Goal: Task Accomplishment & Management: Complete application form

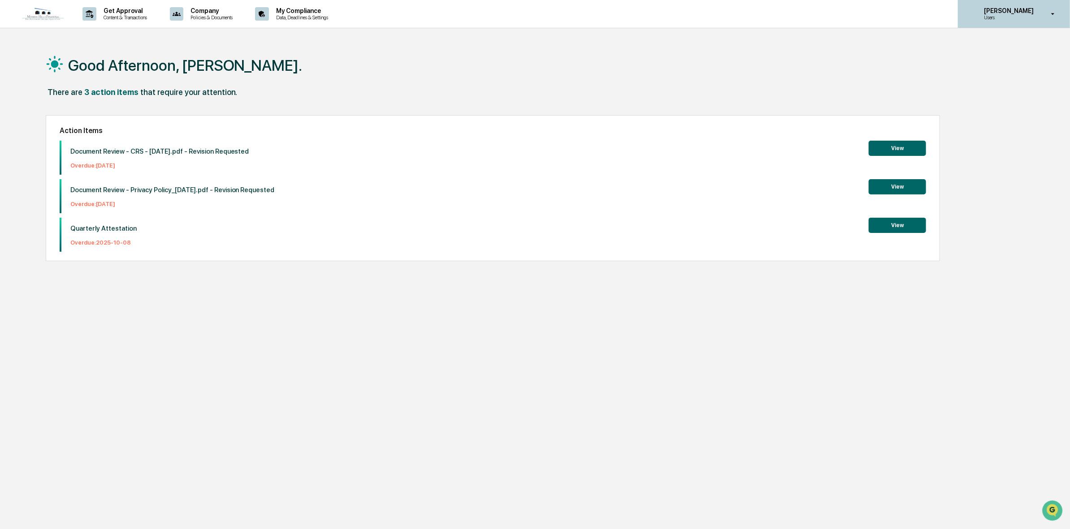
click at [1007, 19] on p "Users" at bounding box center [1006, 17] width 61 height 6
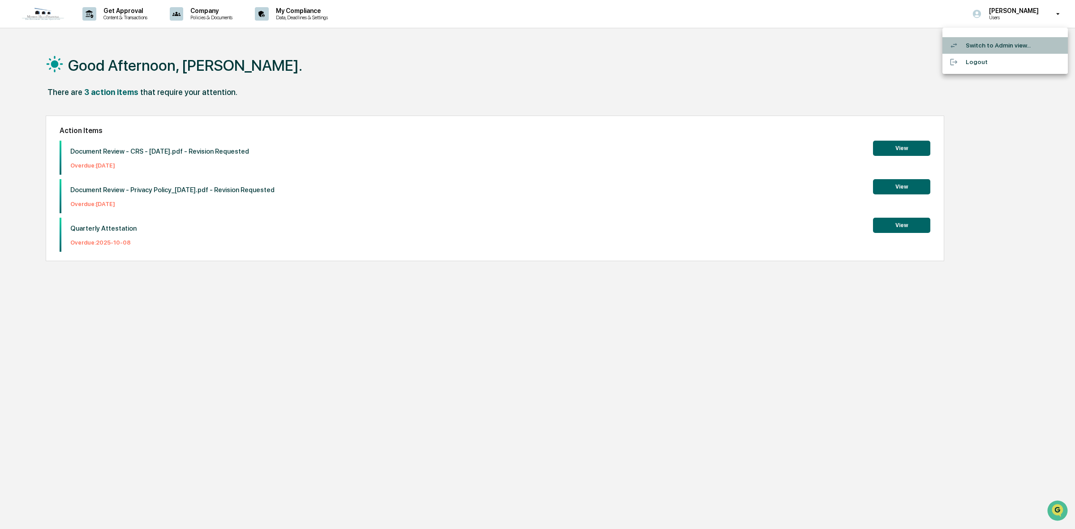
click at [991, 45] on li "Switch to Admin view..." at bounding box center [1005, 45] width 125 height 17
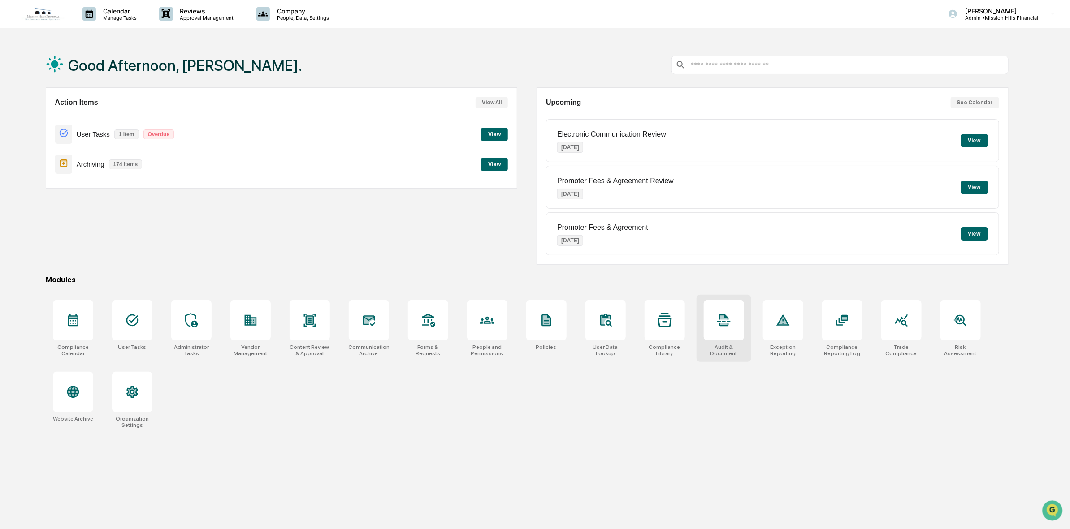
click at [726, 345] on div "Audit & Document Logs" at bounding box center [724, 350] width 40 height 13
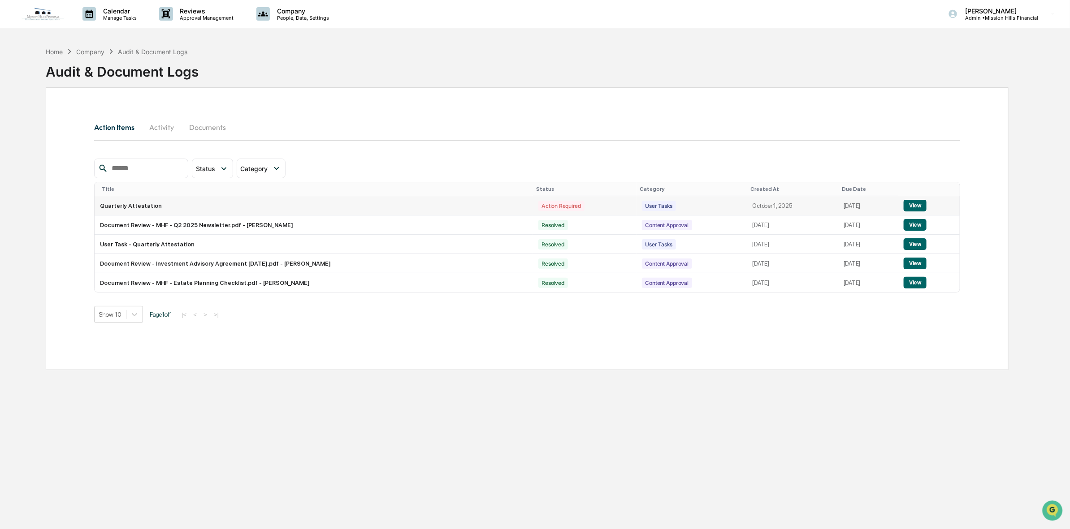
click at [925, 207] on button "View" at bounding box center [914, 206] width 23 height 12
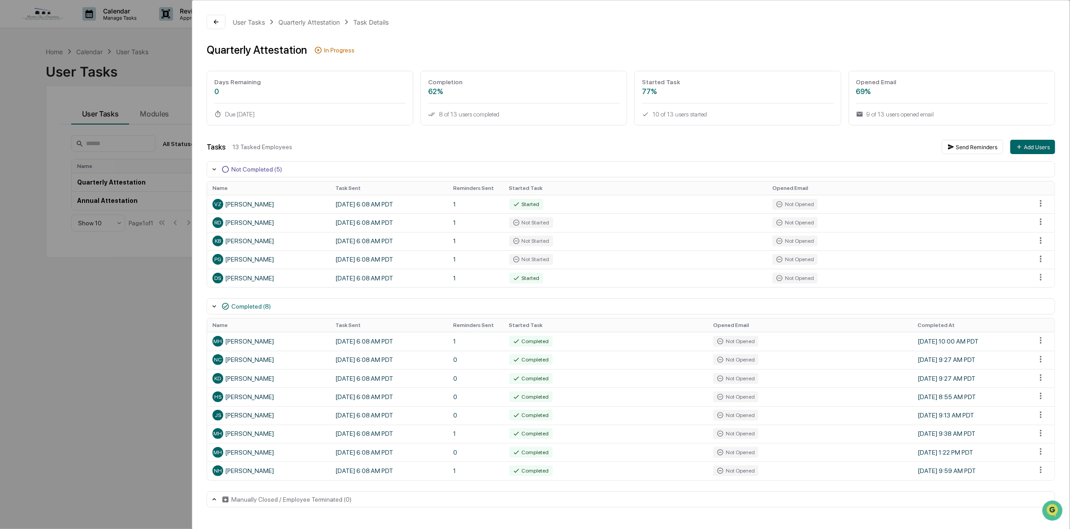
click at [1025, 41] on div "User Tasks Quarterly Attestation Task Details Quarterly Attestation In Progress…" at bounding box center [630, 261] width 877 height 522
click at [120, 424] on div "User Tasks Quarterly Attestation Task Details Quarterly Attestation In Progress…" at bounding box center [535, 264] width 1070 height 529
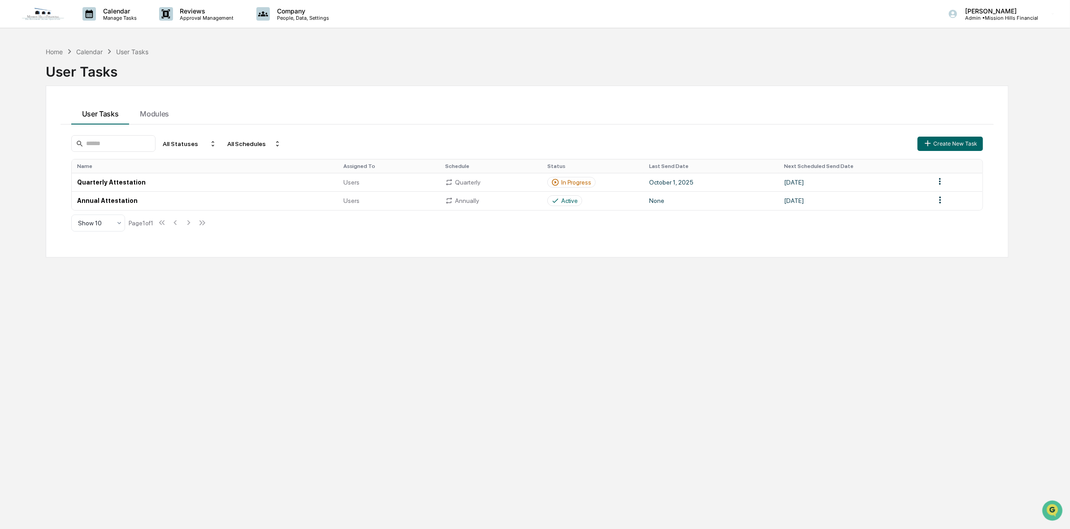
click at [97, 52] on div "Calendar" at bounding box center [89, 52] width 26 height 8
click at [1015, 15] on p "Admin • Mission Hills Financial" at bounding box center [998, 18] width 80 height 6
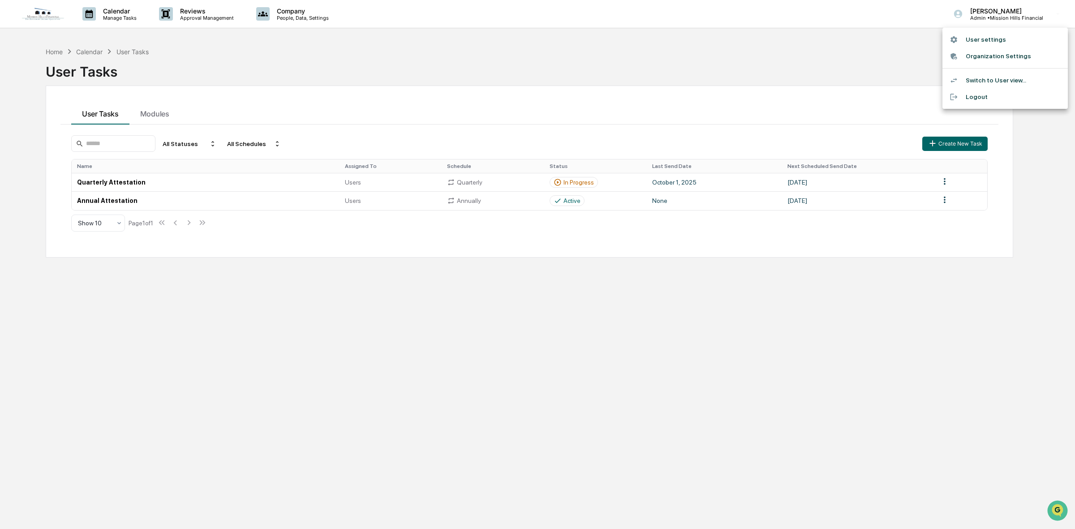
click at [730, 81] on div at bounding box center [537, 264] width 1075 height 529
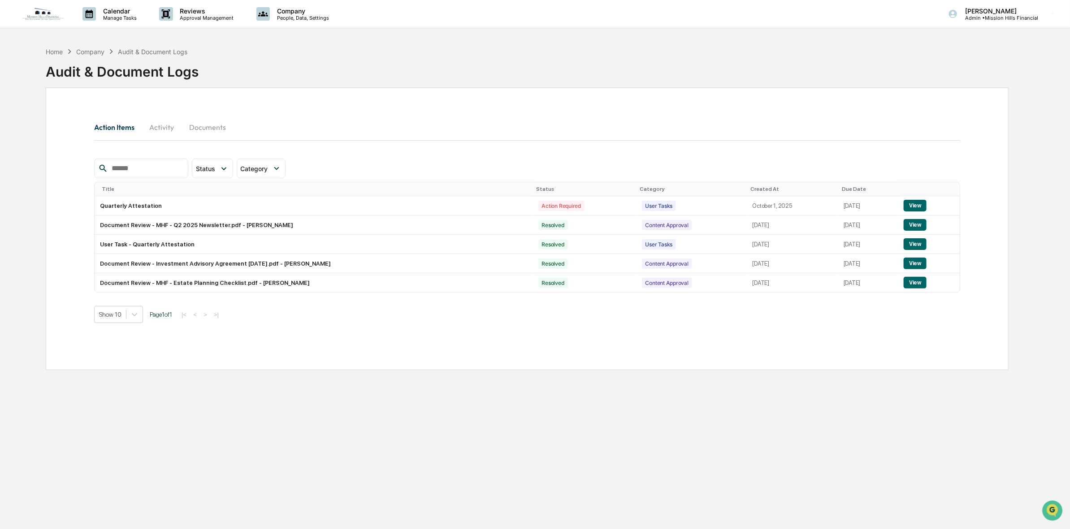
click at [171, 132] on button "Activity" at bounding box center [162, 128] width 40 height 22
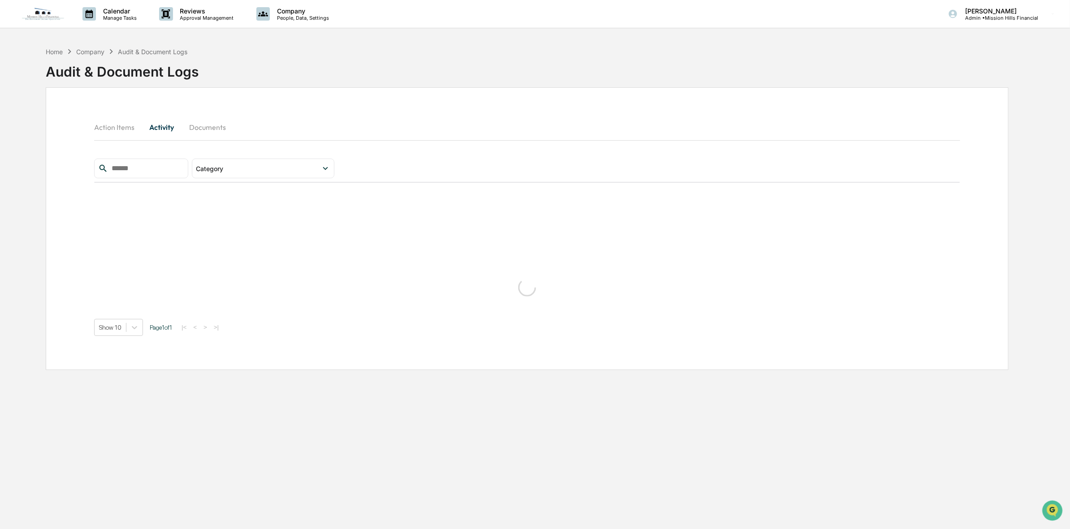
click at [212, 131] on button "Documents" at bounding box center [207, 128] width 51 height 22
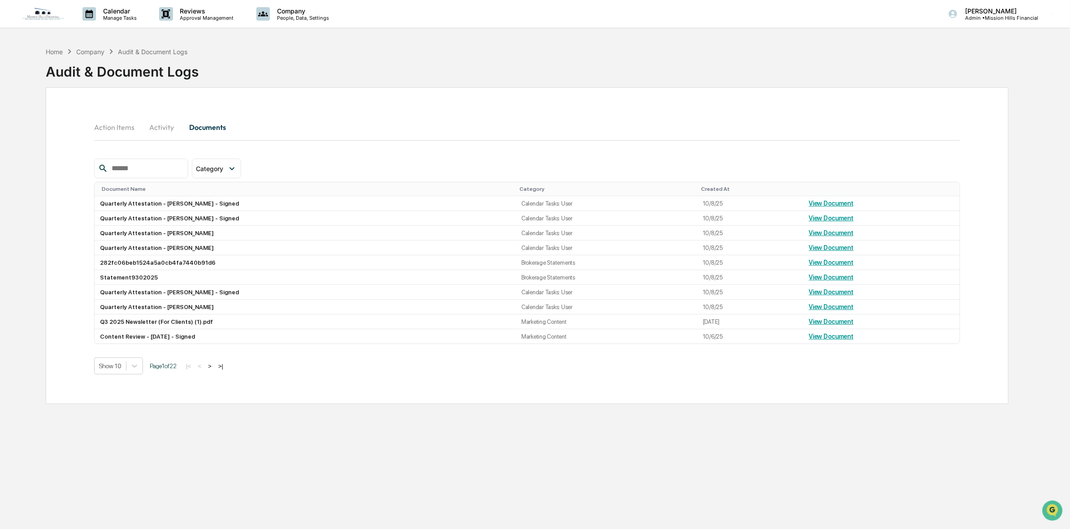
click at [93, 52] on div "Company" at bounding box center [90, 52] width 28 height 8
click at [91, 53] on div "Company" at bounding box center [90, 52] width 28 height 8
click at [292, 16] on p "People, Data, Settings" at bounding box center [302, 18] width 64 height 6
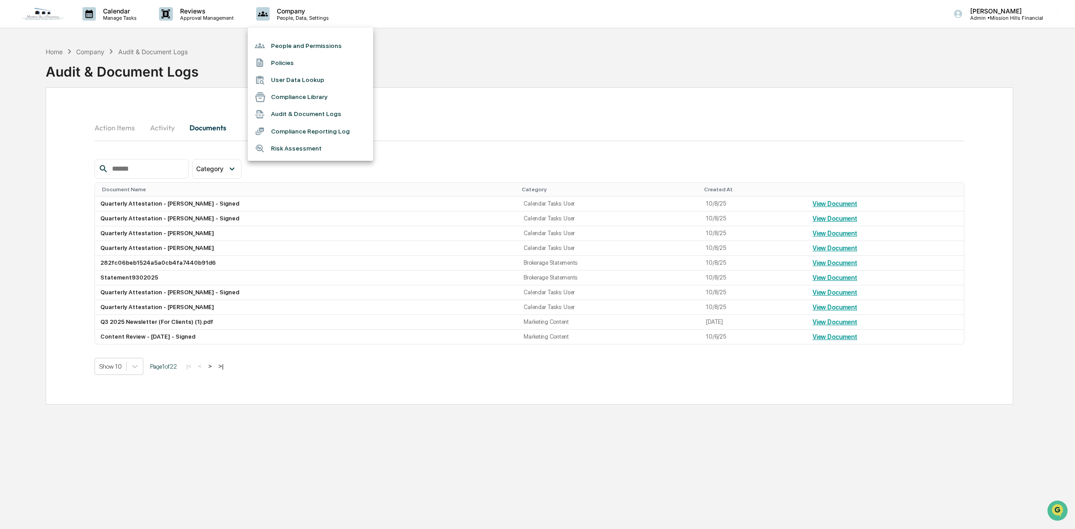
click at [345, 134] on li "Compliance Reporting Log" at bounding box center [310, 131] width 125 height 17
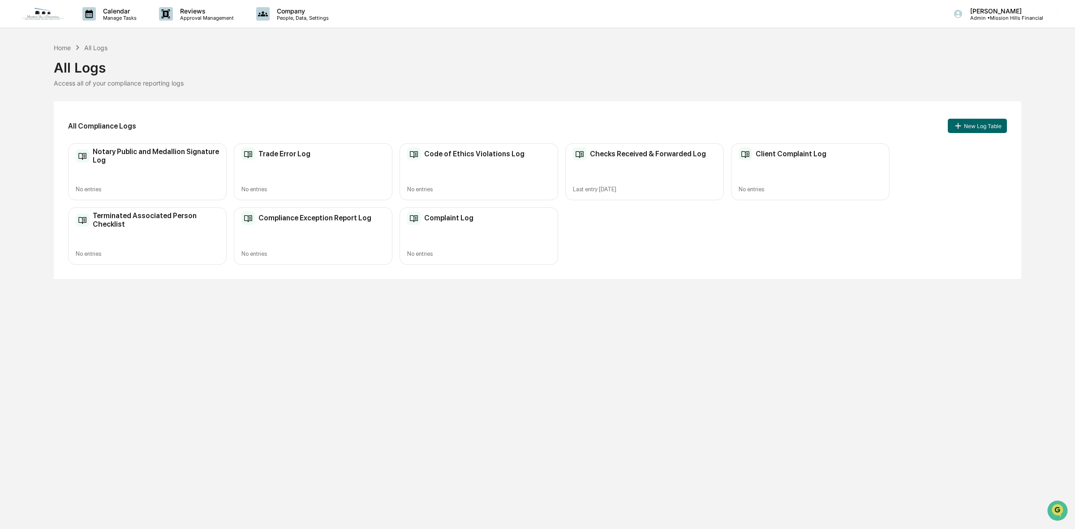
click at [666, 180] on div "Checks Received & Forwarded Log Last entry Sep 29, 2025" at bounding box center [645, 171] width 159 height 57
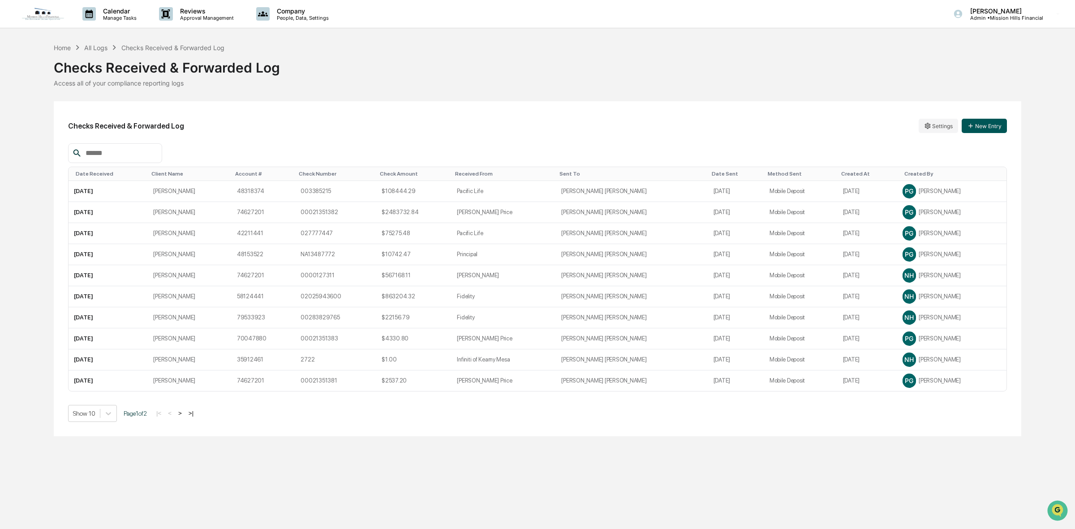
click at [988, 121] on button "New Entry" at bounding box center [984, 126] width 45 height 14
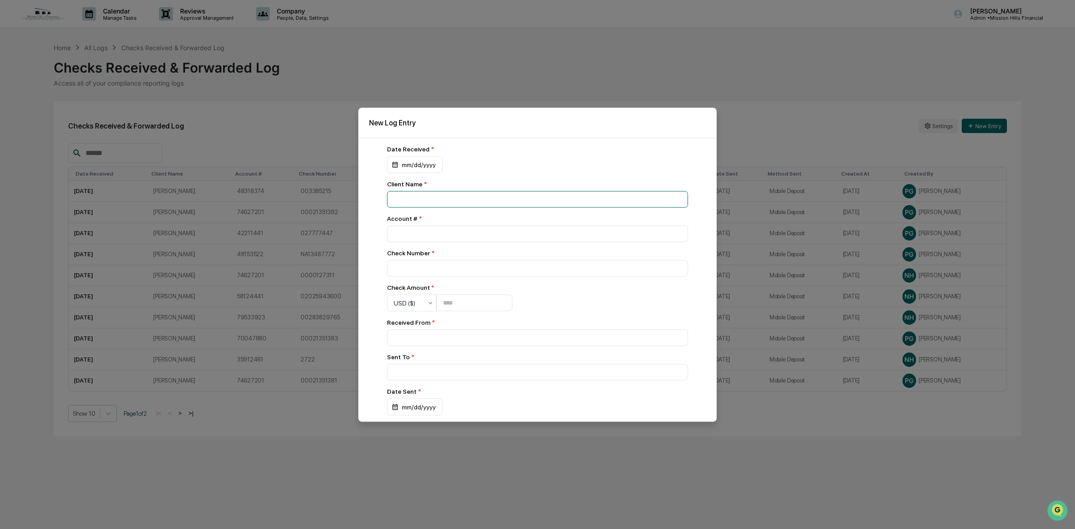
click at [428, 199] on input at bounding box center [537, 199] width 301 height 17
type input "**********"
drag, startPoint x: 529, startPoint y: 125, endPoint x: 690, endPoint y: 91, distance: 164.9
click at [698, 90] on body "Calendar Manage Tasks Reviews Approval Management Company People, Data, Setting…" at bounding box center [537, 264] width 1075 height 529
click at [471, 234] on input "number" at bounding box center [537, 233] width 301 height 17
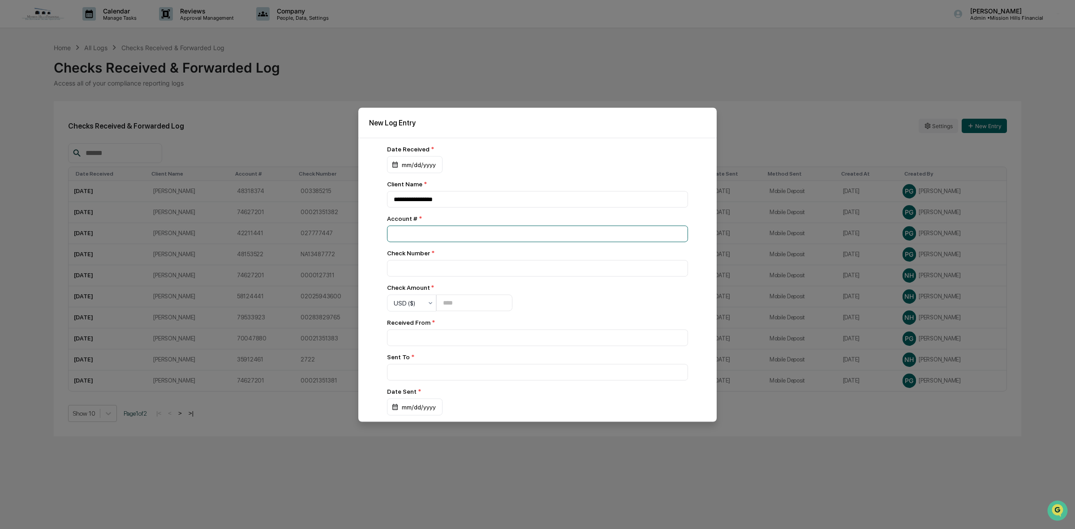
click at [437, 232] on input "number" at bounding box center [537, 233] width 301 height 17
click at [417, 274] on input at bounding box center [537, 268] width 301 height 17
type input "**********"
click at [473, 307] on input "number" at bounding box center [474, 303] width 76 height 17
type input "*******"
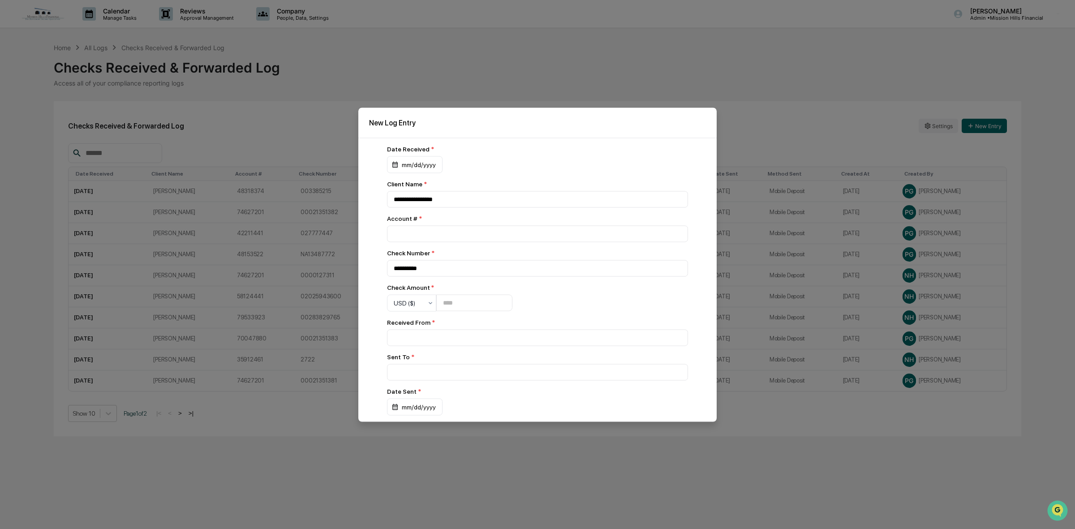
click at [574, 302] on div "**********" at bounding box center [537, 336] width 301 height 382
click at [514, 339] on input at bounding box center [537, 337] width 301 height 17
type input "**********"
click at [418, 380] on input at bounding box center [537, 372] width 301 height 17
type input "*"
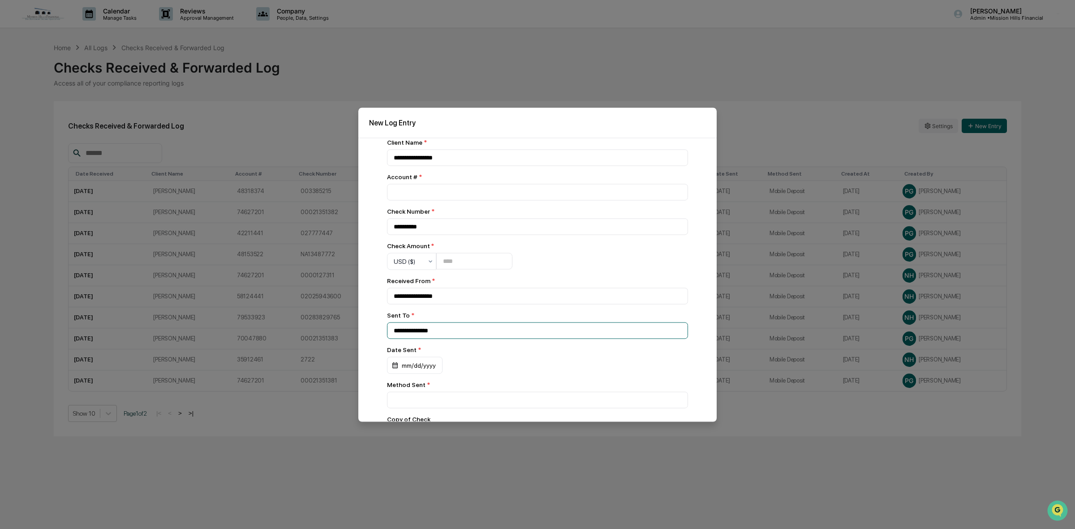
scroll to position [112, 0]
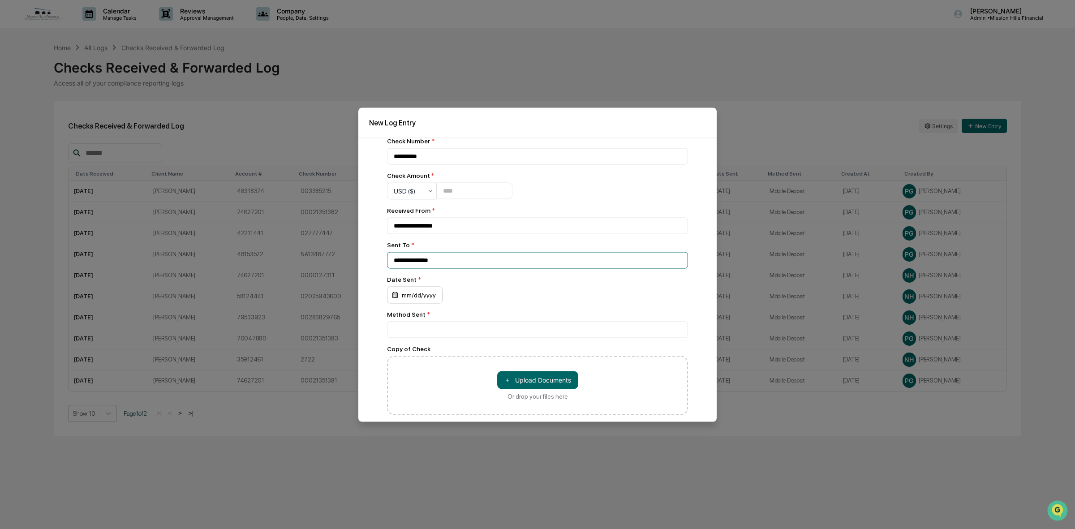
type input "**********"
click at [411, 301] on div "mm/dd/yyyy" at bounding box center [415, 294] width 56 height 17
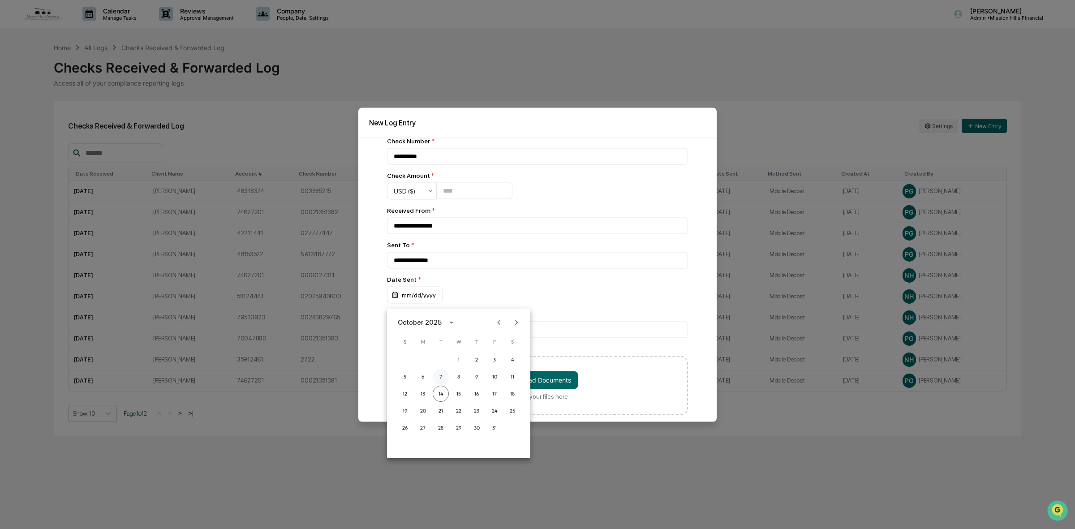
click at [439, 377] on button "7" at bounding box center [441, 377] width 16 height 16
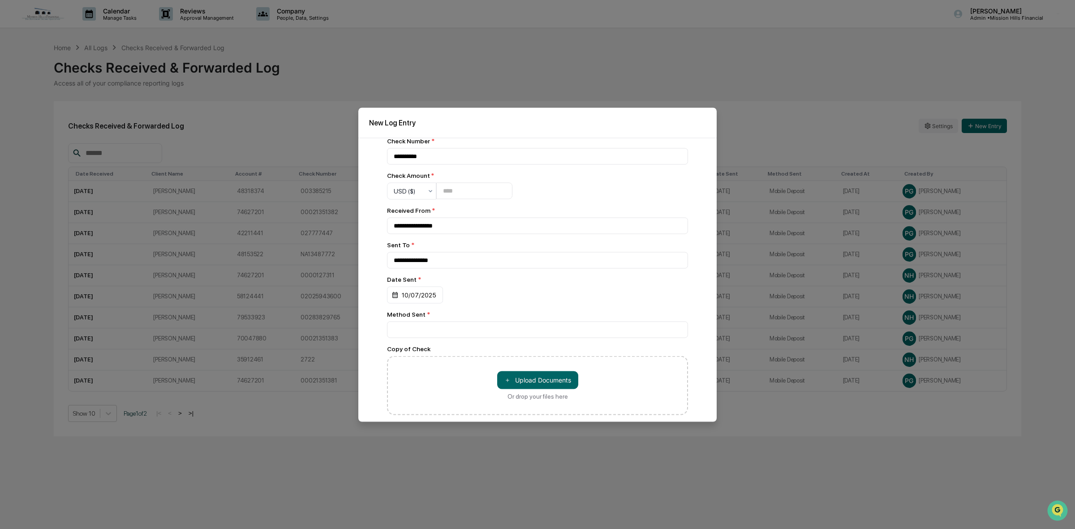
click at [479, 300] on div "10/07/2025" at bounding box center [537, 294] width 301 height 17
click at [451, 337] on input at bounding box center [537, 329] width 301 height 17
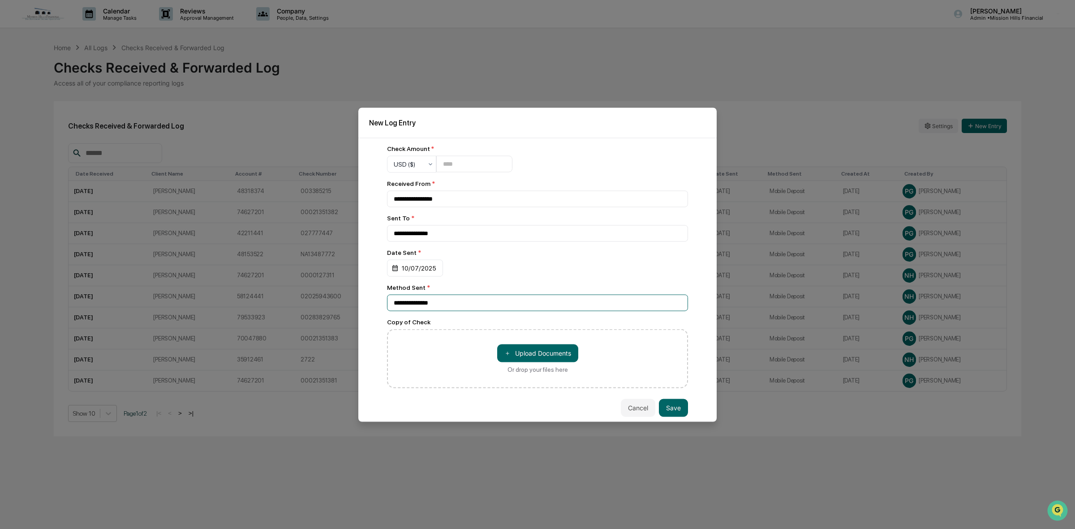
scroll to position [151, 0]
type input "**********"
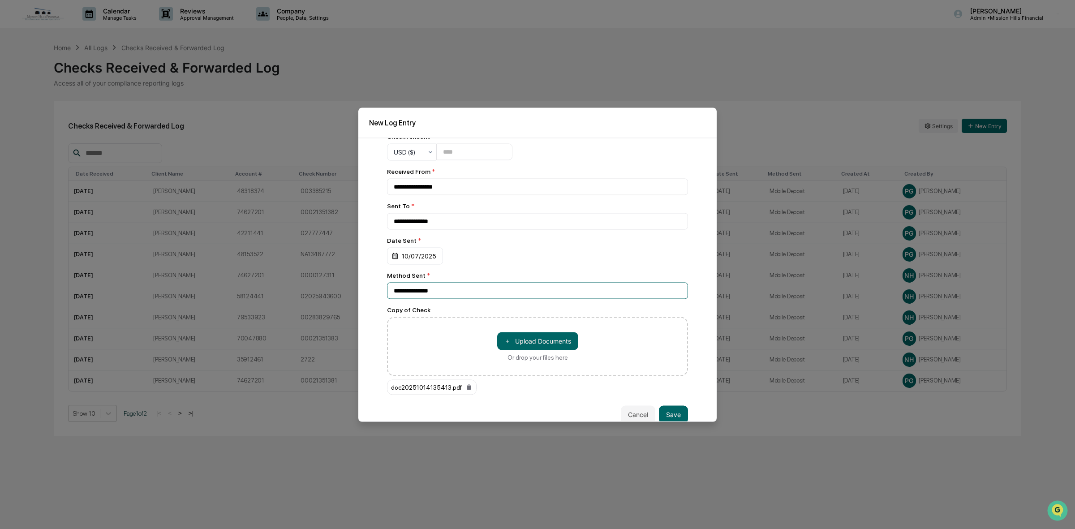
scroll to position [170, 0]
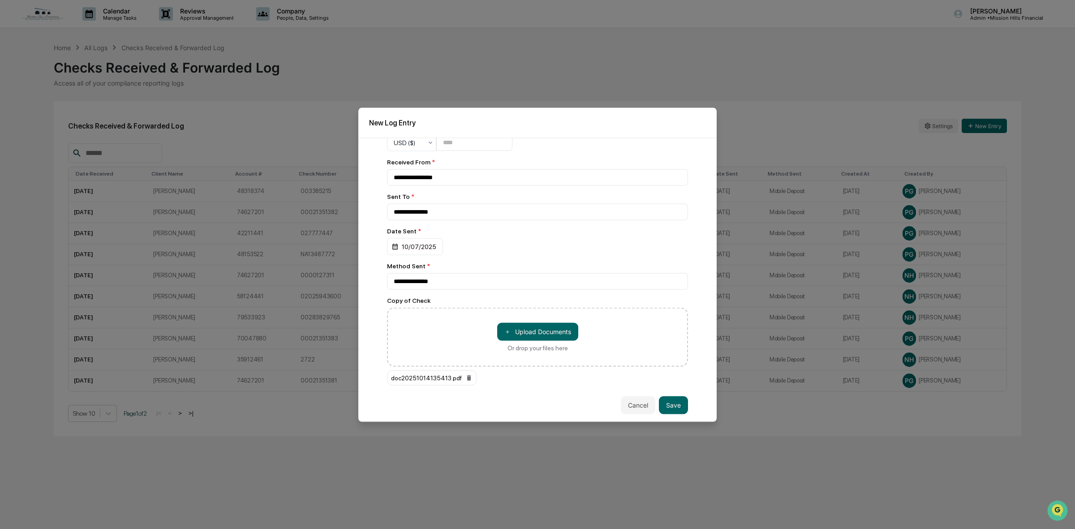
click at [664, 127] on div "New Log Entry" at bounding box center [537, 123] width 358 height 30
click at [670, 406] on button "Save" at bounding box center [673, 405] width 29 height 18
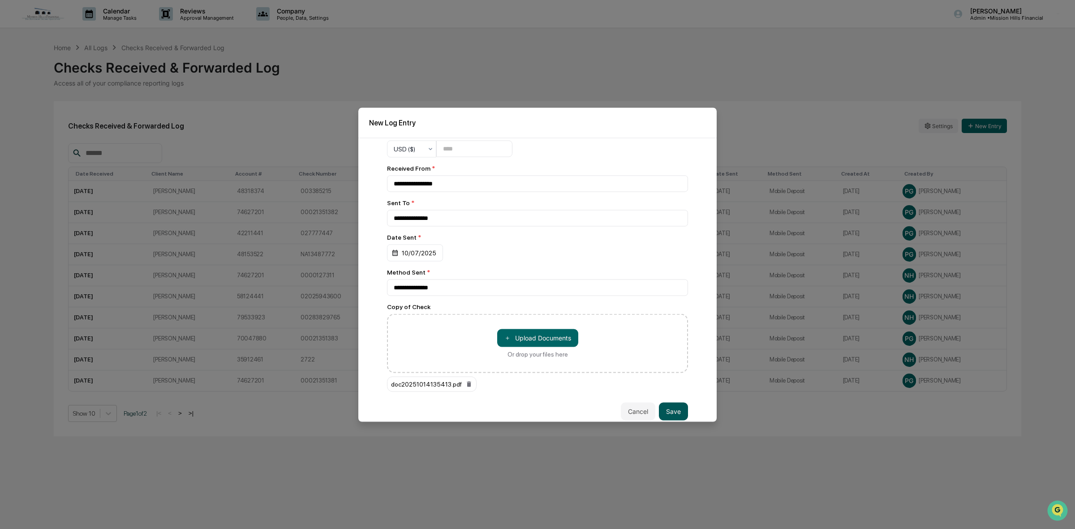
scroll to position [186, 0]
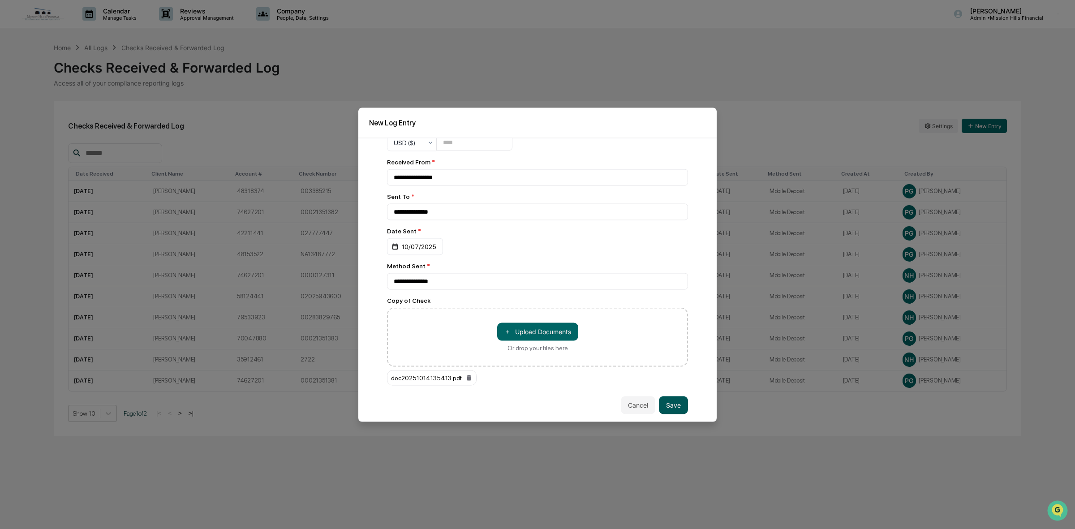
click at [662, 405] on button "Save" at bounding box center [673, 405] width 29 height 18
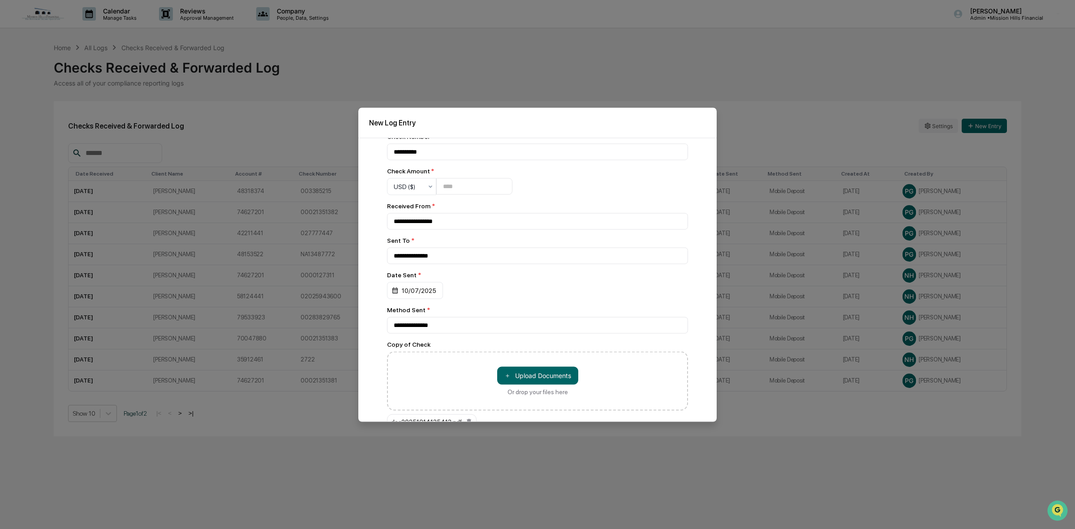
scroll to position [0, 0]
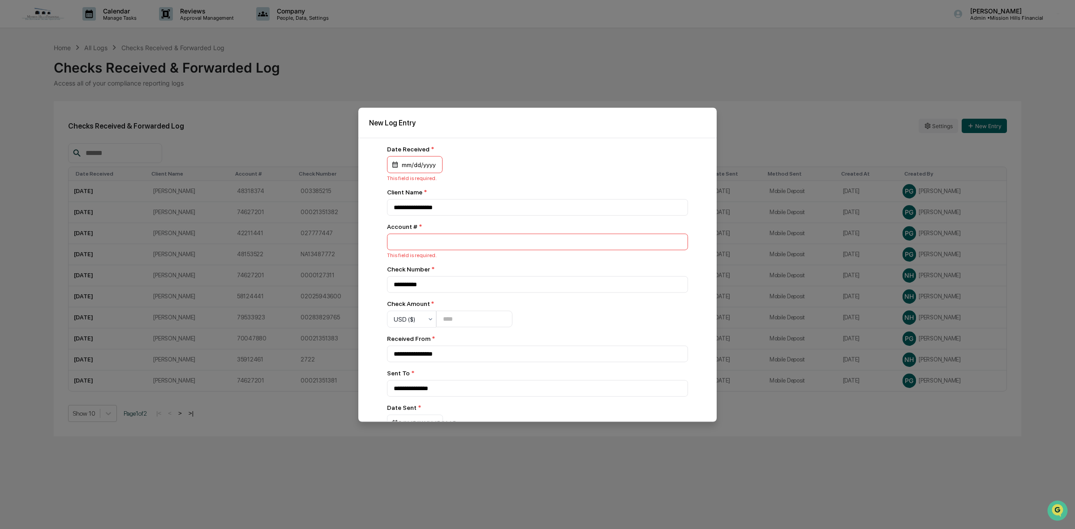
click at [422, 165] on div "mm/dd/yyyy" at bounding box center [415, 164] width 56 height 17
click at [442, 240] on button "7" at bounding box center [441, 240] width 16 height 16
drag, startPoint x: 520, startPoint y: 155, endPoint x: 518, endPoint y: 160, distance: 5.7
click at [521, 156] on div "10/07/2025" at bounding box center [537, 164] width 301 height 17
click at [409, 241] on input "number" at bounding box center [537, 241] width 301 height 17
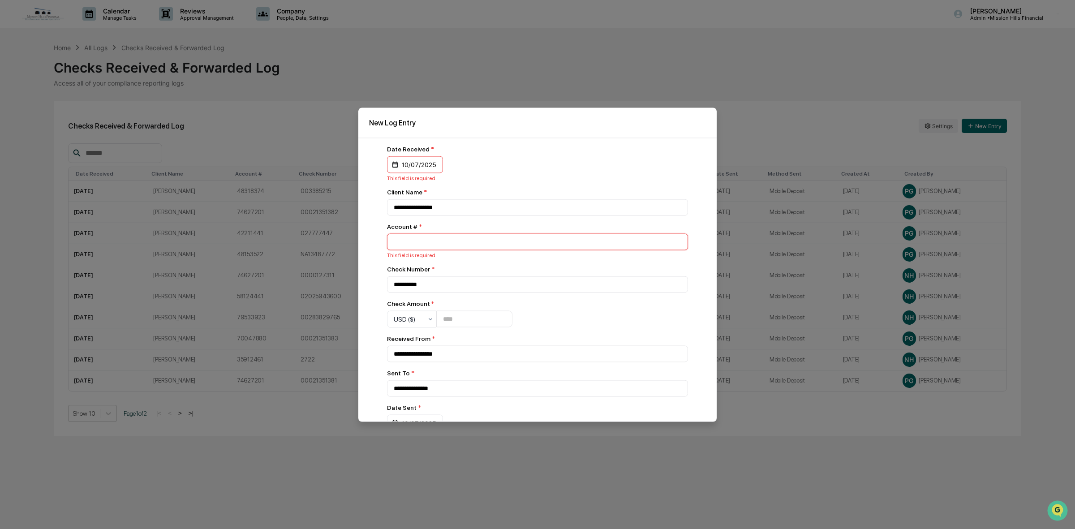
click at [427, 247] on input "number" at bounding box center [537, 241] width 301 height 17
click at [426, 243] on input "number" at bounding box center [537, 241] width 301 height 17
type input "********"
click at [527, 165] on div "10/07/2025" at bounding box center [537, 164] width 301 height 17
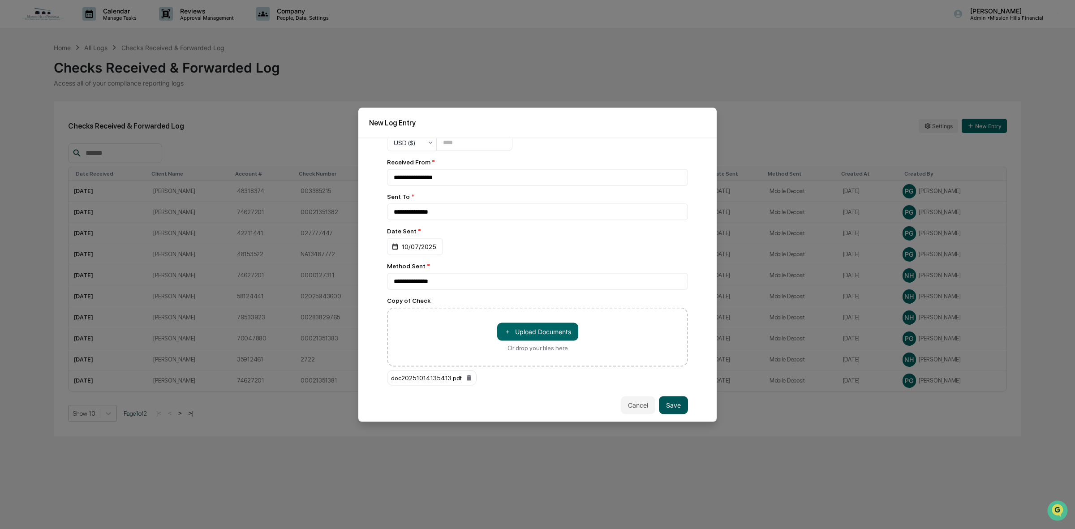
drag, startPoint x: 671, startPoint y: 400, endPoint x: 669, endPoint y: 404, distance: 4.6
click at [670, 402] on button "Save" at bounding box center [673, 405] width 29 height 18
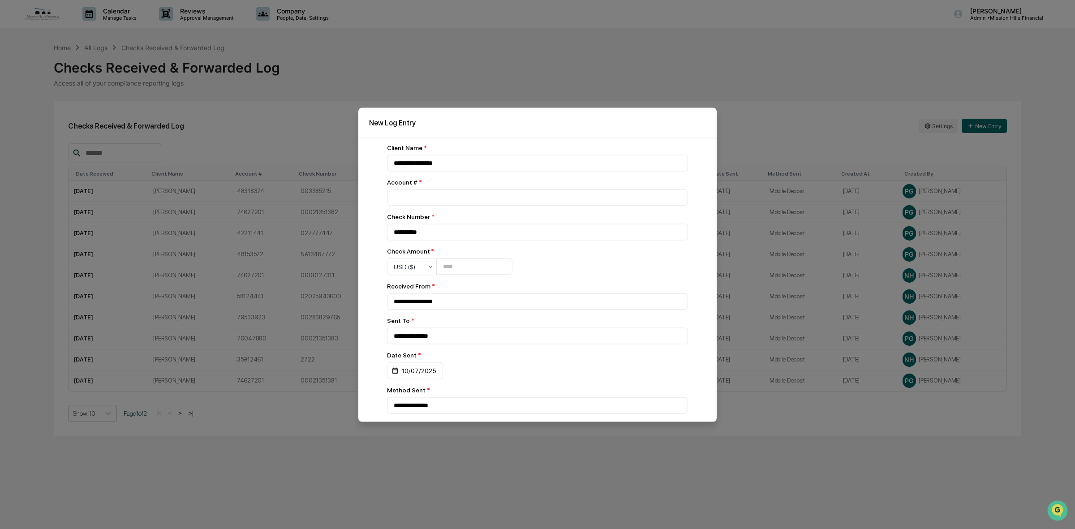
scroll to position [170, 0]
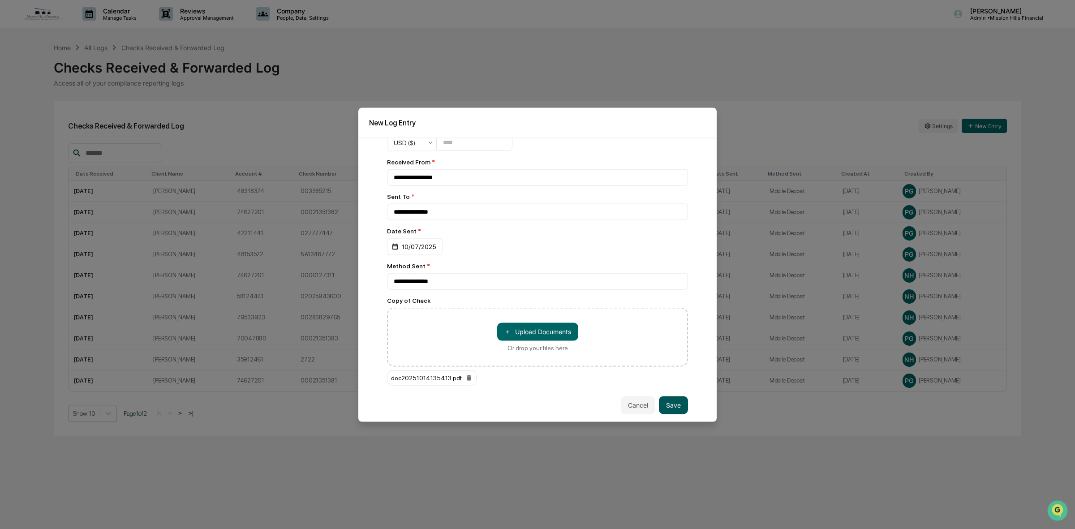
click at [668, 402] on button "Save" at bounding box center [673, 405] width 29 height 18
click at [666, 400] on button "Save" at bounding box center [673, 405] width 29 height 18
click at [666, 405] on button "Save" at bounding box center [673, 405] width 29 height 18
click at [621, 397] on button "Cancel" at bounding box center [638, 405] width 35 height 18
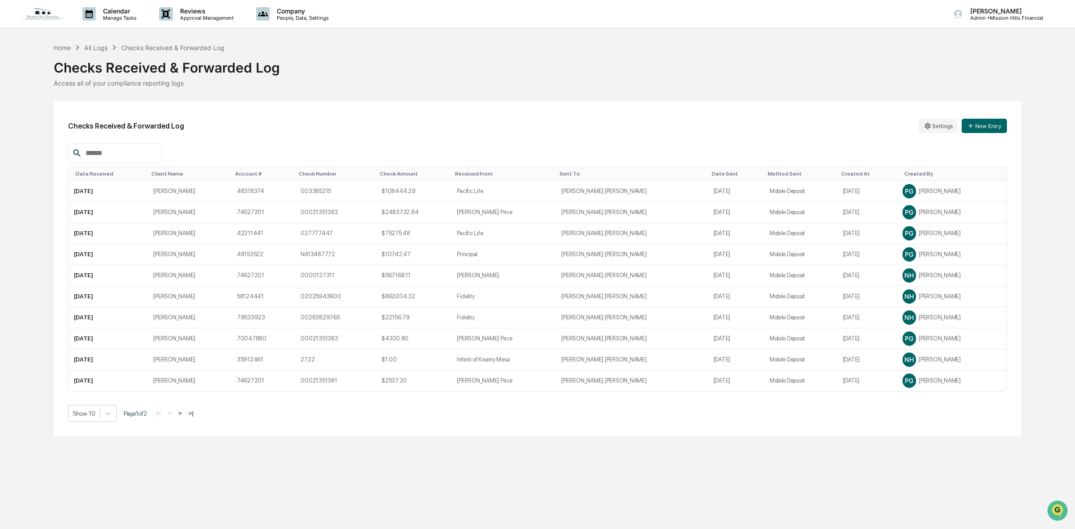
click at [96, 173] on div "Date Received" at bounding box center [110, 174] width 69 height 6
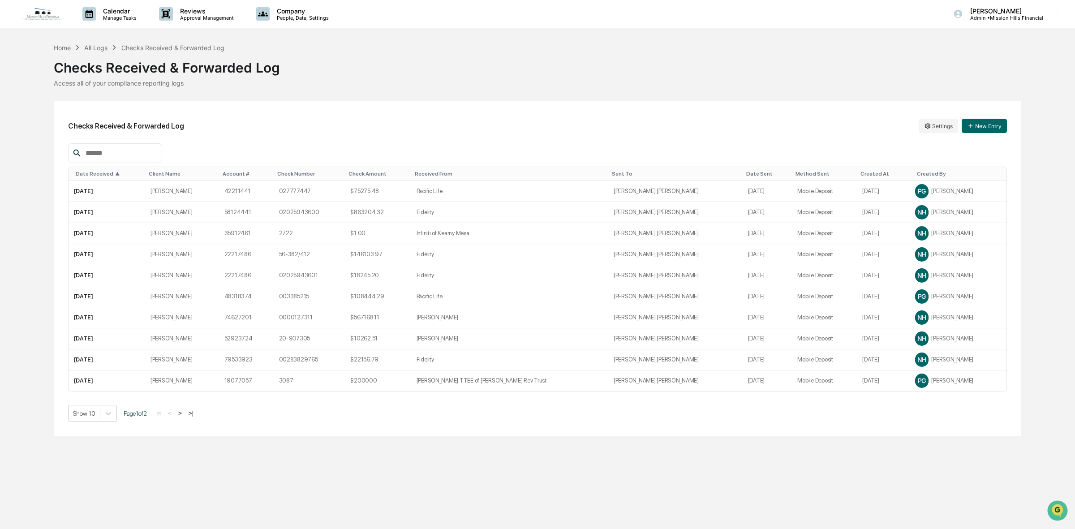
click at [97, 176] on div "Date Received ▲" at bounding box center [109, 174] width 66 height 6
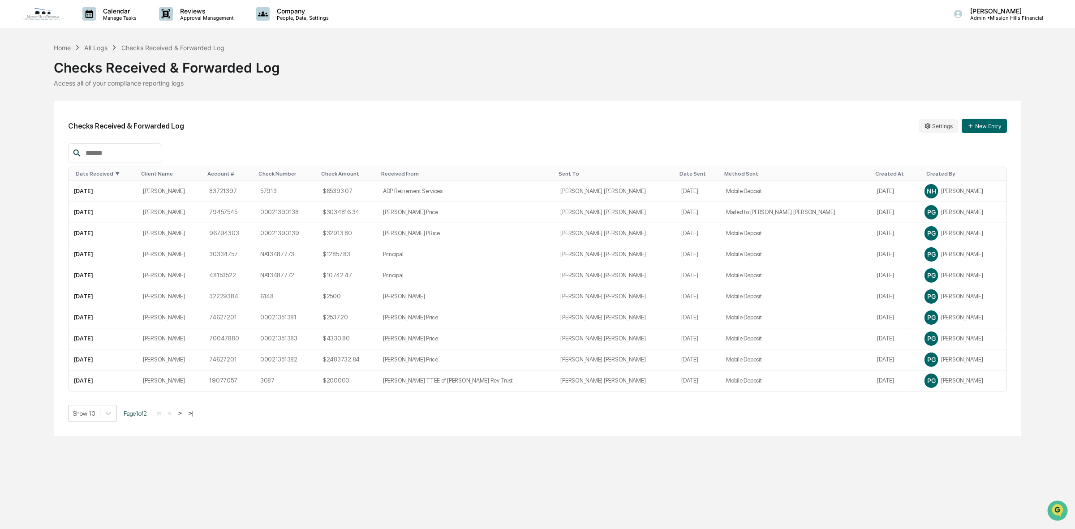
click at [112, 177] on th "Date Received ▼" at bounding box center [103, 174] width 69 height 14
click at [102, 175] on div "Date Received ▼" at bounding box center [105, 174] width 58 height 6
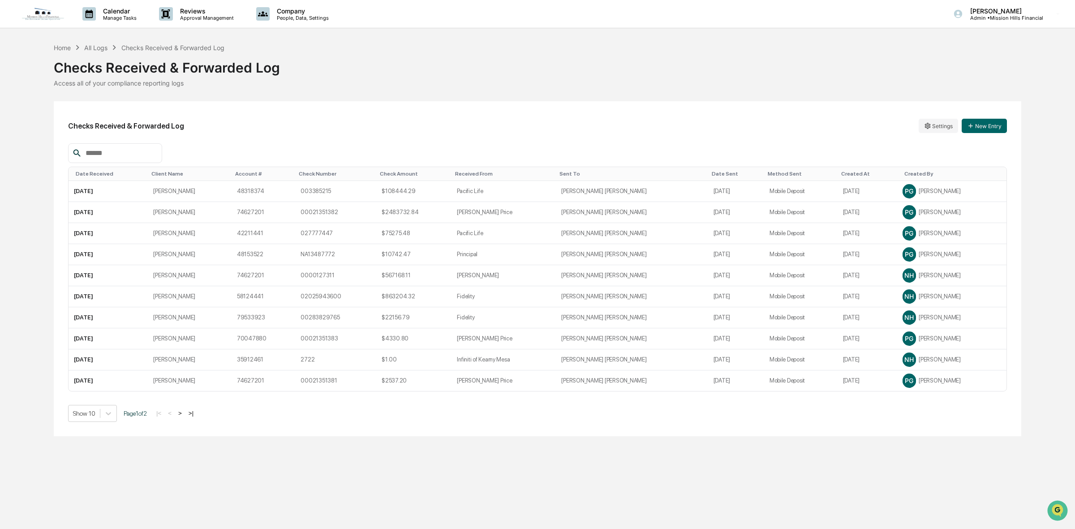
click at [99, 178] on th "Date Received" at bounding box center [108, 174] width 79 height 14
click at [976, 100] on div "Home All Logs Checks Received & Forwarded Log Checks Received & Forwarded Log A…" at bounding box center [538, 240] width 968 height 394
click at [996, 130] on button "New Entry" at bounding box center [984, 126] width 45 height 14
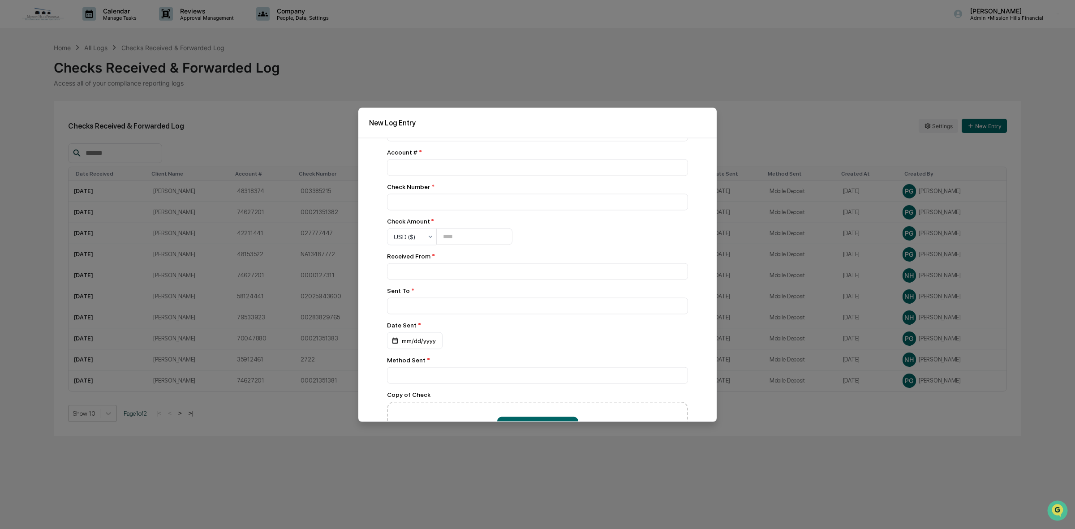
scroll to position [151, 0]
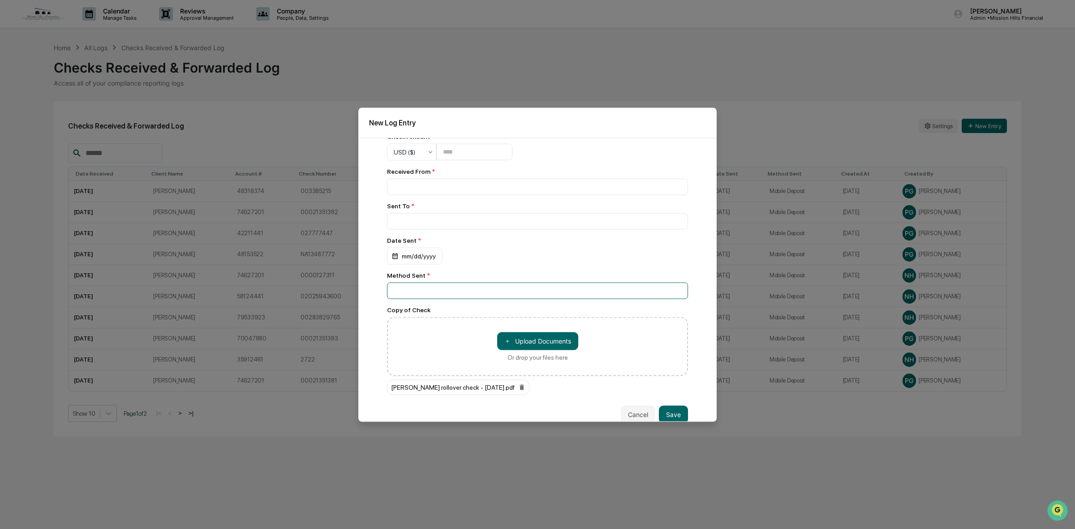
click at [419, 299] on input at bounding box center [537, 290] width 301 height 17
type input "**********"
click at [419, 263] on div "mm/dd/yyyy" at bounding box center [415, 255] width 56 height 17
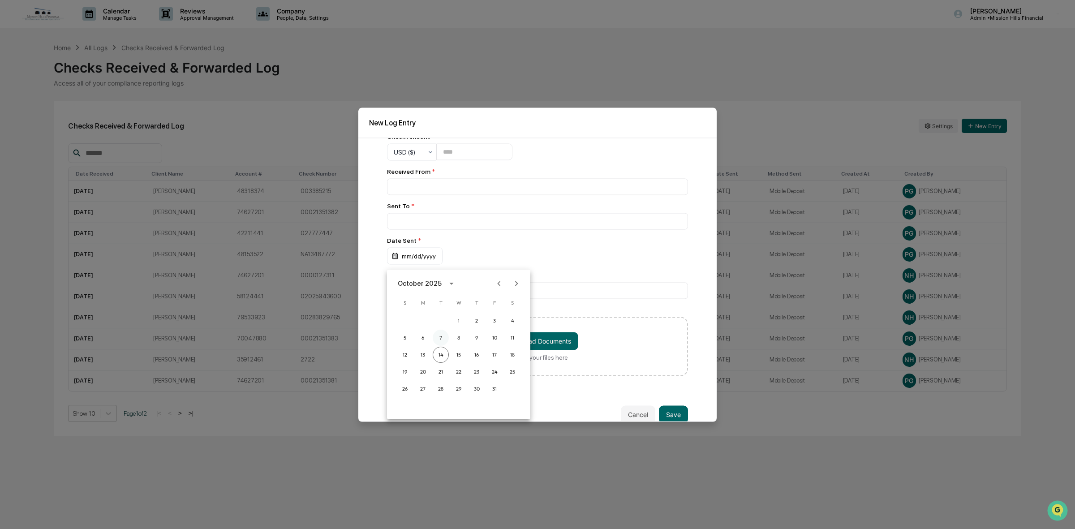
click at [439, 337] on button "7" at bounding box center [441, 338] width 16 height 16
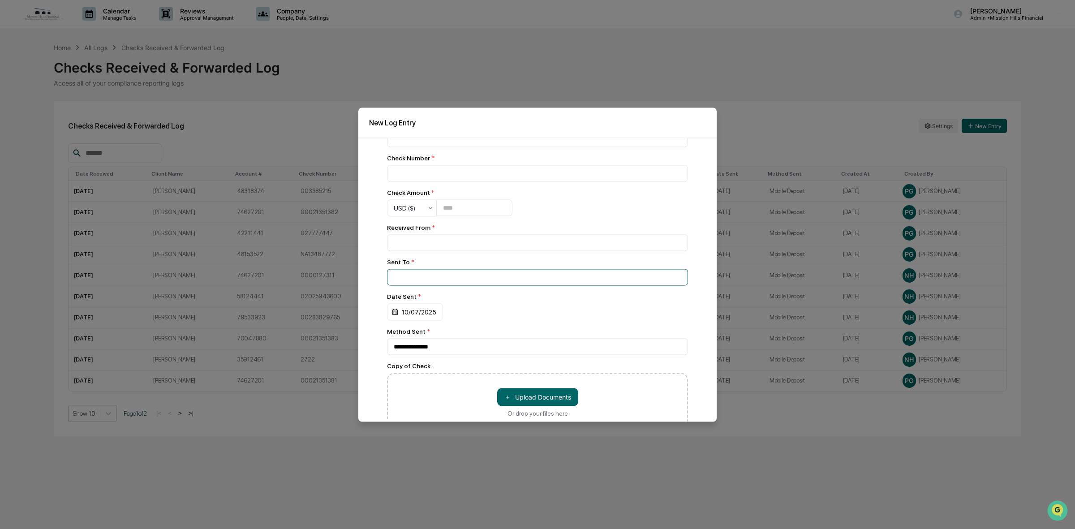
click at [466, 285] on input at bounding box center [537, 277] width 301 height 17
type input "**********"
click at [502, 244] on input at bounding box center [537, 242] width 301 height 17
type input "**********"
click at [452, 211] on input "number" at bounding box center [474, 208] width 76 height 17
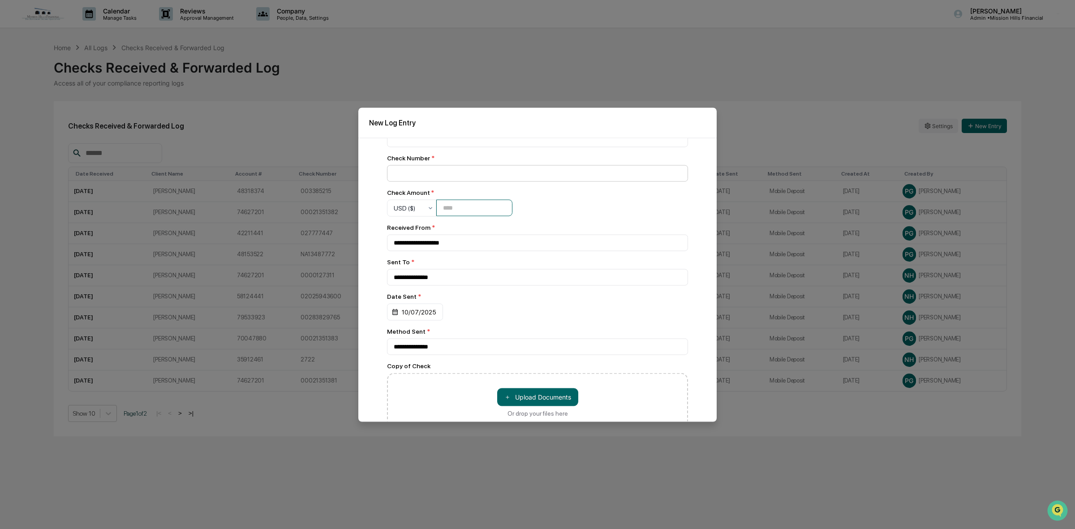
type input "*******"
click at [445, 175] on input at bounding box center [537, 173] width 301 height 17
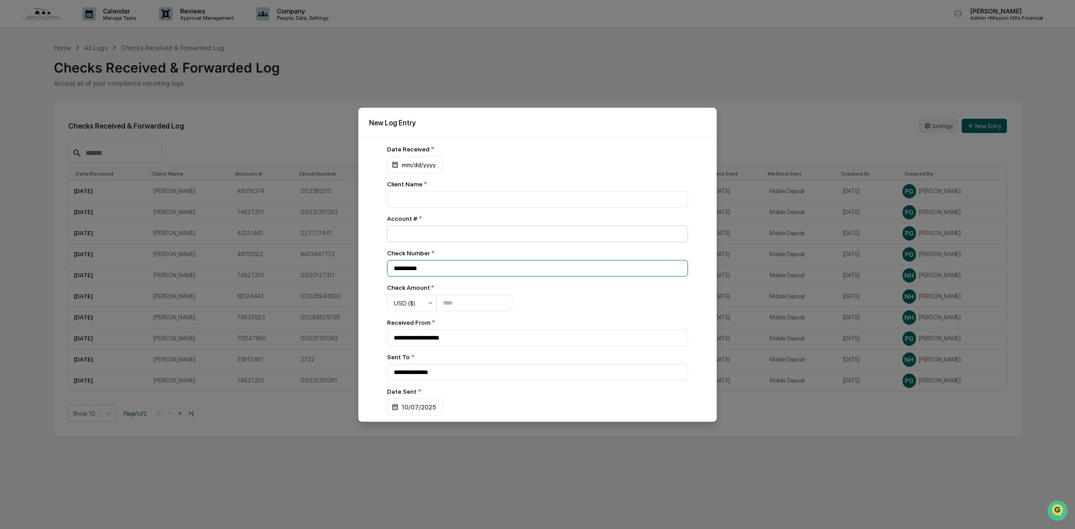
type input "**********"
click at [453, 234] on input "number" at bounding box center [537, 233] width 301 height 17
type input "********"
click at [440, 194] on input at bounding box center [537, 199] width 301 height 17
type input "**********"
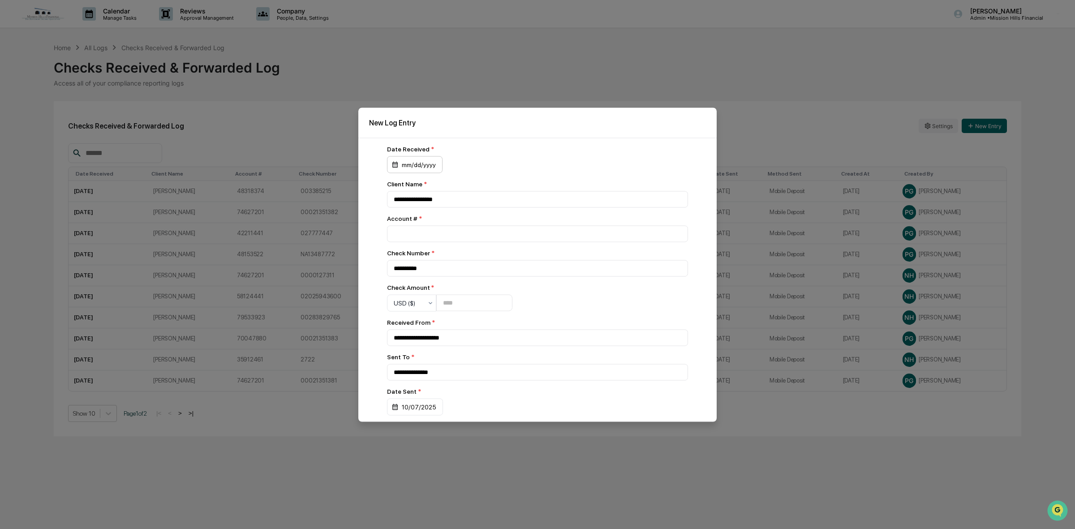
click at [415, 162] on div "mm/dd/yyyy" at bounding box center [415, 164] width 56 height 17
click at [440, 240] on button "7" at bounding box center [441, 240] width 16 height 16
click at [558, 149] on div "Date Received *" at bounding box center [537, 148] width 301 height 7
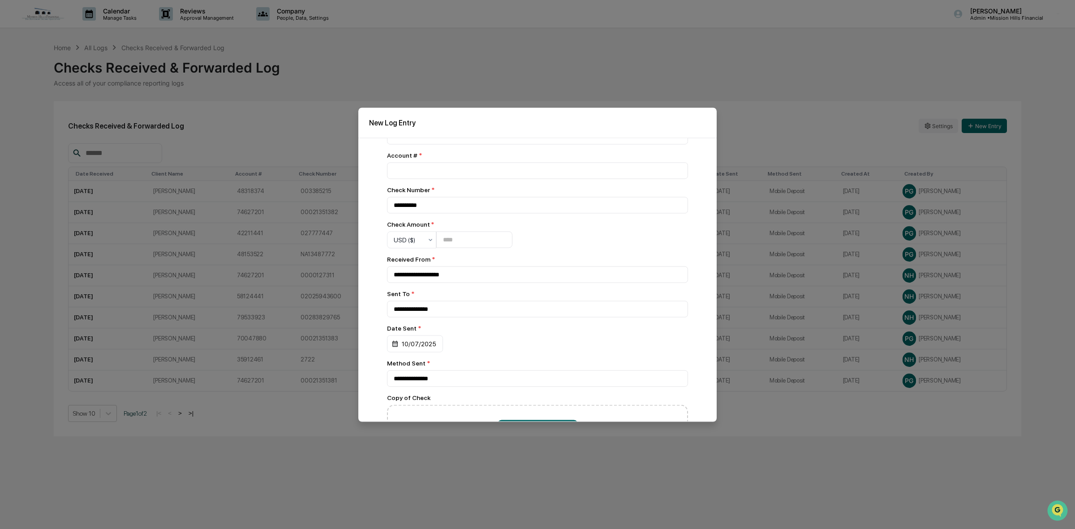
scroll to position [168, 0]
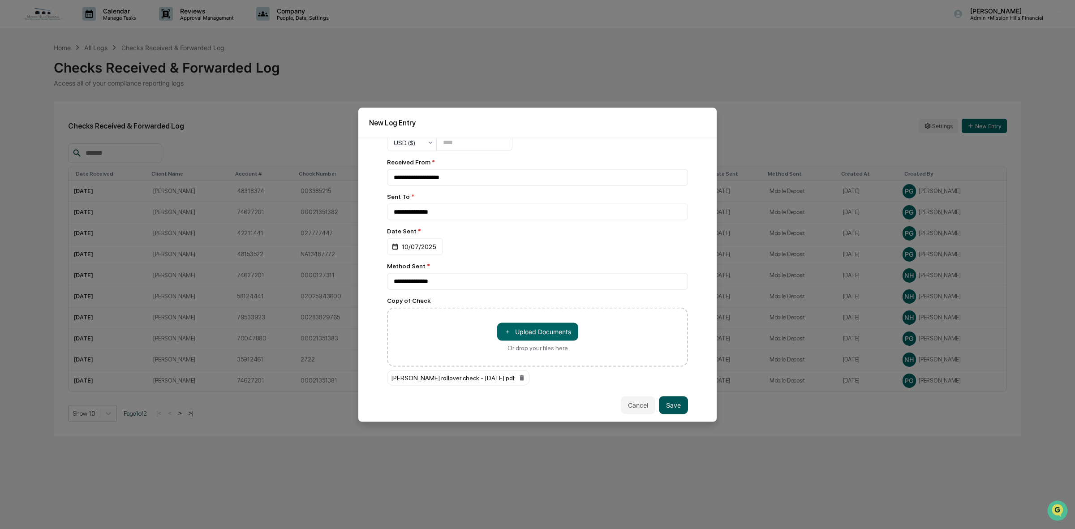
click at [665, 406] on button "Save" at bounding box center [673, 405] width 29 height 18
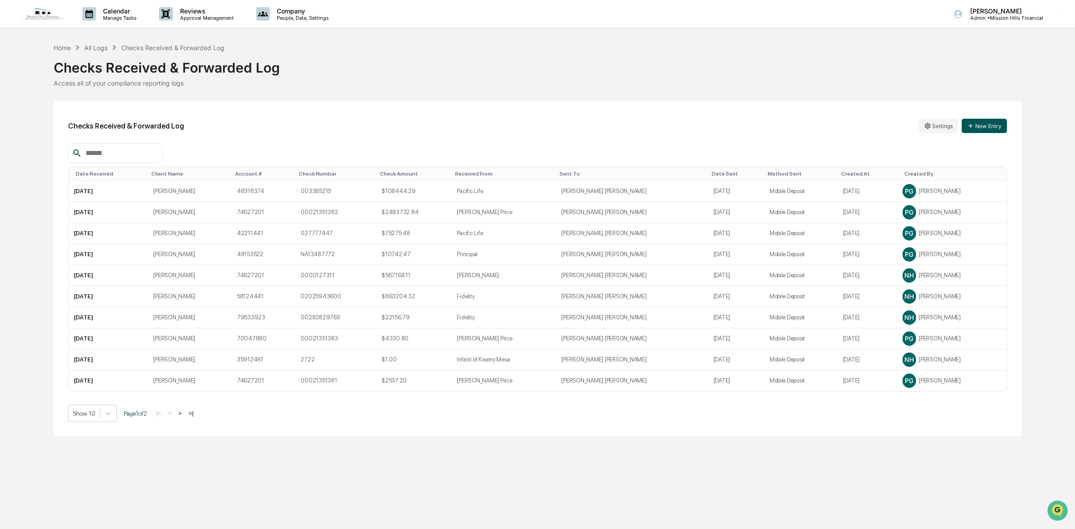
click at [993, 124] on button "New Entry" at bounding box center [984, 126] width 45 height 14
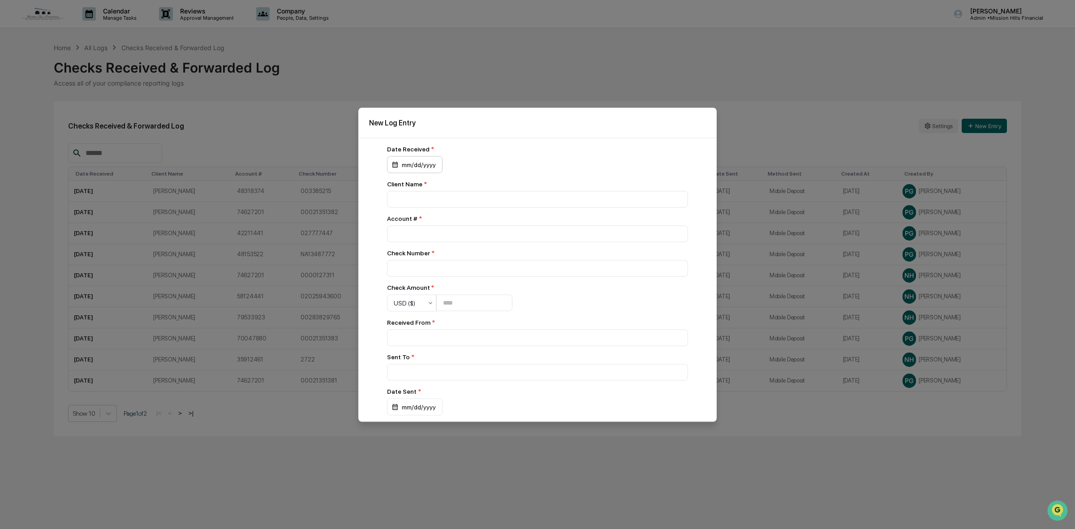
click at [425, 165] on div "mm/dd/yyyy" at bounding box center [415, 164] width 56 height 17
click at [500, 186] on icon "Previous month" at bounding box center [499, 186] width 10 height 10
click at [442, 289] on button "30" at bounding box center [441, 291] width 16 height 16
click at [447, 198] on input at bounding box center [537, 199] width 301 height 17
type input "**********"
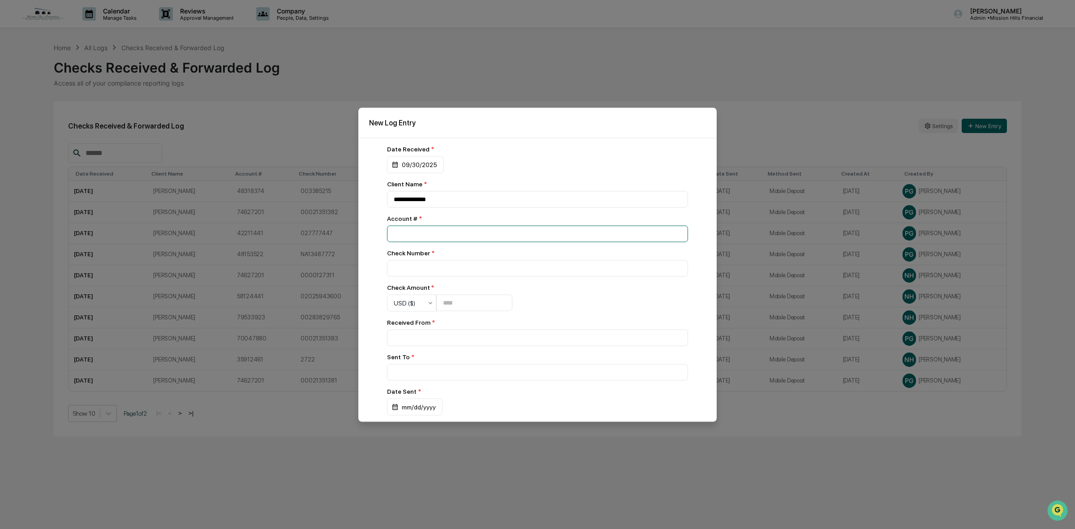
click at [438, 232] on input "number" at bounding box center [537, 233] width 301 height 17
type input "********"
click at [453, 274] on input at bounding box center [537, 268] width 301 height 17
type input "****"
click at [449, 306] on input "number" at bounding box center [474, 303] width 76 height 17
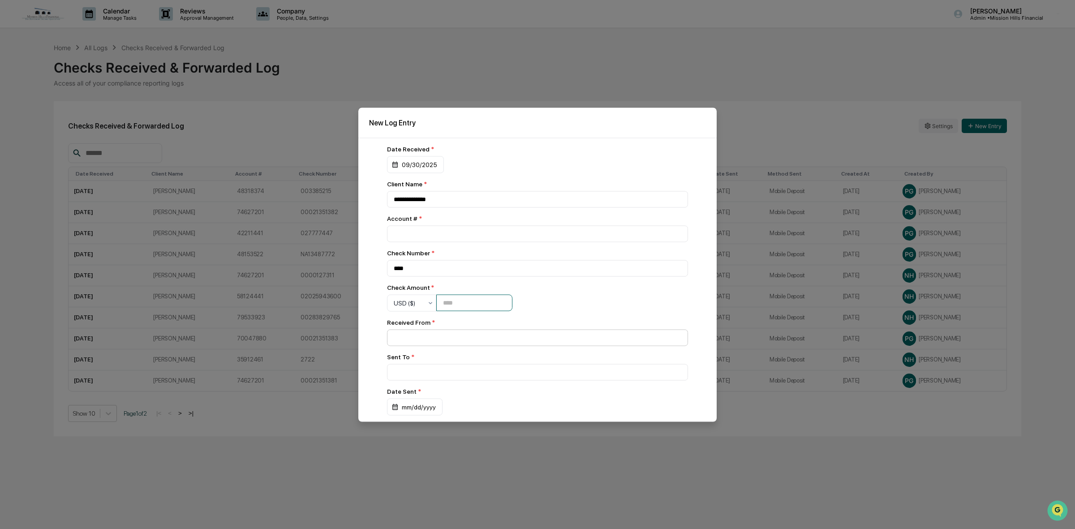
type input "*******"
click at [440, 338] on input at bounding box center [537, 337] width 301 height 17
type input "******"
click at [527, 380] on input at bounding box center [537, 372] width 301 height 17
type input "**********"
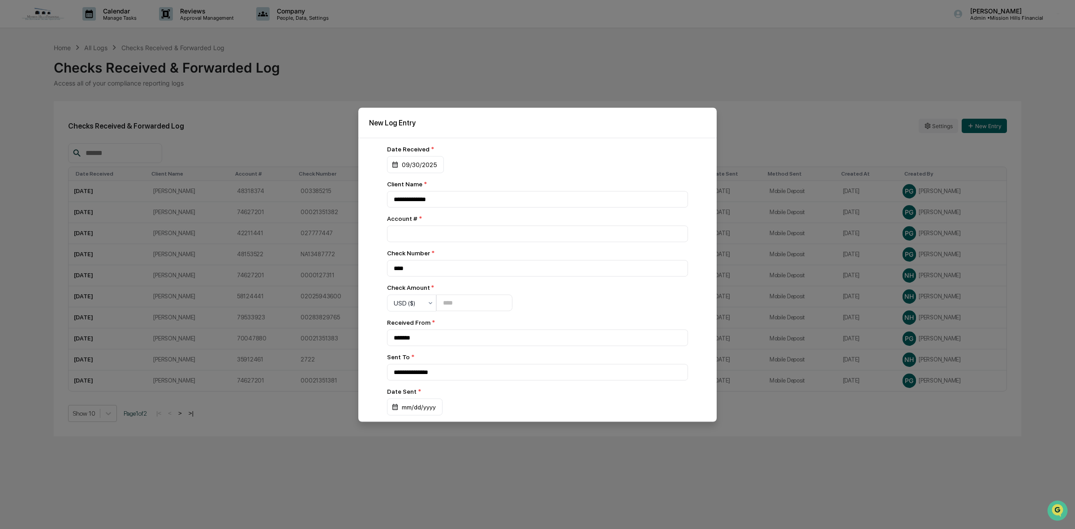
click at [417, 402] on div "Date Sent * mm/dd/yyyy" at bounding box center [537, 402] width 301 height 28
click at [417, 410] on div "mm/dd/yyyy" at bounding box center [415, 406] width 56 height 17
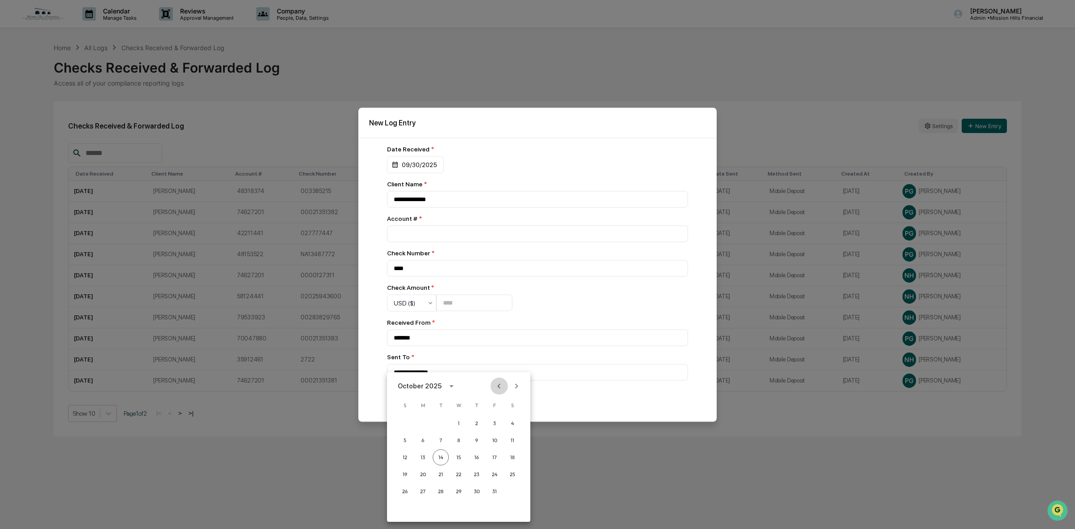
click at [498, 384] on icon "Previous month" at bounding box center [499, 386] width 10 height 10
click at [444, 491] on button "30" at bounding box center [441, 492] width 16 height 16
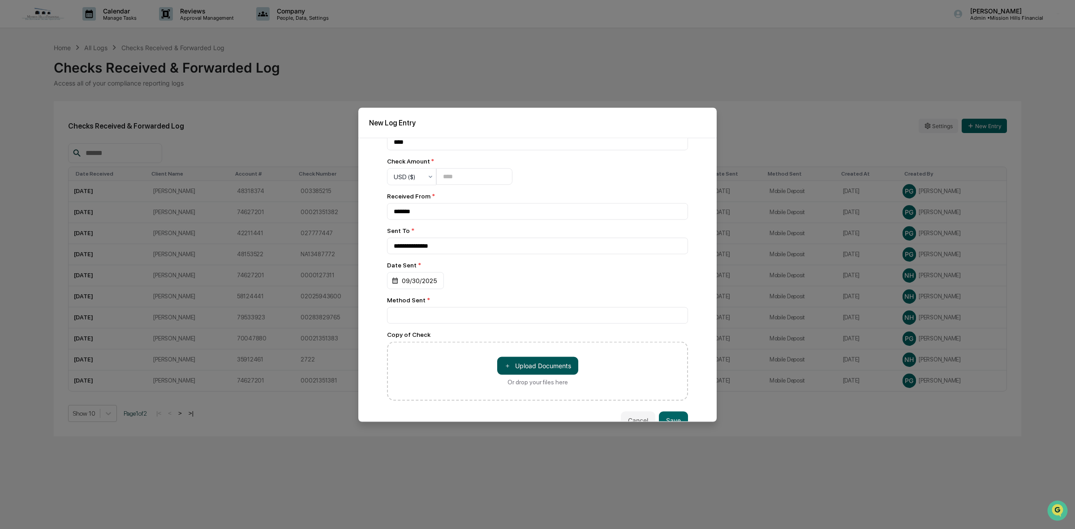
scroll to position [151, 0]
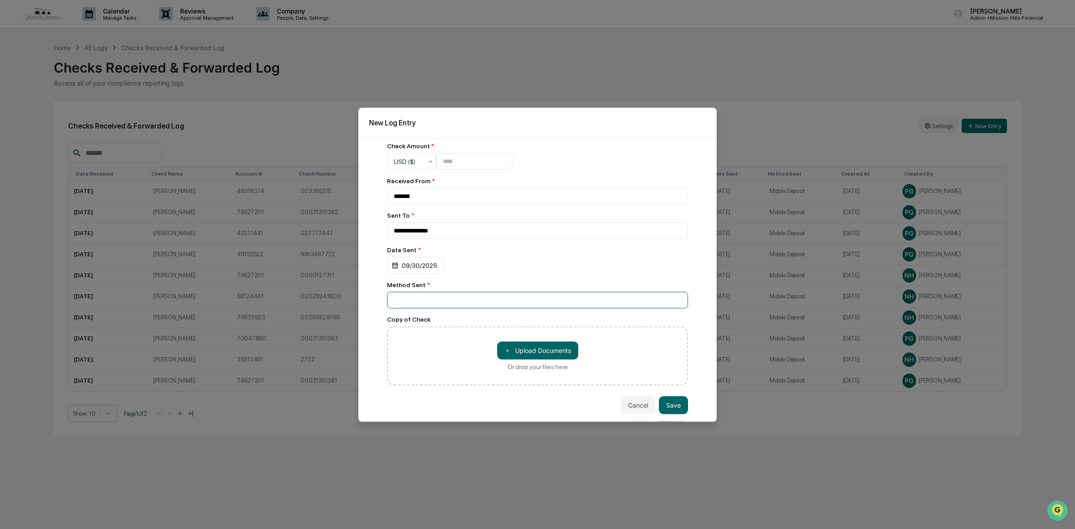
click at [482, 294] on input at bounding box center [537, 300] width 301 height 17
type input "**********"
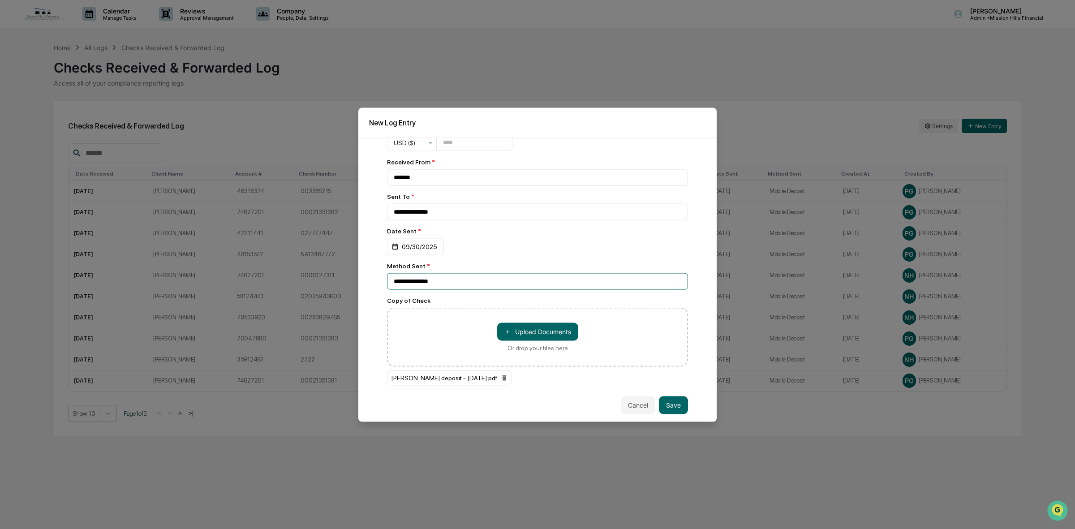
scroll to position [170, 0]
click at [664, 400] on button "Save" at bounding box center [673, 405] width 29 height 18
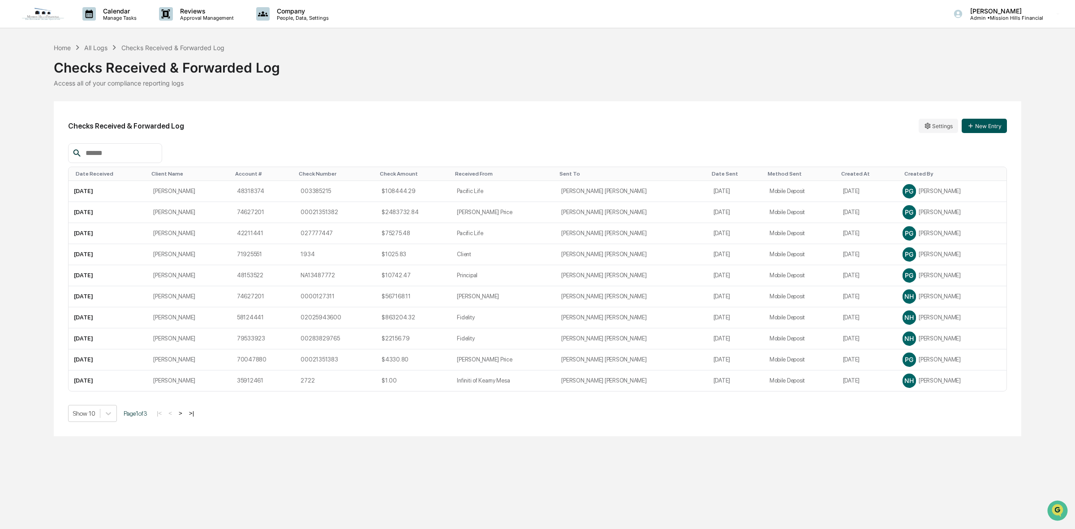
drag, startPoint x: 995, startPoint y: 134, endPoint x: 993, endPoint y: 129, distance: 5.0
click at [995, 133] on div "Checks Received & Forwarded Log Settings New Entry" at bounding box center [537, 126] width 939 height 21
click at [988, 128] on button "New Entry" at bounding box center [984, 126] width 45 height 14
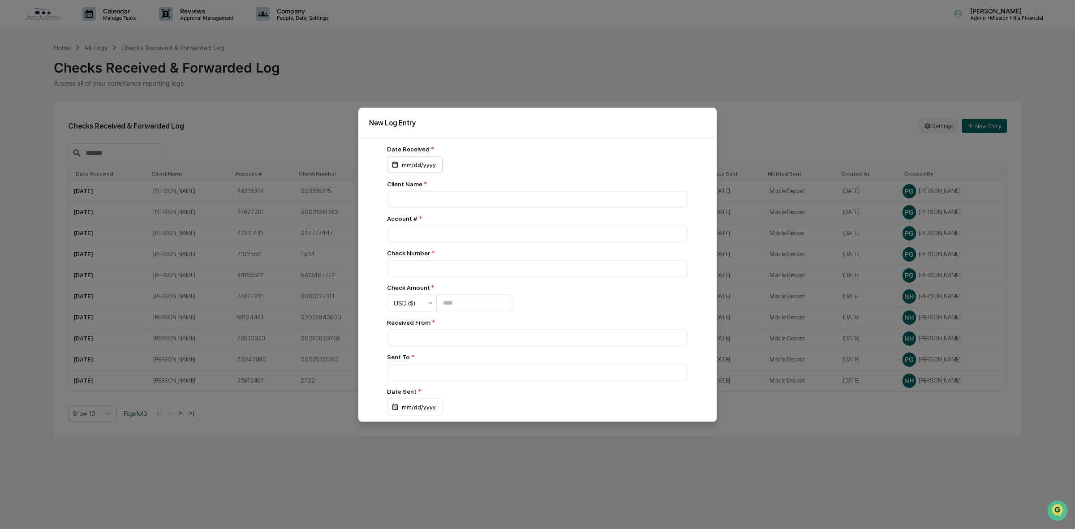
click at [419, 160] on div "mm/dd/yyyy" at bounding box center [415, 164] width 56 height 17
click at [440, 252] on button "14" at bounding box center [441, 257] width 16 height 16
click at [422, 164] on div "10/14/2025" at bounding box center [407, 164] width 41 height 17
click at [427, 258] on button "13" at bounding box center [423, 257] width 16 height 16
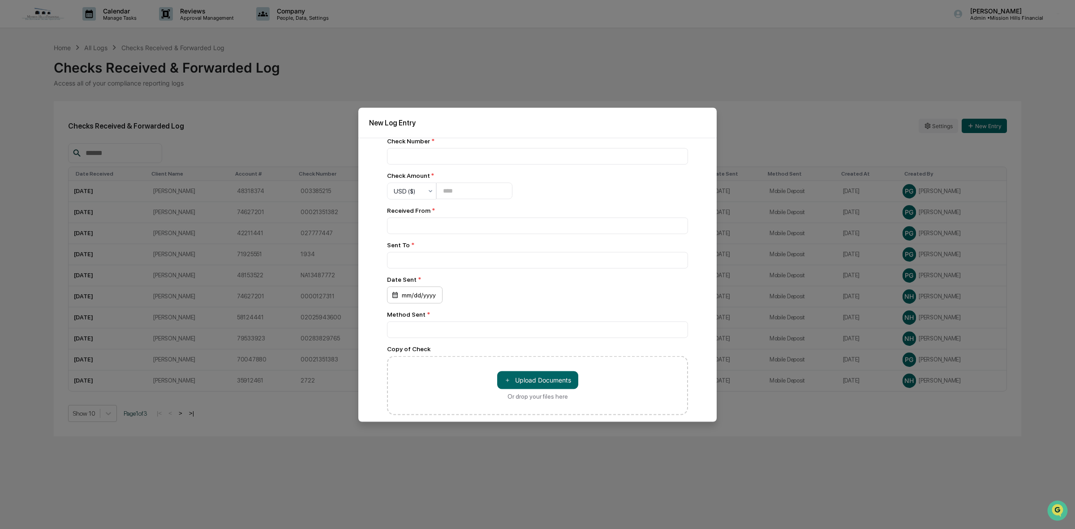
click at [418, 301] on div "mm/dd/yyyy" at bounding box center [415, 294] width 56 height 17
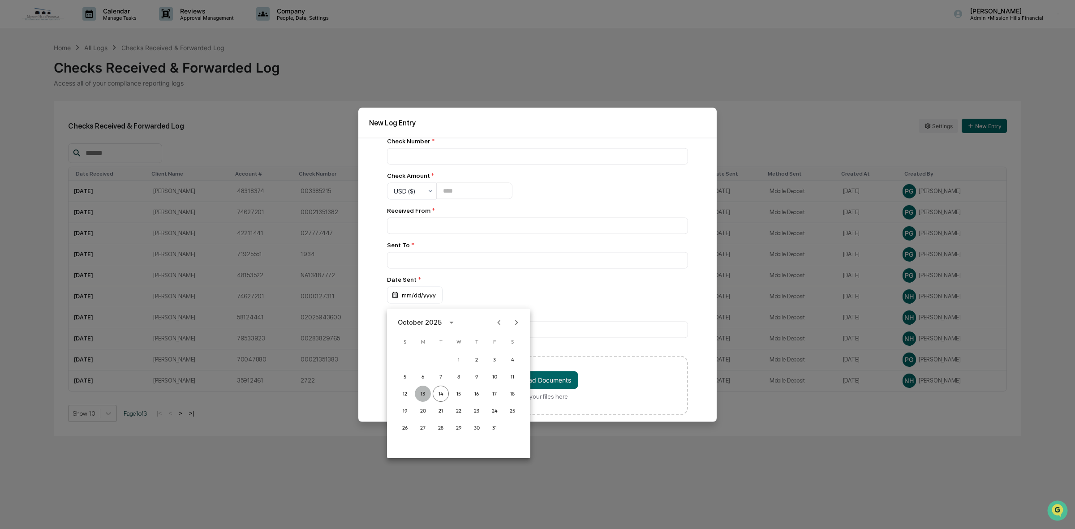
click at [424, 391] on button "13" at bounding box center [423, 394] width 16 height 16
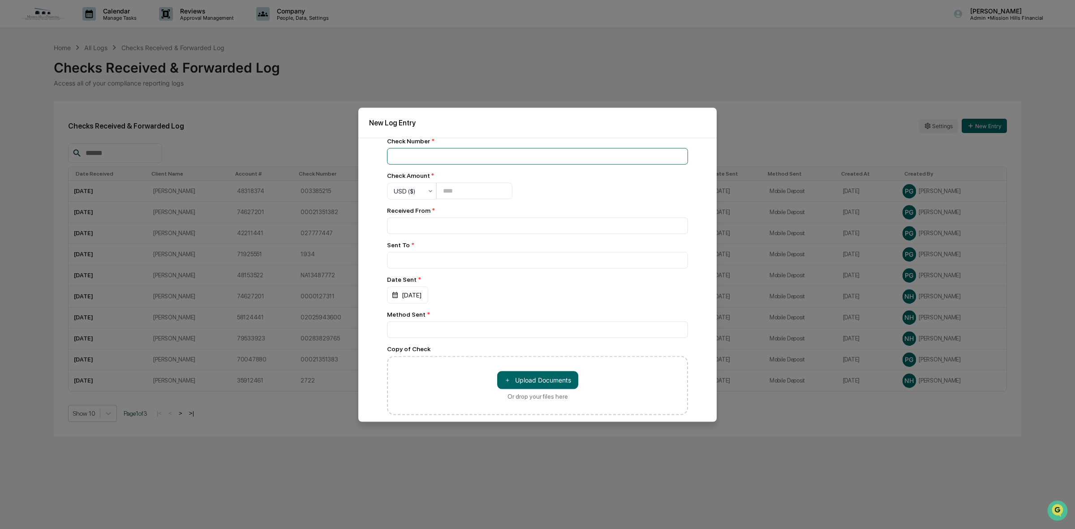
click at [447, 162] on input at bounding box center [537, 156] width 301 height 17
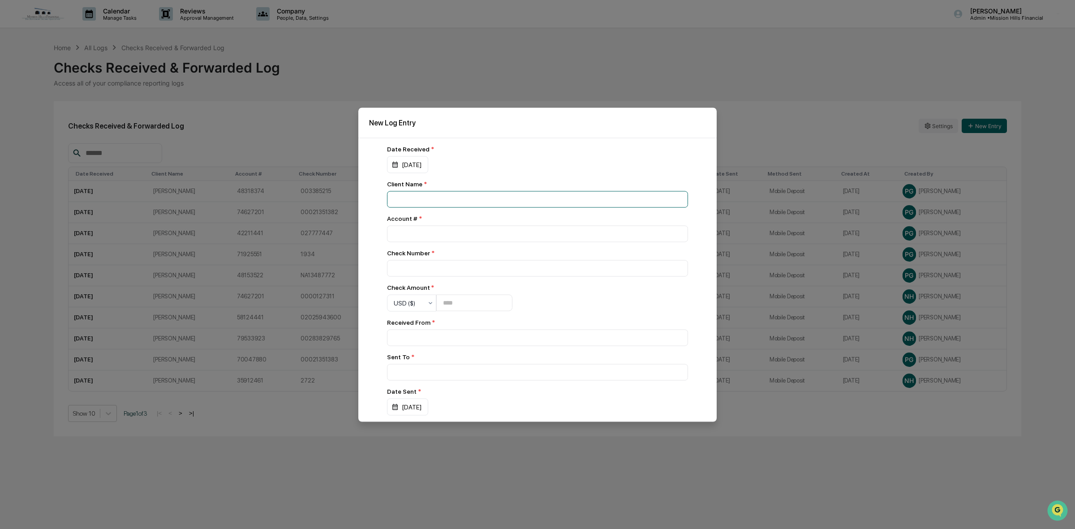
click at [409, 198] on input at bounding box center [537, 199] width 301 height 17
type input "*********"
click at [406, 227] on input "number" at bounding box center [537, 233] width 301 height 17
type input "********"
click at [446, 274] on input at bounding box center [537, 268] width 301 height 17
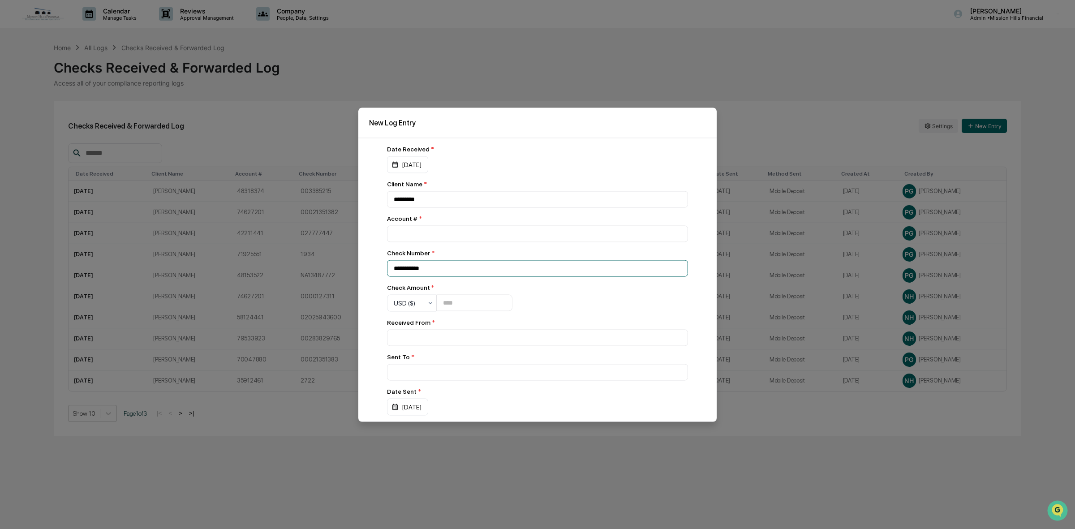
click at [422, 267] on input "**********" at bounding box center [537, 268] width 301 height 17
type input "**********"
click at [490, 308] on input "number" at bounding box center [474, 303] width 76 height 17
type input "********"
click at [482, 335] on input at bounding box center [537, 337] width 301 height 17
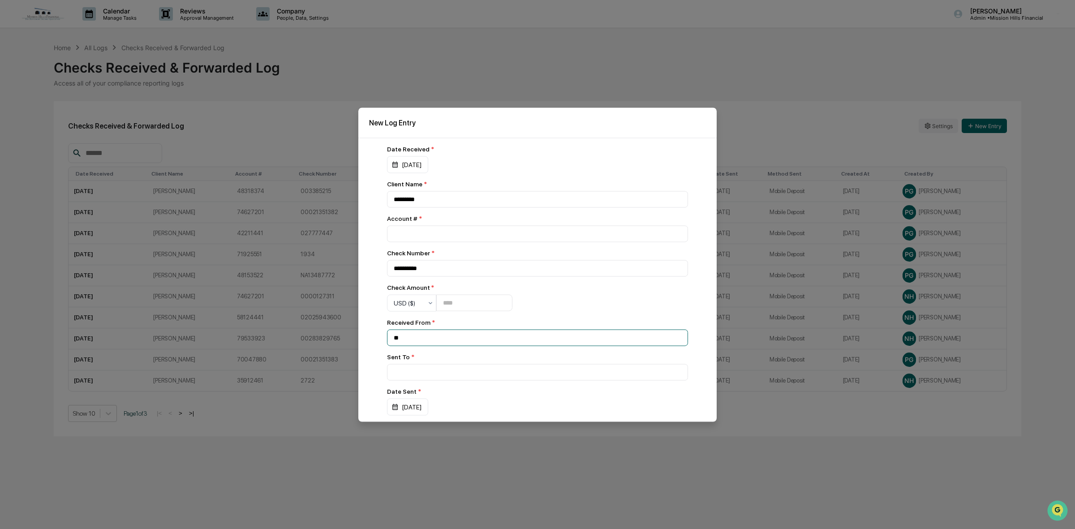
type input "*"
type input "**********"
click at [471, 379] on input at bounding box center [537, 372] width 301 height 17
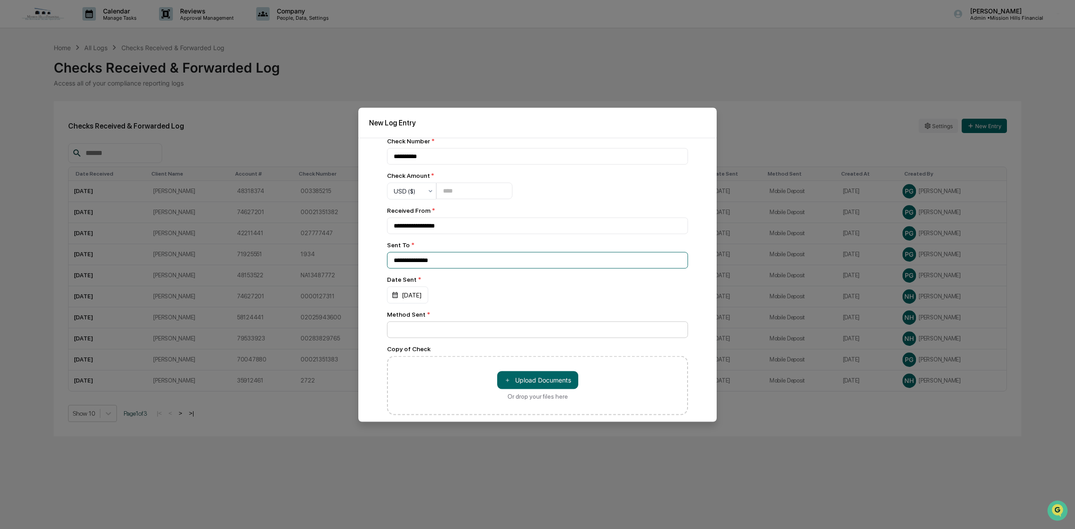
scroll to position [151, 0]
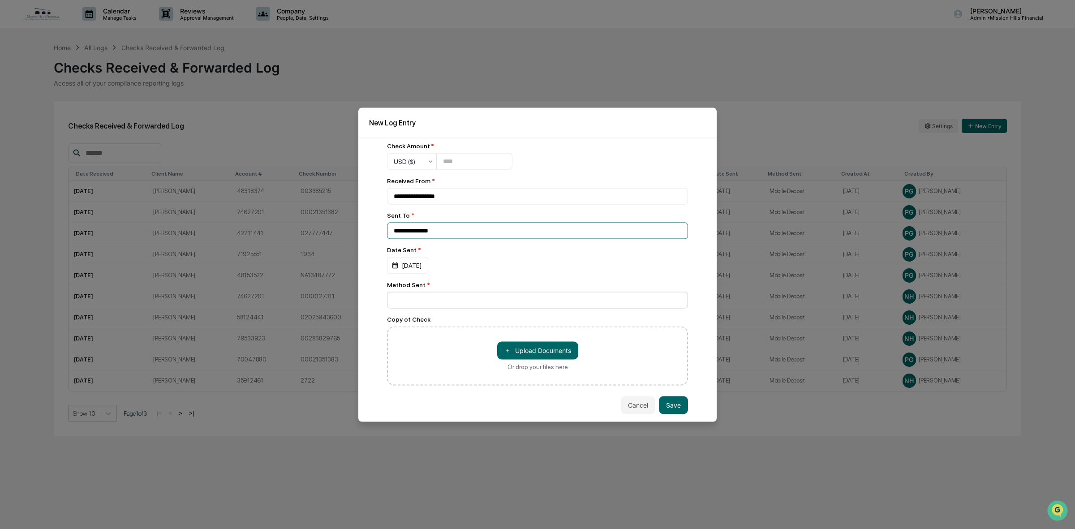
type input "**********"
click at [454, 297] on input at bounding box center [537, 300] width 301 height 17
type input "**********"
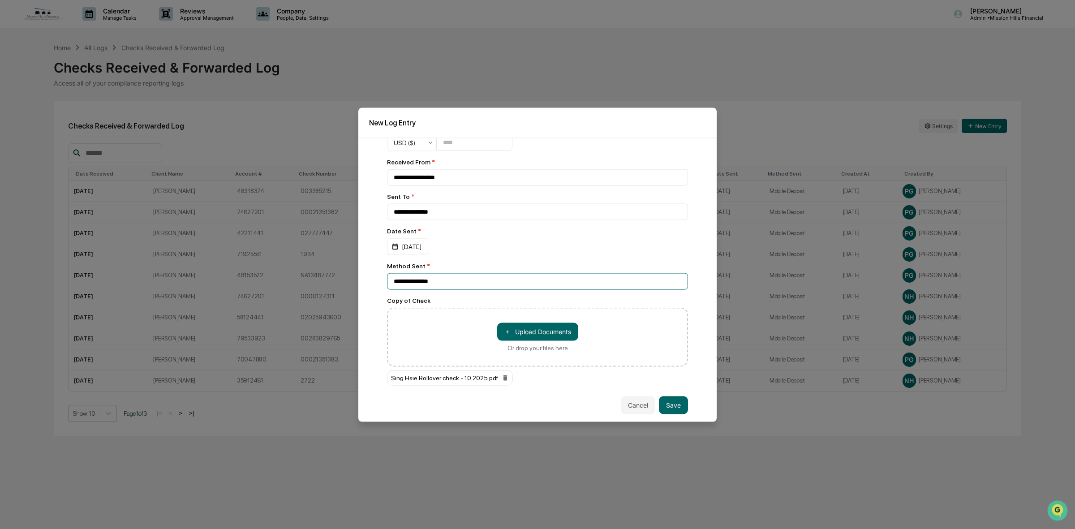
scroll to position [170, 0]
click at [670, 405] on button "Save" at bounding box center [673, 405] width 29 height 18
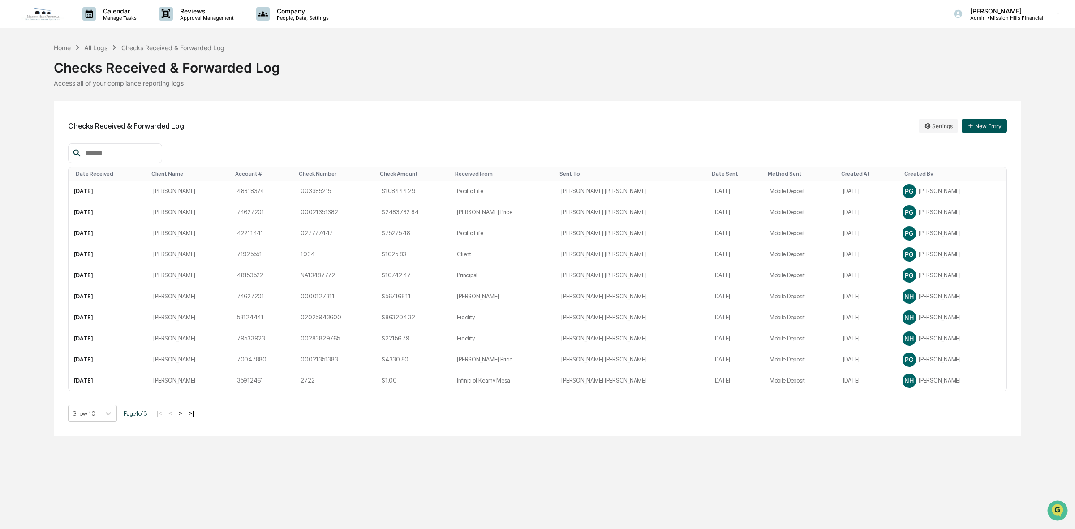
click at [989, 122] on button "New Entry" at bounding box center [984, 126] width 45 height 14
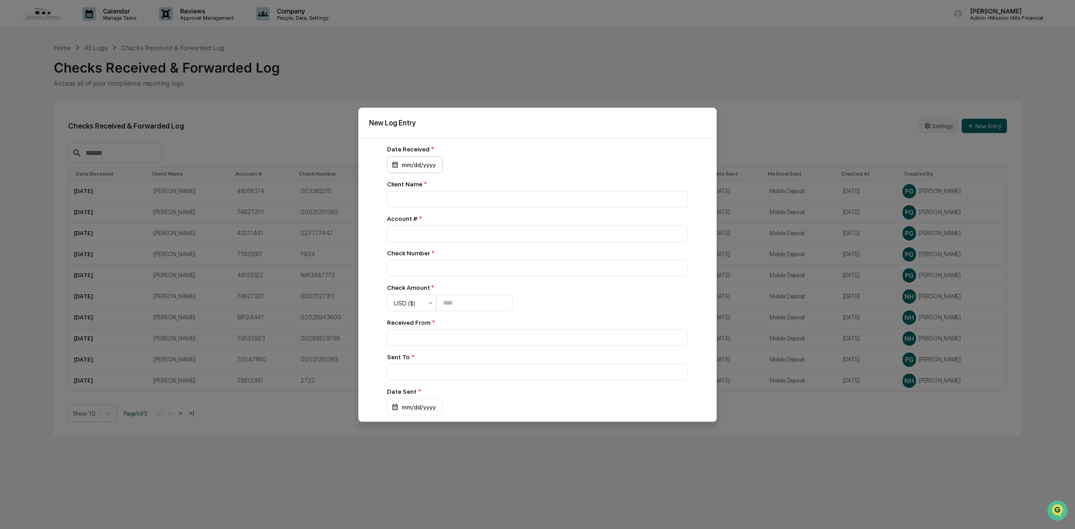
click at [421, 167] on div "mm/dd/yyyy" at bounding box center [415, 164] width 56 height 17
click at [421, 259] on button "13" at bounding box center [423, 257] width 16 height 16
click at [432, 202] on input at bounding box center [537, 199] width 301 height 17
type input "**********"
click at [445, 225] on div at bounding box center [537, 233] width 301 height 17
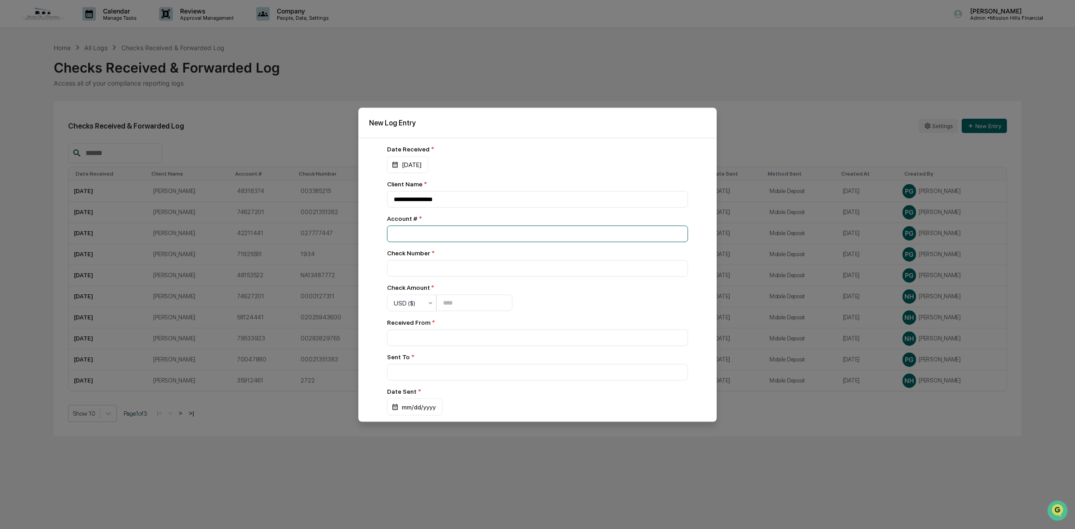
click at [448, 234] on input "number" at bounding box center [537, 233] width 301 height 17
type input "********"
click at [440, 272] on input at bounding box center [537, 268] width 301 height 17
type input "****"
click at [487, 301] on input "number" at bounding box center [474, 303] width 76 height 17
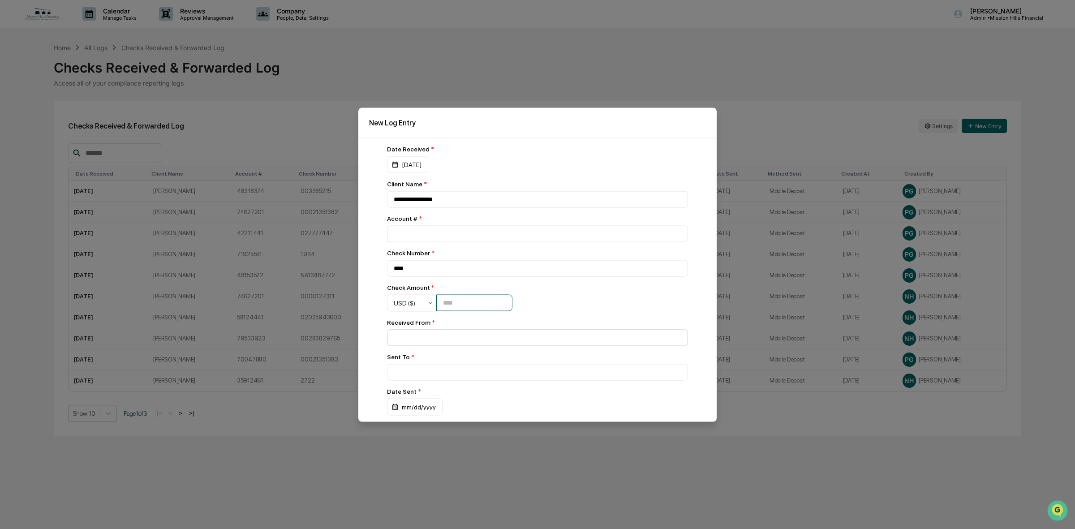
type input "*****"
click at [482, 341] on input at bounding box center [537, 337] width 301 height 17
type input "**********"
click at [411, 373] on input at bounding box center [537, 372] width 301 height 17
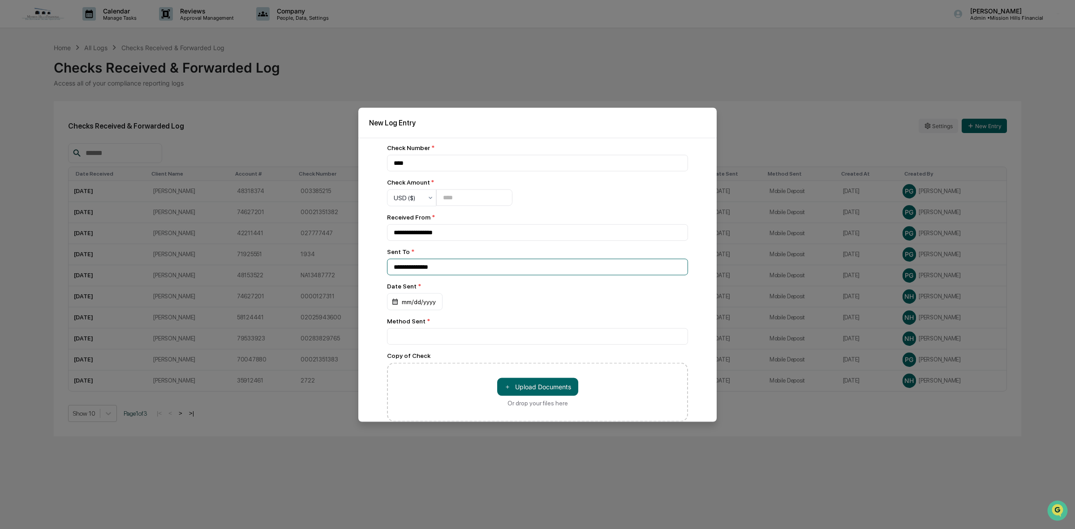
scroll to position [112, 0]
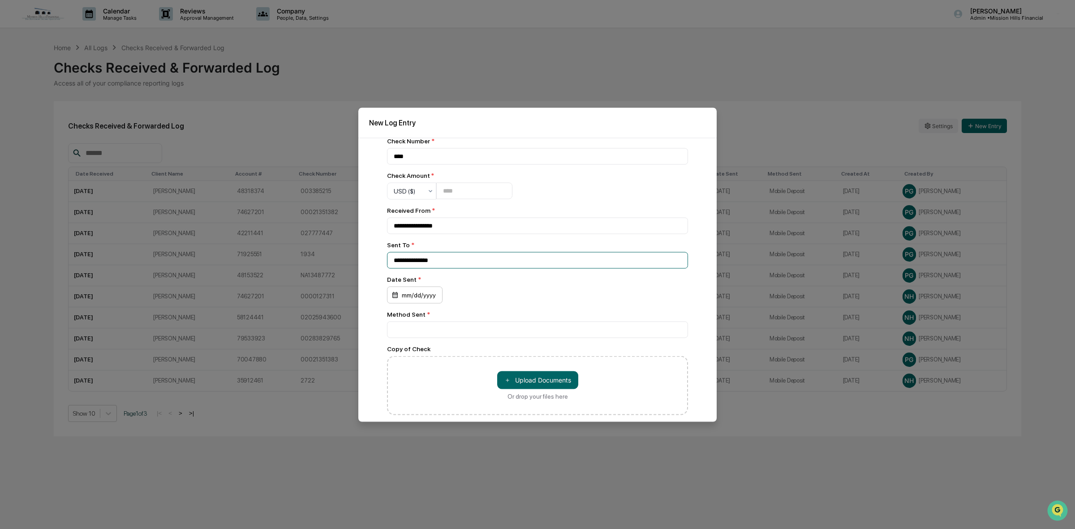
type input "**********"
click at [417, 301] on div "mm/dd/yyyy" at bounding box center [415, 294] width 56 height 17
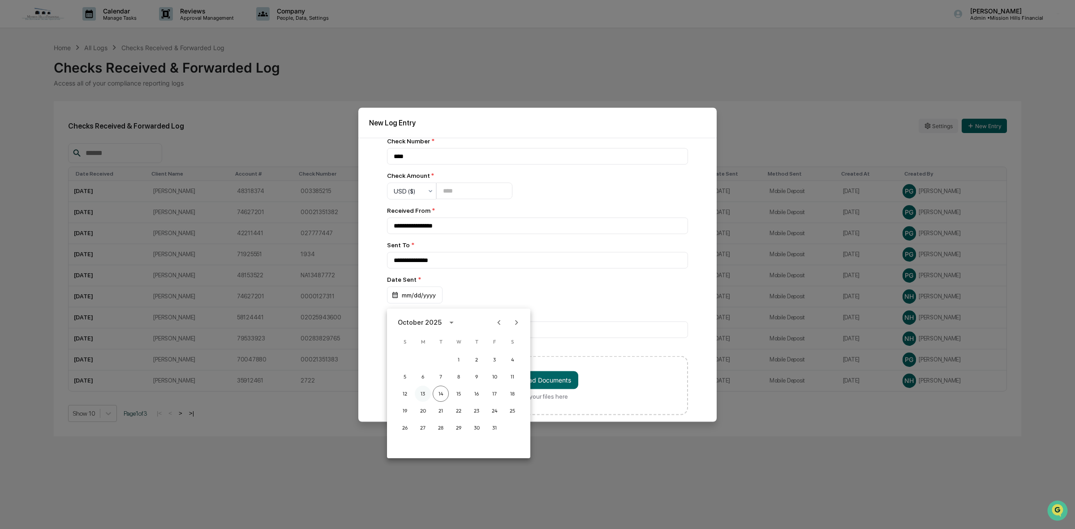
click at [417, 391] on button "13" at bounding box center [423, 394] width 16 height 16
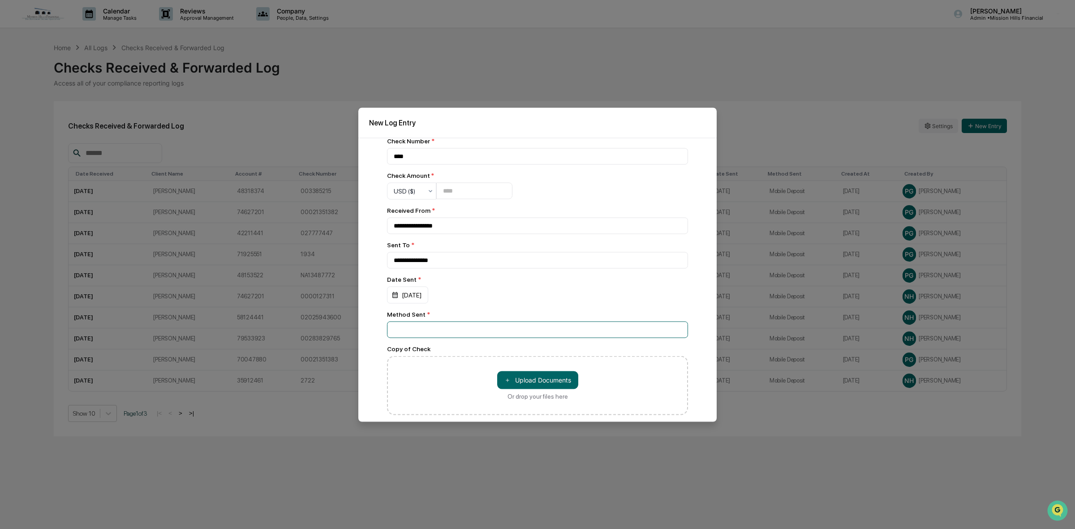
click at [423, 333] on input at bounding box center [537, 329] width 301 height 17
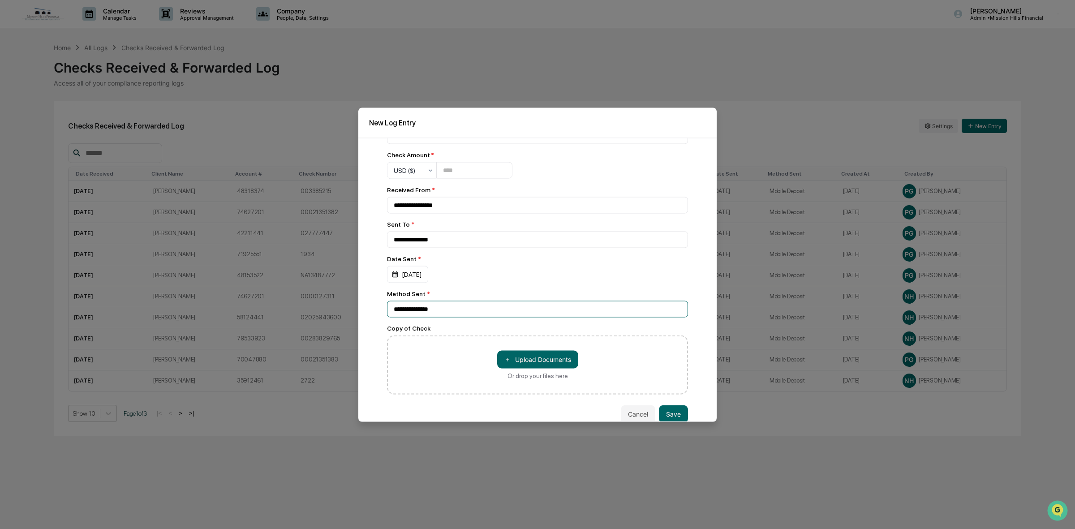
scroll to position [151, 0]
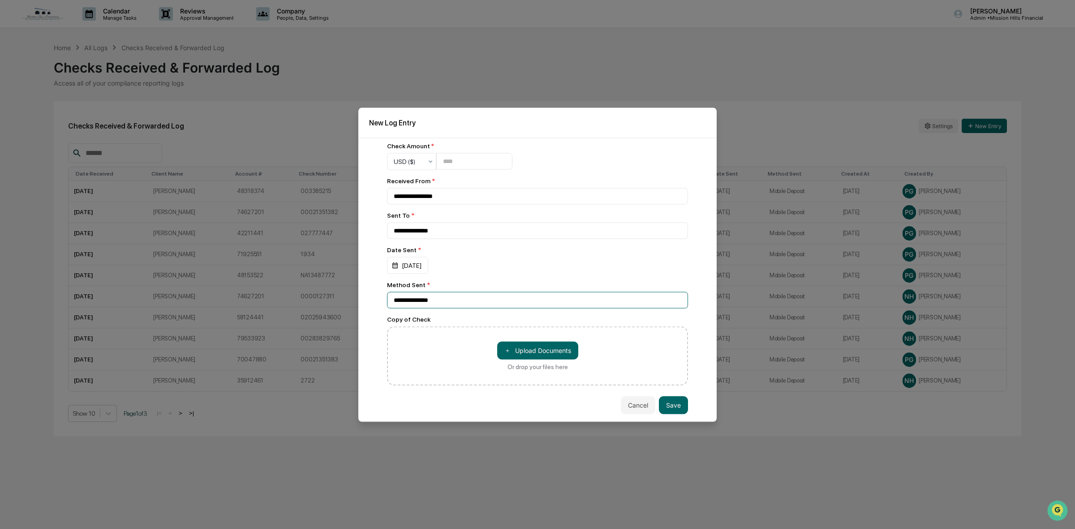
type input "**********"
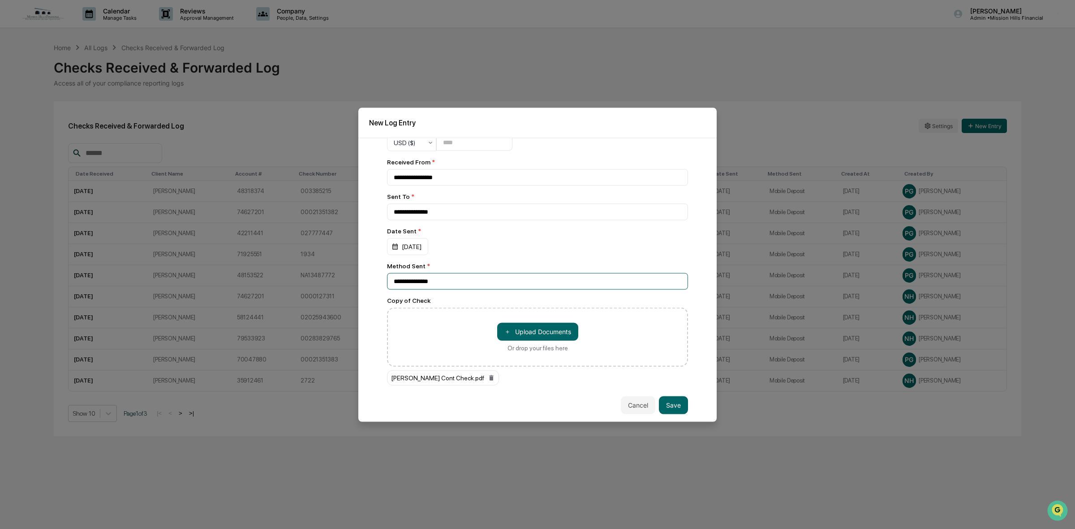
scroll to position [170, 0]
click at [673, 400] on button "Save" at bounding box center [673, 405] width 29 height 18
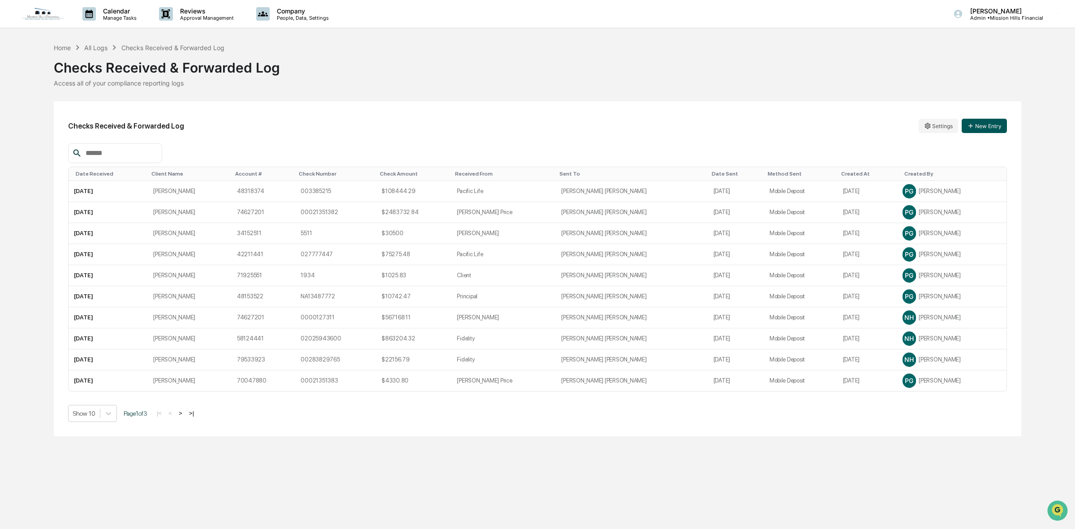
click at [993, 126] on button "New Entry" at bounding box center [984, 126] width 45 height 14
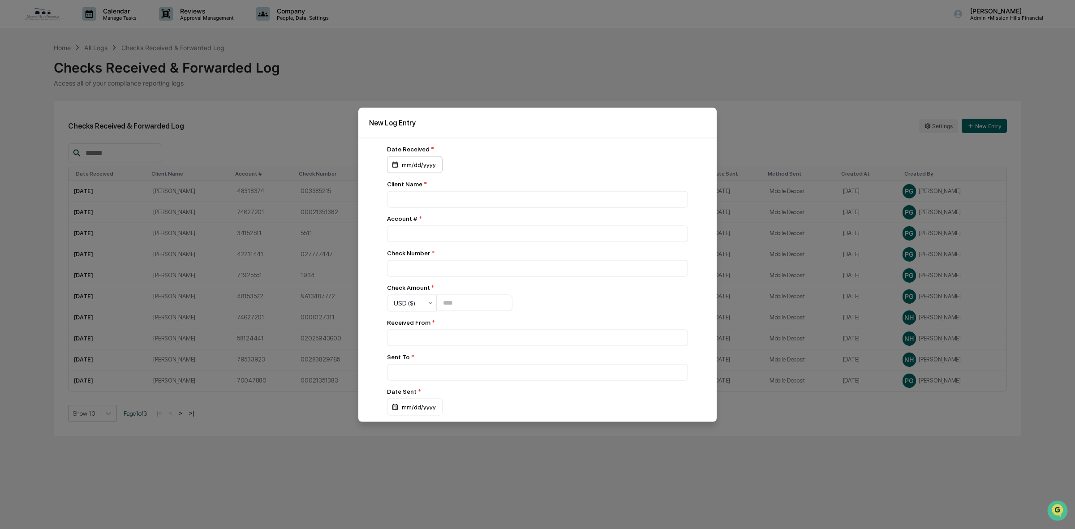
click at [417, 164] on div "mm/dd/yyyy" at bounding box center [415, 164] width 56 height 17
click at [420, 259] on button "13" at bounding box center [423, 257] width 16 height 16
click at [438, 195] on input at bounding box center [537, 199] width 301 height 17
type input "**********"
click at [424, 230] on input "number" at bounding box center [537, 233] width 301 height 17
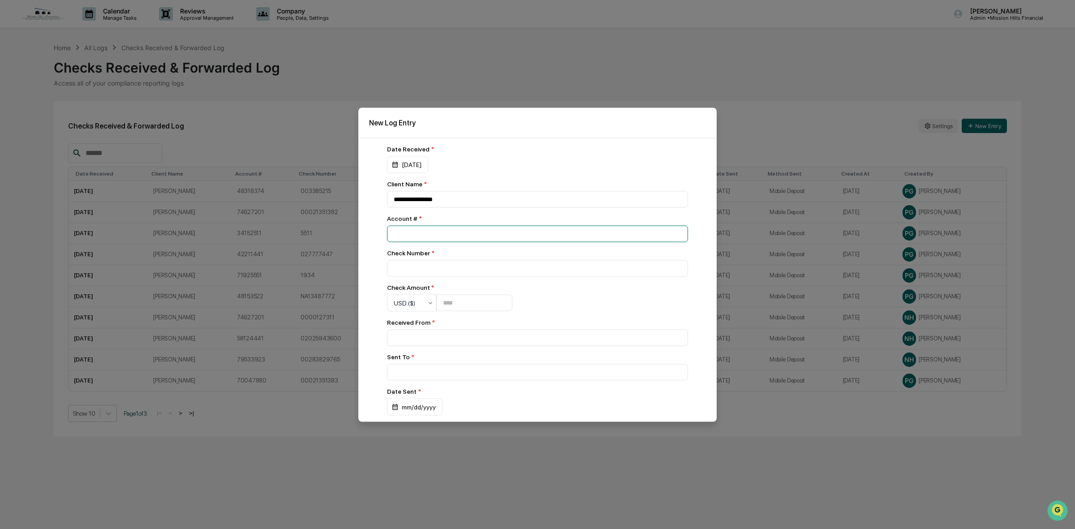
click at [422, 232] on input "number" at bounding box center [537, 233] width 301 height 17
type input "********"
click at [448, 269] on input at bounding box center [537, 268] width 301 height 17
type input "****"
click at [462, 301] on input "number" at bounding box center [474, 303] width 76 height 17
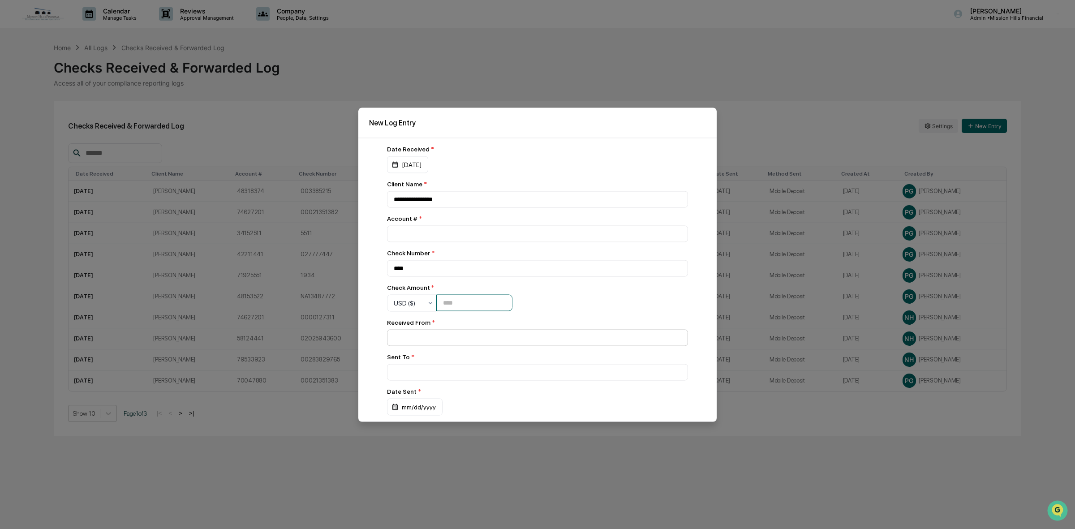
type input "********"
click at [439, 339] on input at bounding box center [537, 337] width 301 height 17
type input "**********"
click at [429, 377] on input at bounding box center [537, 372] width 301 height 17
type input "**********"
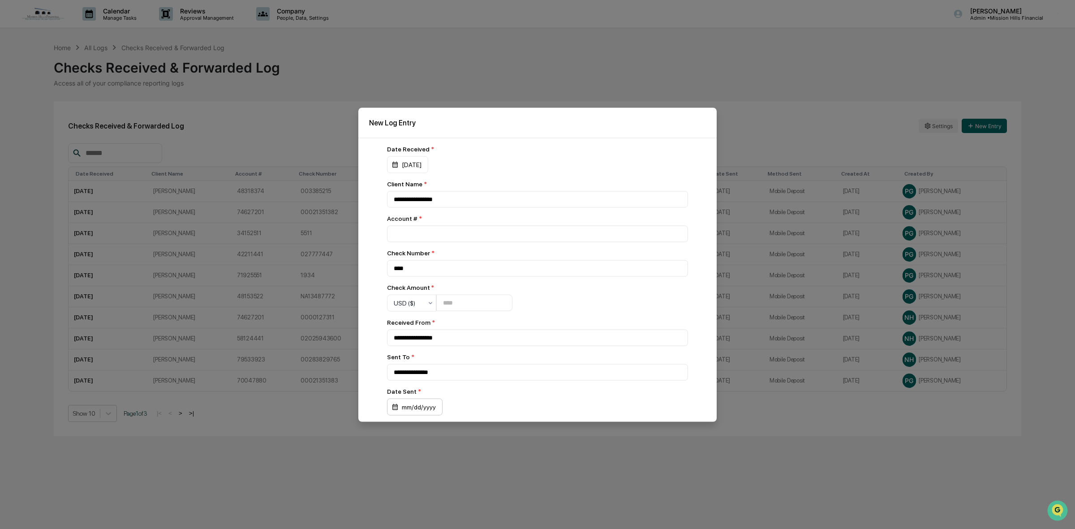
click at [428, 406] on div "mm/dd/yyyy" at bounding box center [415, 406] width 56 height 17
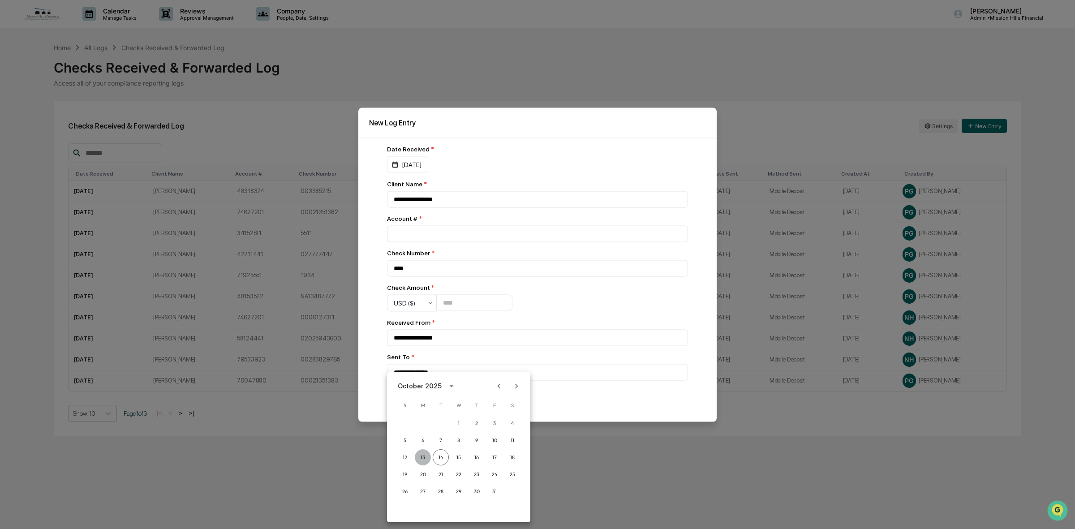
click at [425, 456] on button "13" at bounding box center [423, 457] width 16 height 16
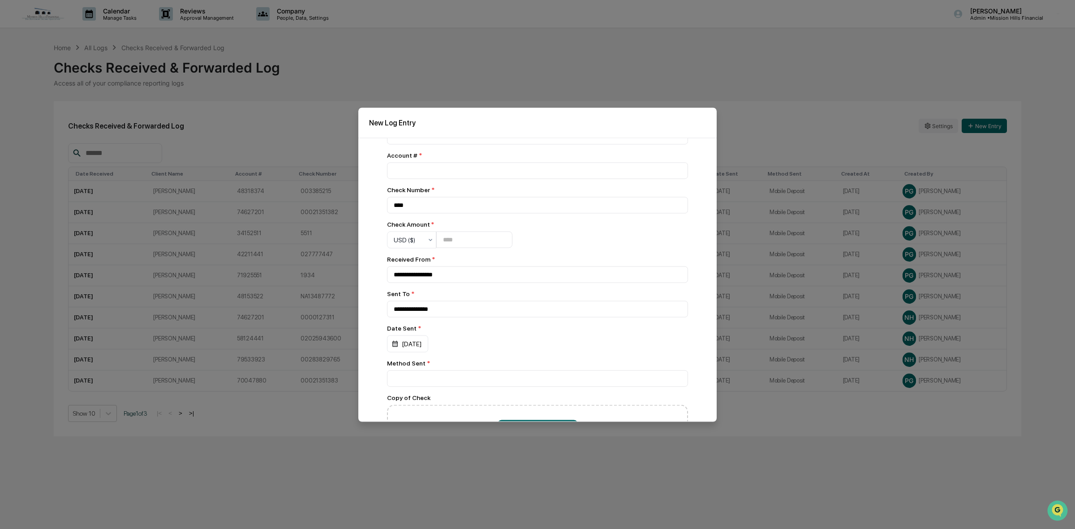
scroll to position [151, 0]
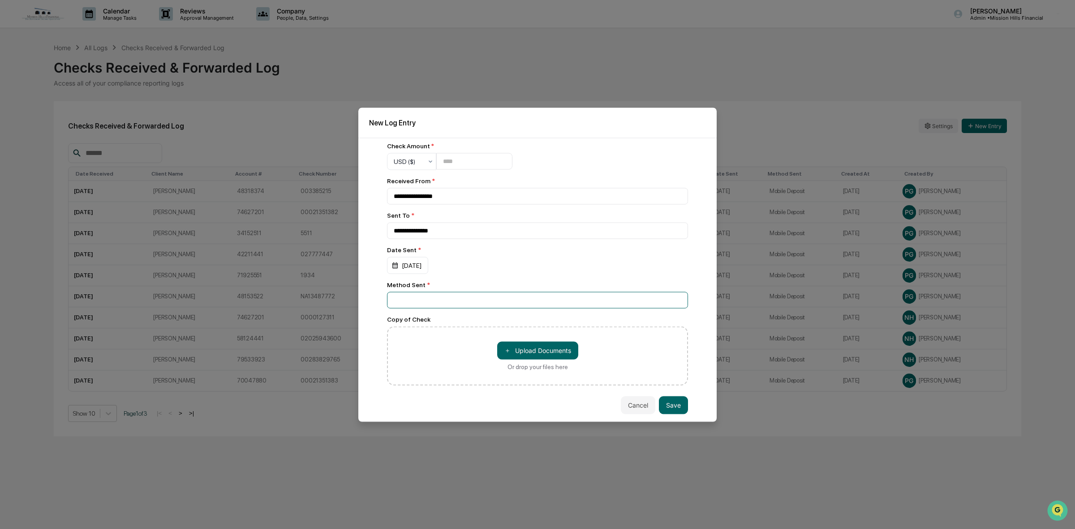
click at [424, 298] on input at bounding box center [537, 300] width 301 height 17
type input "**********"
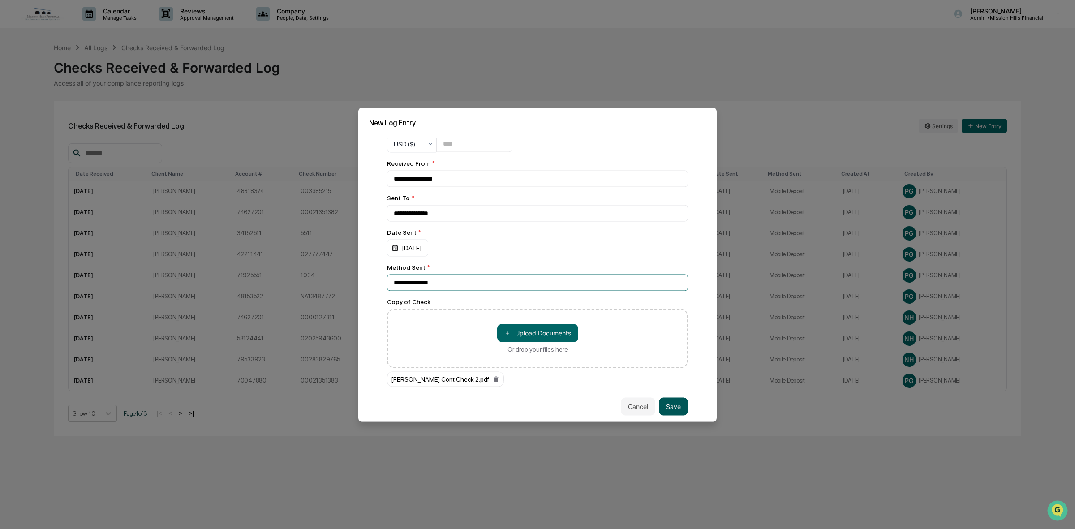
scroll to position [170, 0]
click at [664, 402] on button "Save" at bounding box center [673, 405] width 29 height 18
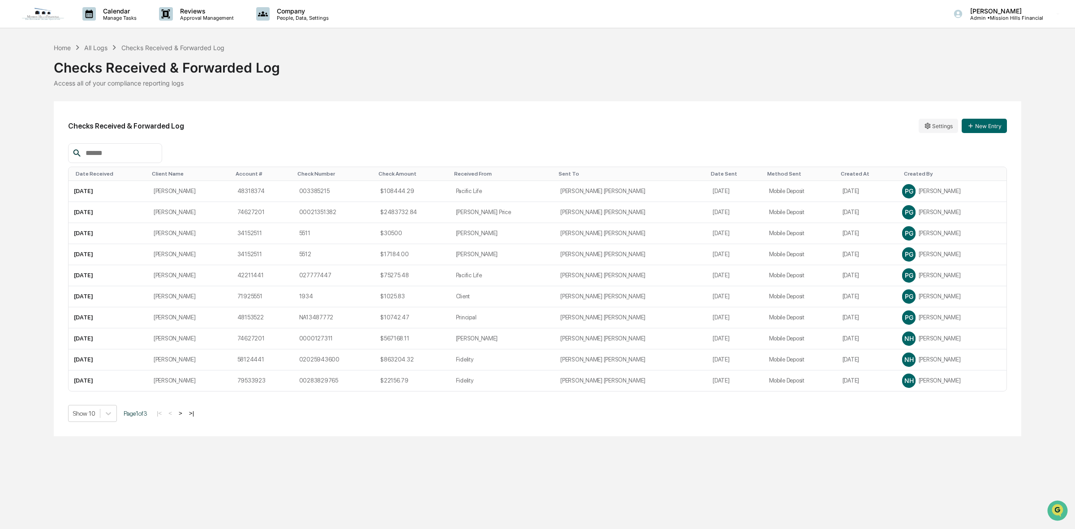
click at [108, 466] on div "Calendar Manage Tasks Reviews Approval Management Company People, Data, Setting…" at bounding box center [537, 264] width 1075 height 529
click at [97, 173] on div "Date Received" at bounding box center [110, 174] width 69 height 6
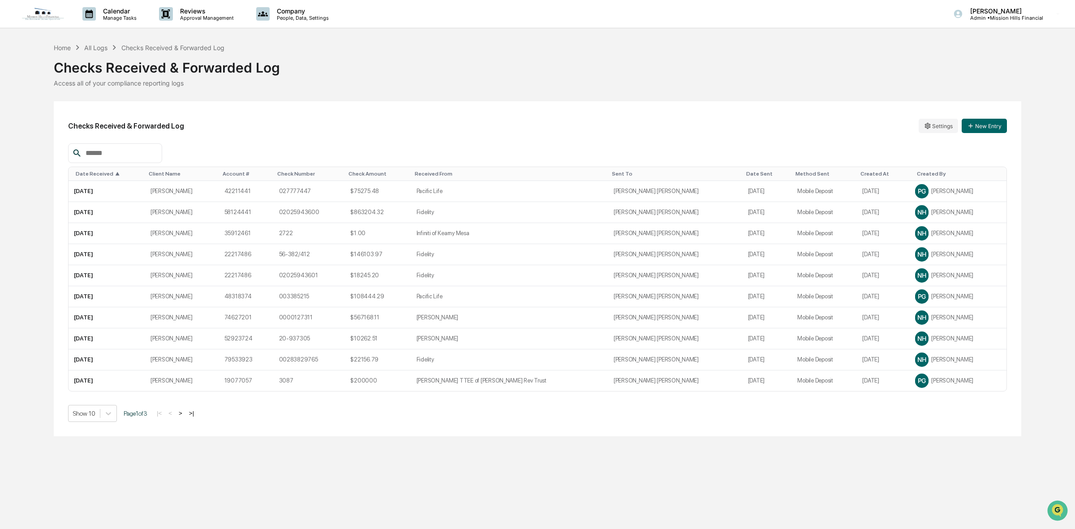
click at [98, 175] on div "Date Received ▲" at bounding box center [109, 174] width 66 height 6
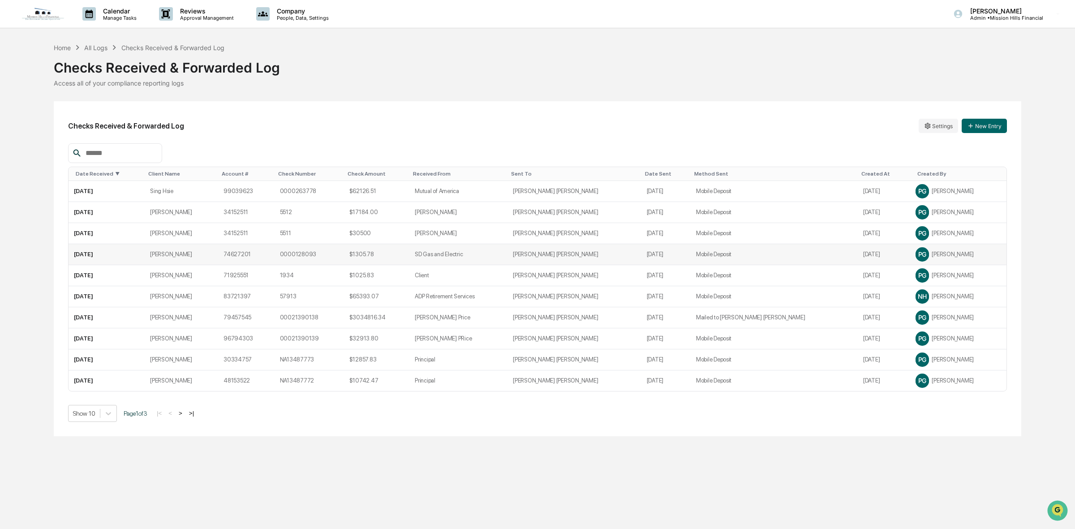
click at [145, 251] on td "10/7/25" at bounding box center [107, 254] width 76 height 21
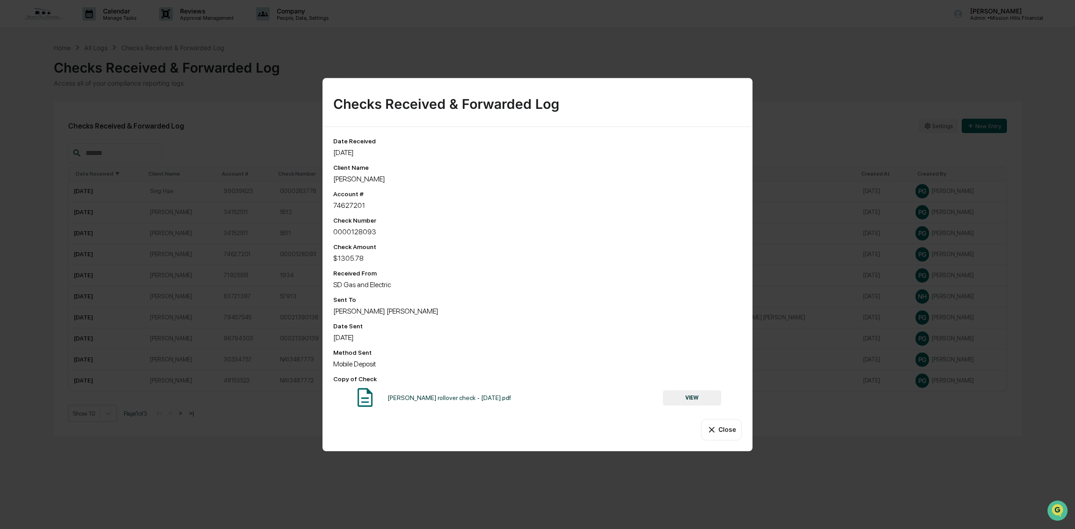
click at [355, 232] on div "0000128093" at bounding box center [537, 232] width 409 height 9
copy div "0000128093"
drag, startPoint x: 368, startPoint y: 150, endPoint x: 327, endPoint y: 151, distance: 40.8
click at [327, 151] on div "Date Received 10/7/25 Client Name Leslie Willoughby Account # 74627201 Check Nu…" at bounding box center [538, 289] width 430 height 324
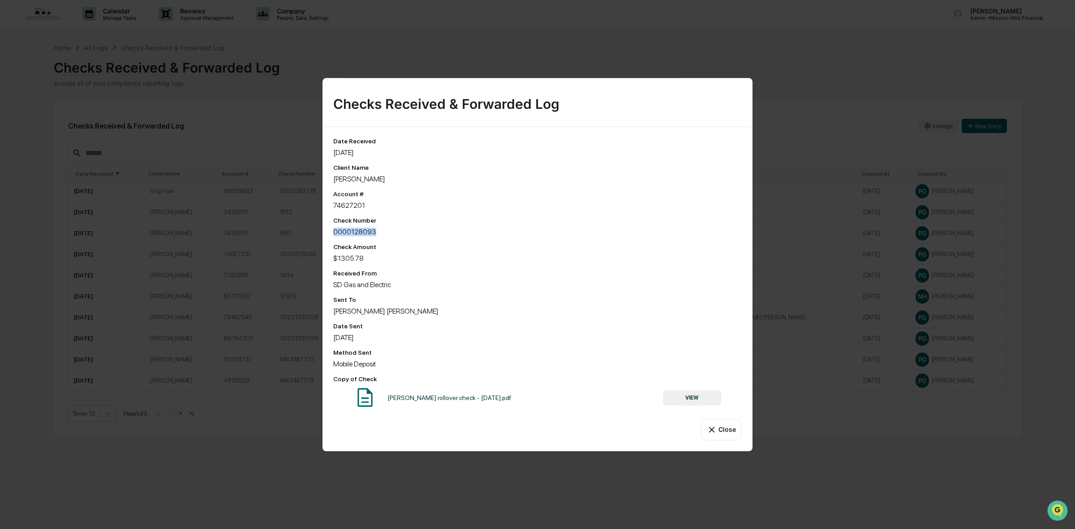
copy div "10/7/25"
drag, startPoint x: 389, startPoint y: 179, endPoint x: 334, endPoint y: 181, distance: 54.2
click at [334, 181] on div "Leslie Willoughby" at bounding box center [537, 179] width 409 height 9
copy div "Leslie Willoughby"
click at [352, 201] on div "74627201" at bounding box center [537, 205] width 409 height 9
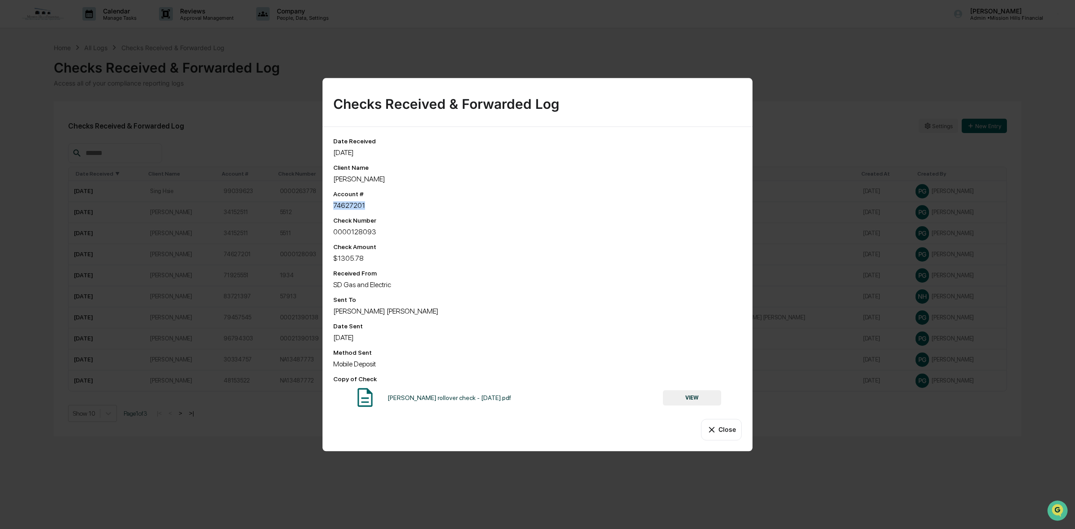
click at [352, 201] on div "74627201" at bounding box center [537, 205] width 409 height 9
copy div "74627201"
click at [723, 438] on button "Close" at bounding box center [721, 430] width 41 height 22
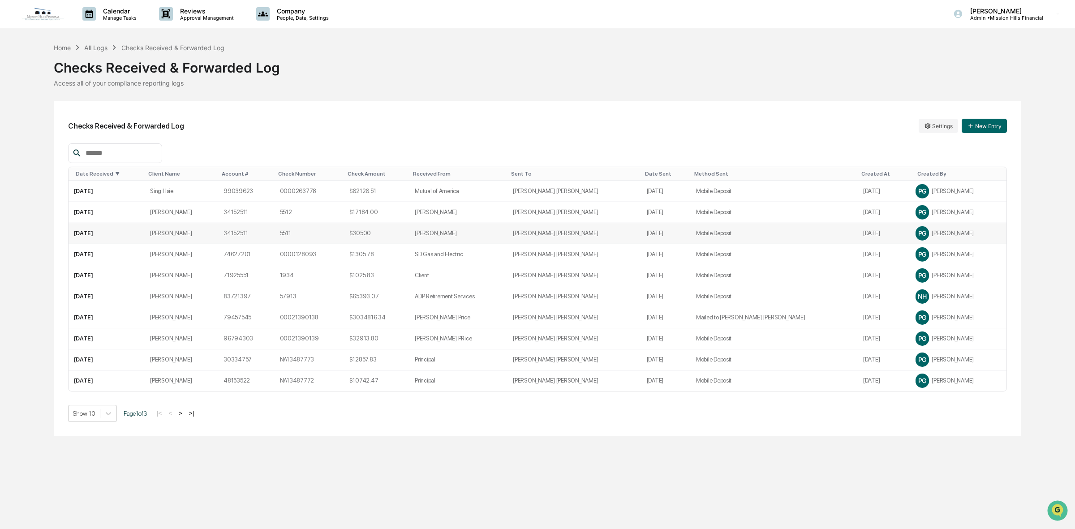
click at [194, 233] on td "Laurence Brunton" at bounding box center [181, 233] width 73 height 21
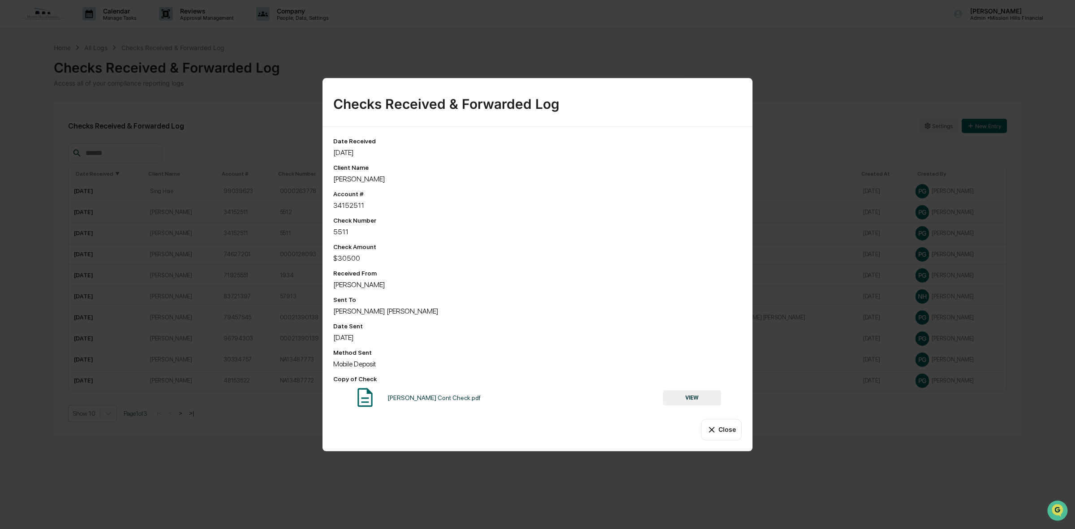
click at [713, 431] on icon at bounding box center [712, 430] width 10 height 10
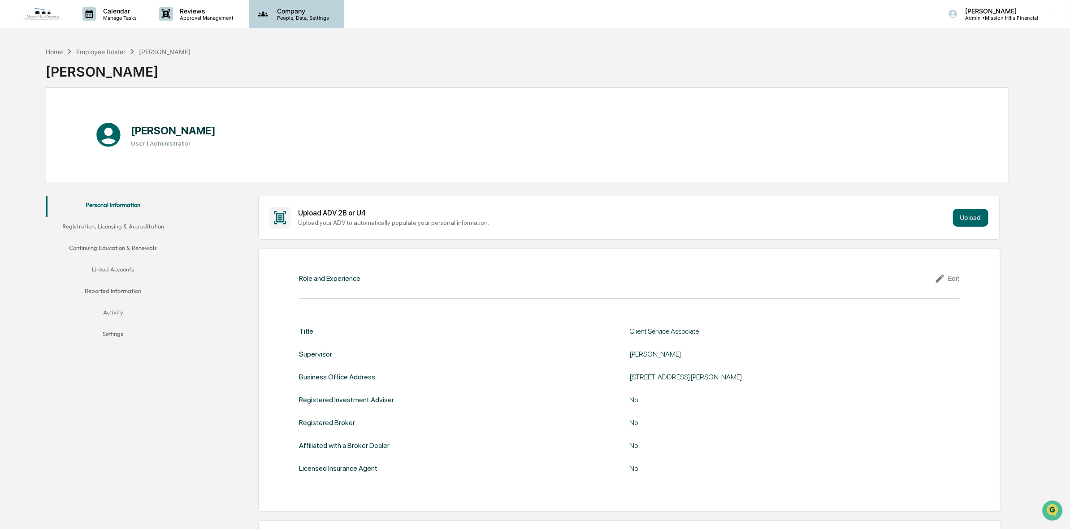
click at [294, 18] on p "People, Data, Settings" at bounding box center [302, 18] width 64 height 6
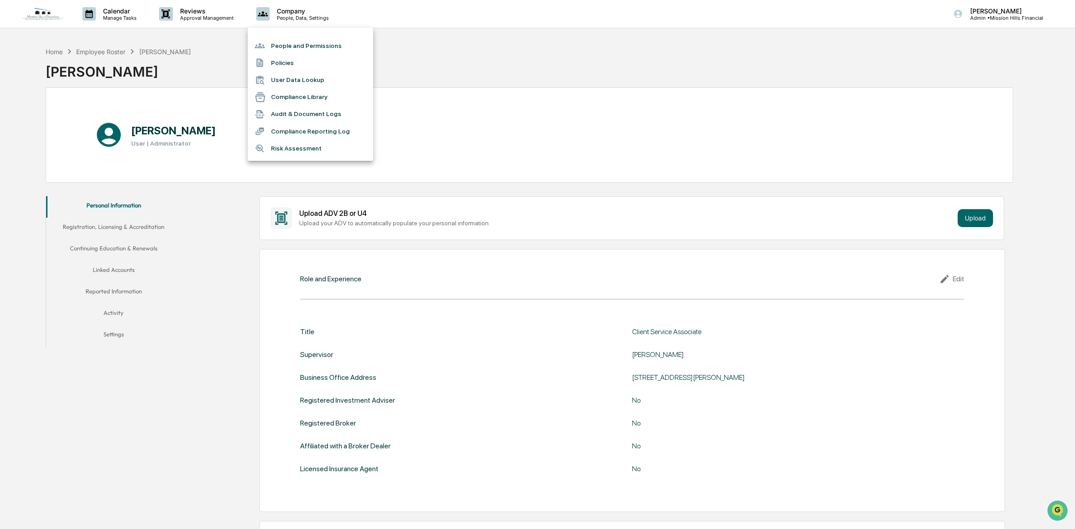
click at [126, 16] on div at bounding box center [537, 264] width 1075 height 529
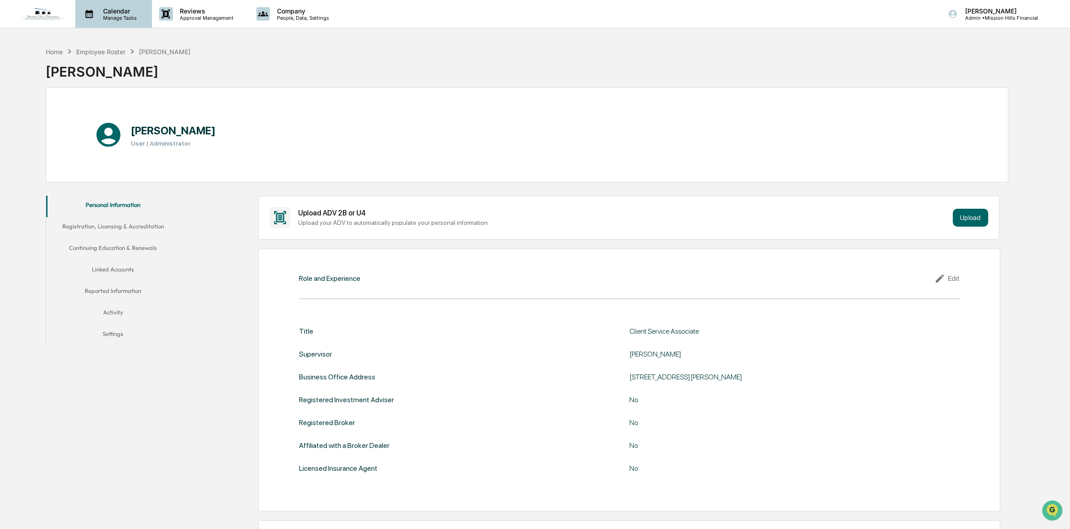
click at [110, 8] on p "Calendar" at bounding box center [118, 11] width 45 height 8
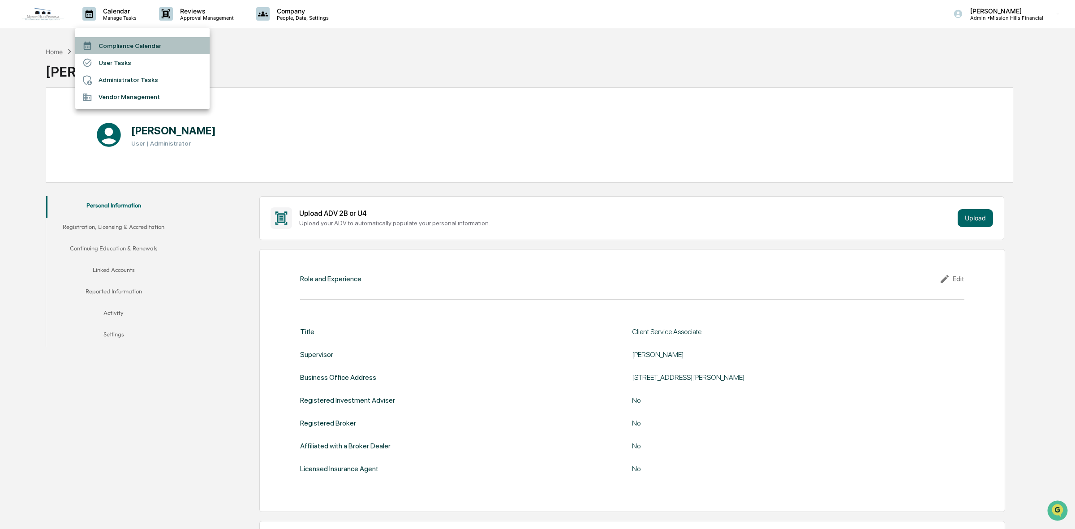
click at [135, 48] on li "Compliance Calendar" at bounding box center [142, 45] width 134 height 17
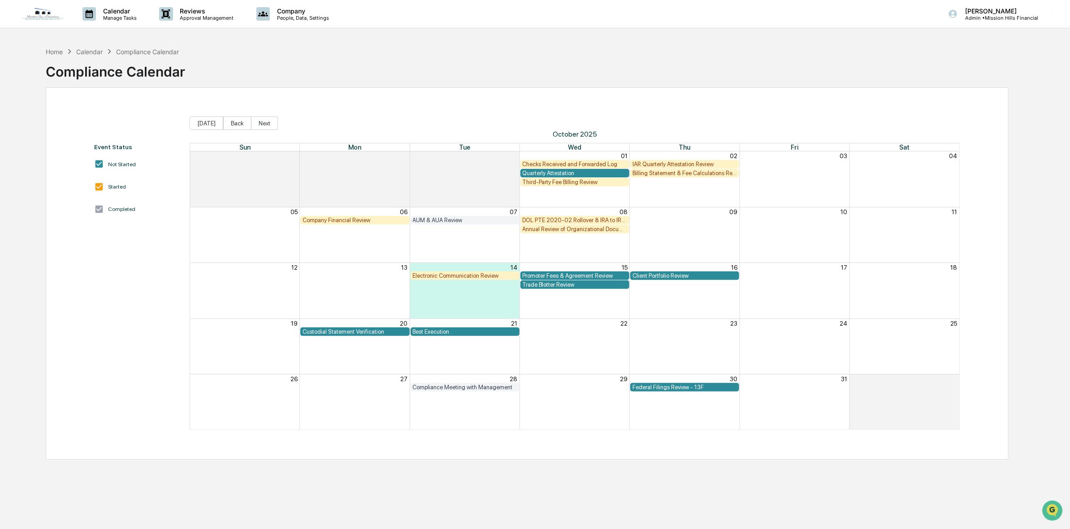
click at [561, 173] on div "Quarterly Attestation" at bounding box center [575, 173] width 104 height 7
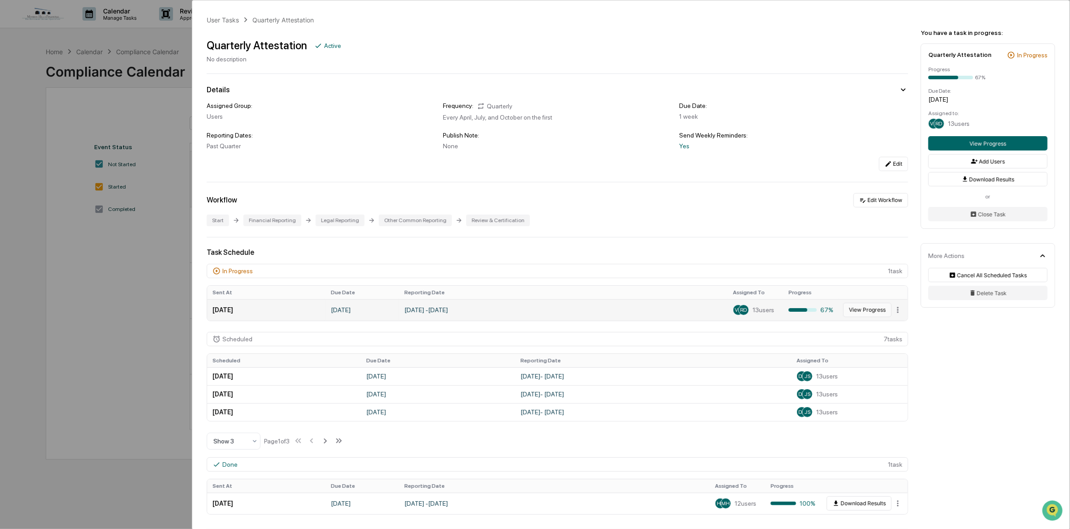
click at [855, 314] on button "View Progress" at bounding box center [867, 310] width 48 height 14
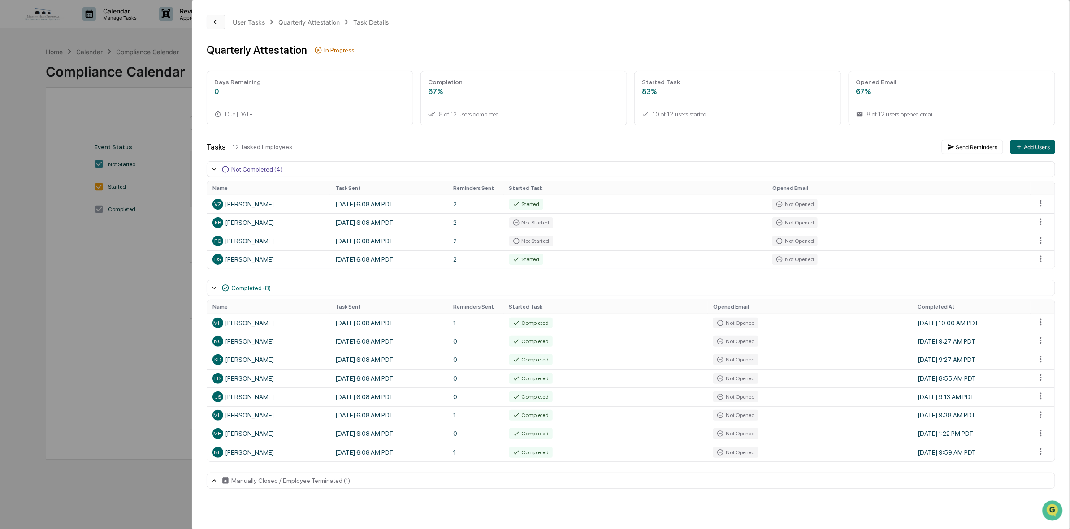
click at [220, 20] on button at bounding box center [216, 22] width 19 height 14
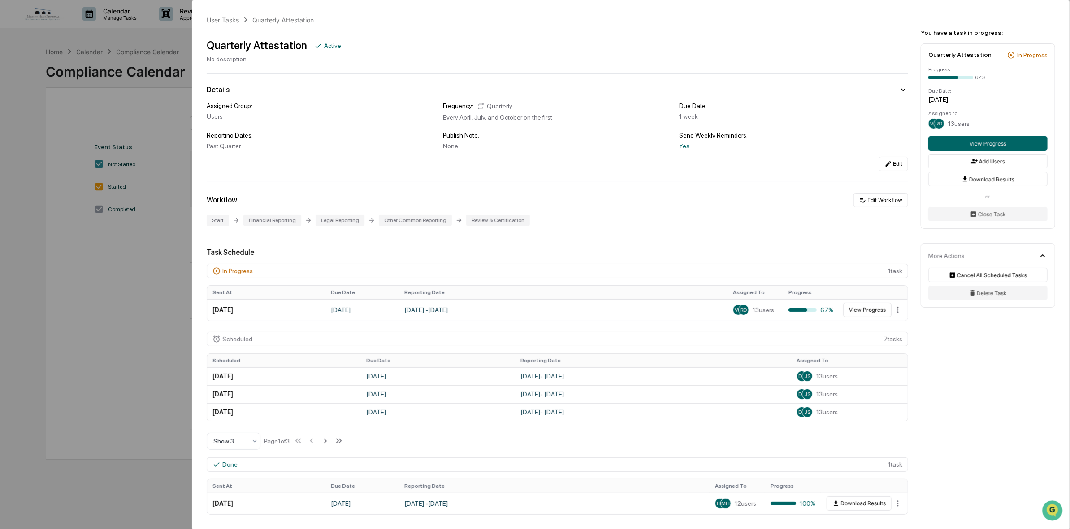
click at [73, 369] on div "User Tasks Quarterly Attestation Quarterly Attestation Active No description De…" at bounding box center [535, 264] width 1070 height 529
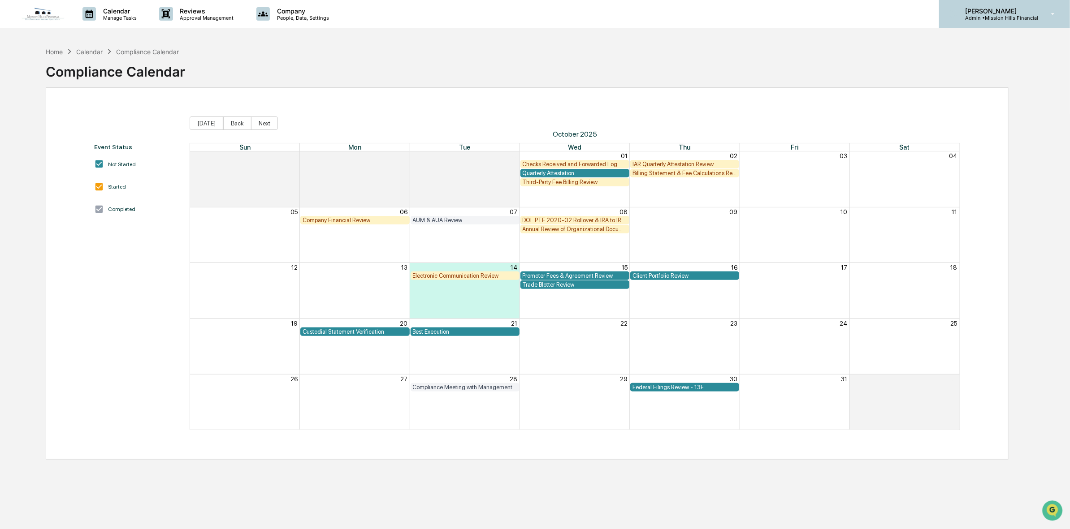
click at [1019, 16] on p "Admin • Mission Hills Financial" at bounding box center [998, 18] width 80 height 6
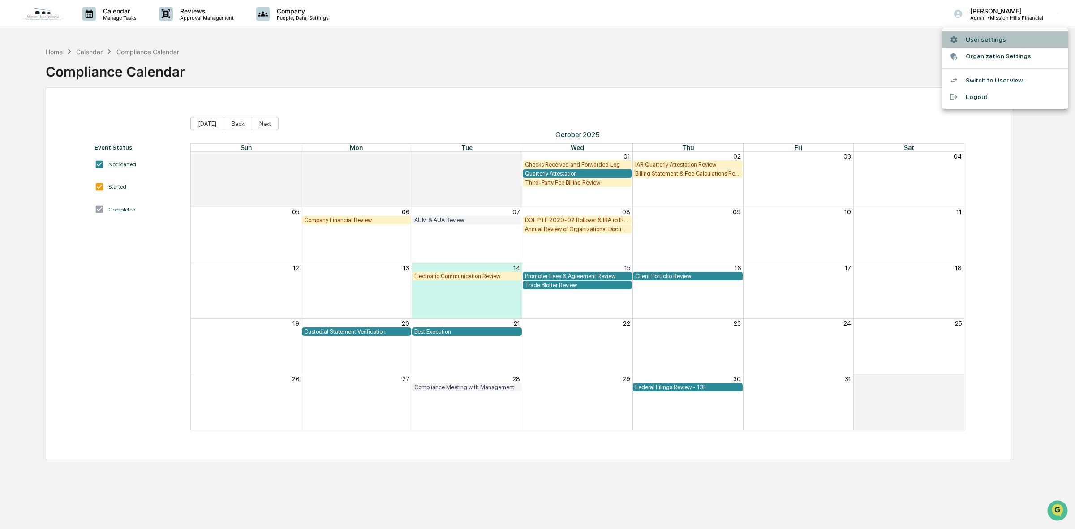
click at [1003, 41] on li "User settings" at bounding box center [1005, 39] width 125 height 17
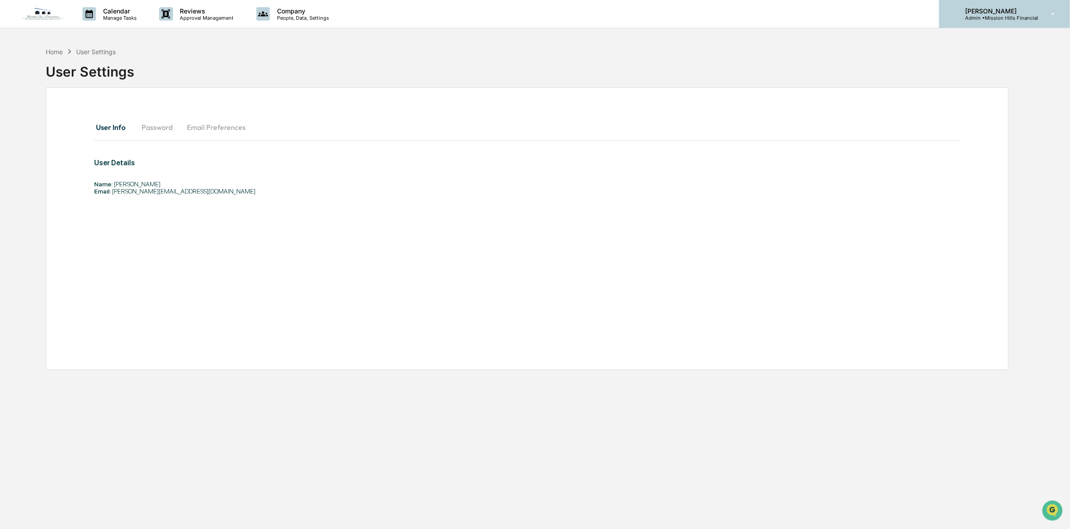
click at [1003, 14] on p "[PERSON_NAME]" at bounding box center [998, 11] width 80 height 8
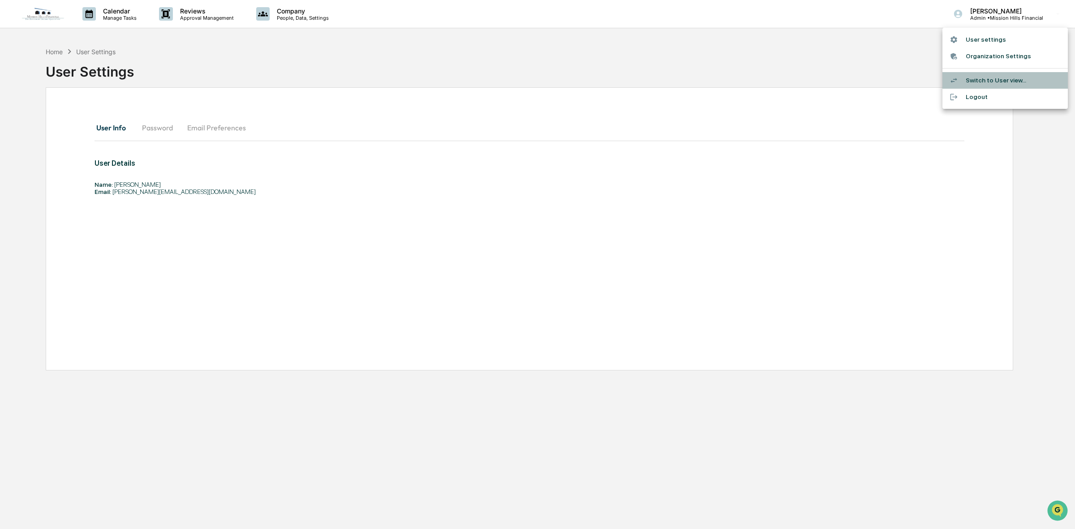
click at [1005, 79] on li "Switch to User view..." at bounding box center [1005, 80] width 125 height 17
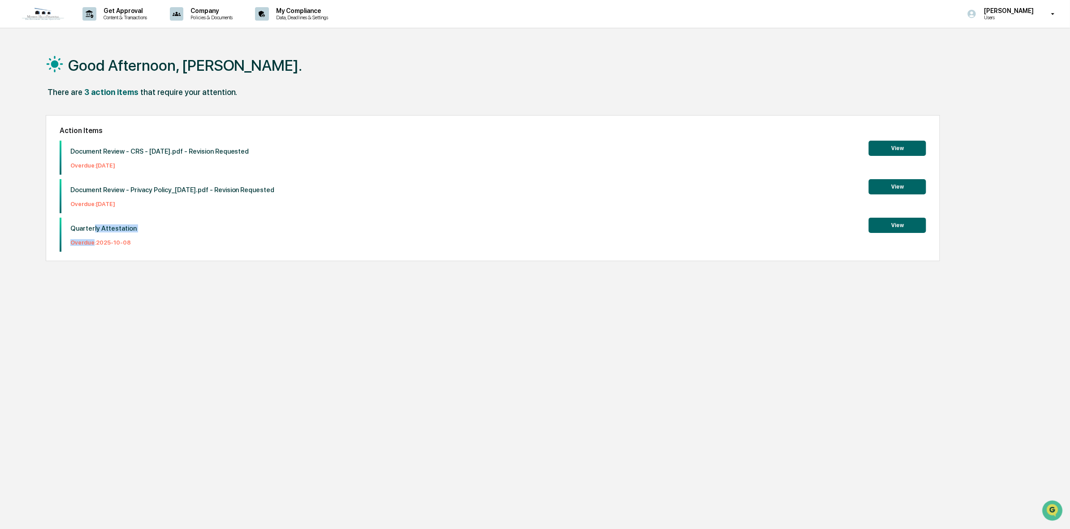
click at [93, 236] on div "Quarterly Attestation Overdue: 2025-10-08" at bounding box center [98, 235] width 75 height 34
click at [901, 227] on button "View" at bounding box center [896, 225] width 57 height 15
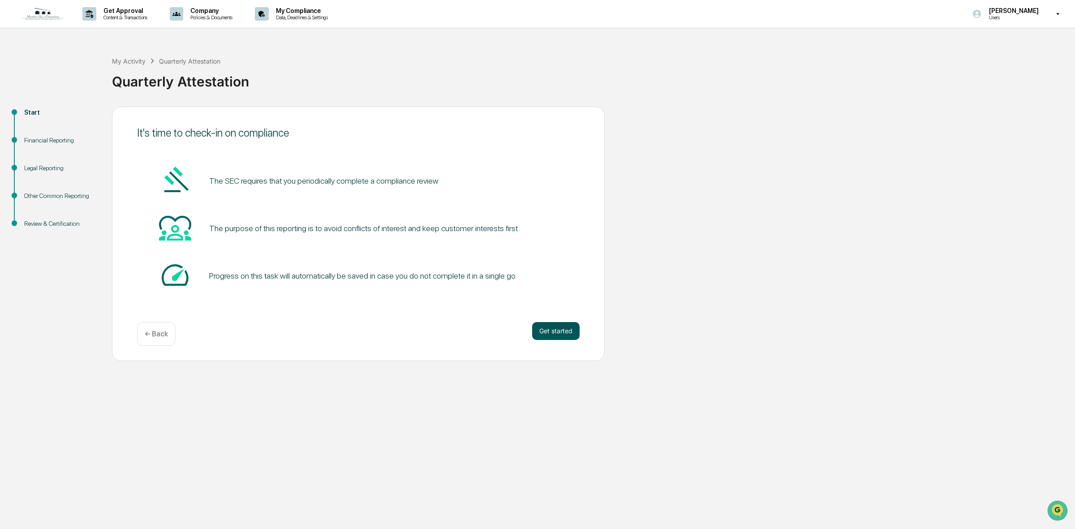
click at [547, 335] on button "Get started" at bounding box center [556, 331] width 48 height 18
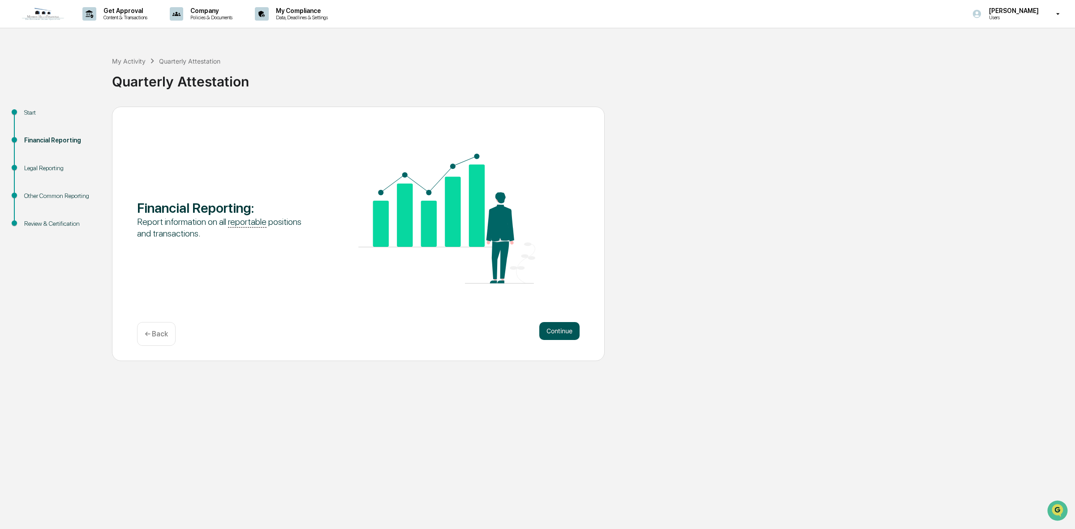
click at [577, 337] on button "Continue" at bounding box center [560, 331] width 40 height 18
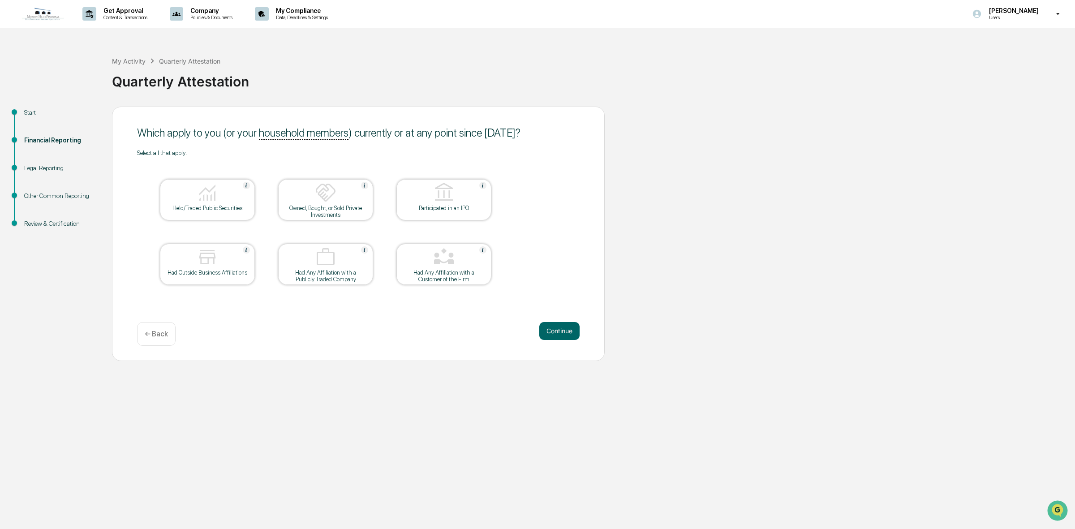
click at [226, 209] on div "Held/Traded Public Securities" at bounding box center [207, 208] width 81 height 7
click at [561, 328] on button "Continue" at bounding box center [560, 331] width 40 height 18
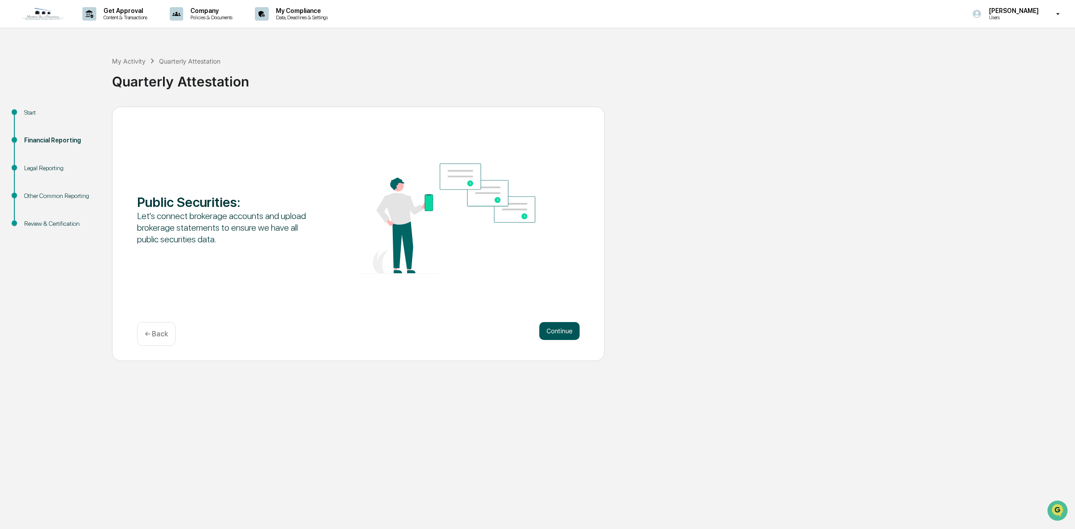
click at [553, 328] on button "Continue" at bounding box center [560, 331] width 40 height 18
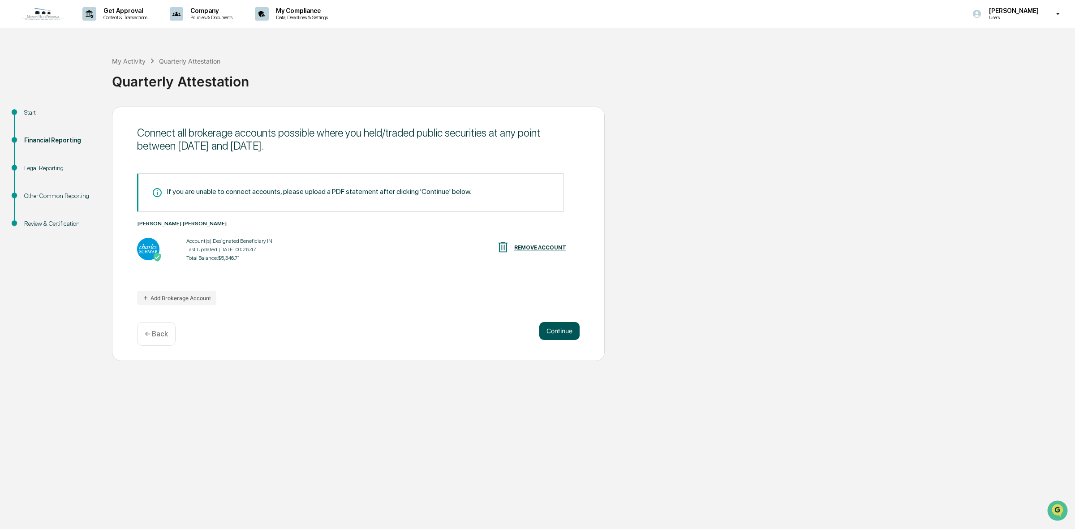
click at [559, 334] on button "Continue" at bounding box center [560, 331] width 40 height 18
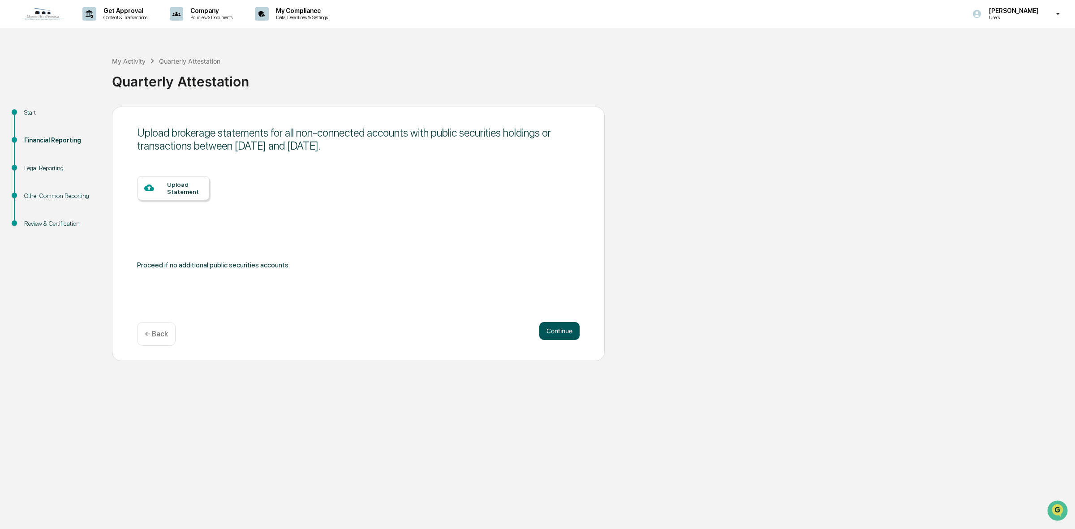
click at [553, 336] on button "Continue" at bounding box center [560, 331] width 40 height 18
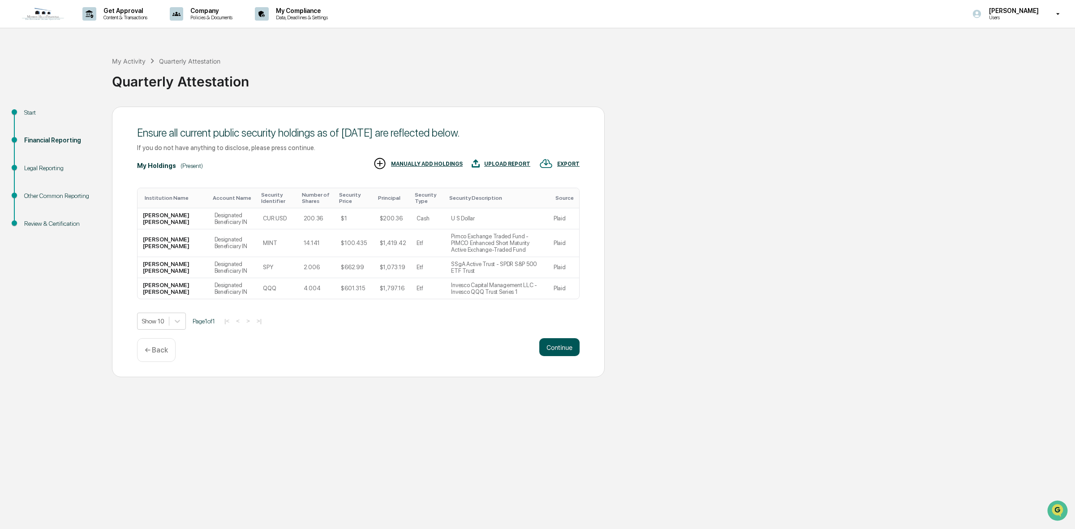
click at [554, 347] on button "Continue" at bounding box center [560, 347] width 40 height 18
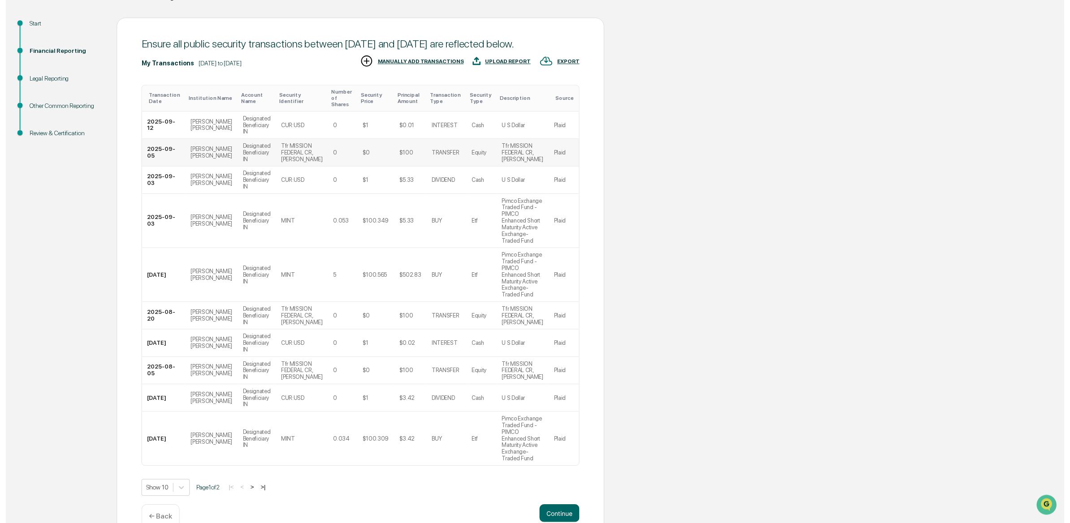
scroll to position [91, 0]
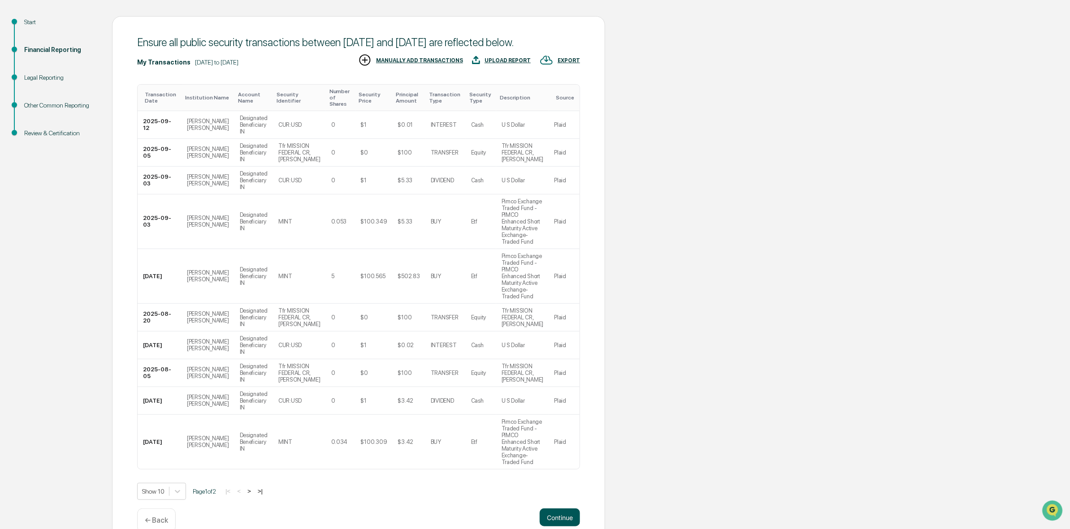
click at [567, 509] on button "Continue" at bounding box center [560, 518] width 40 height 18
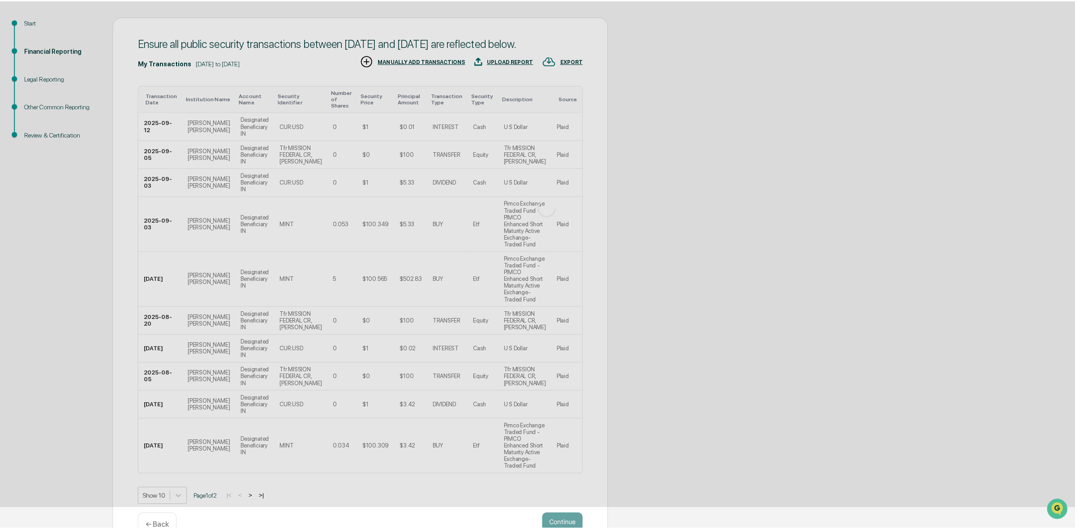
scroll to position [0, 0]
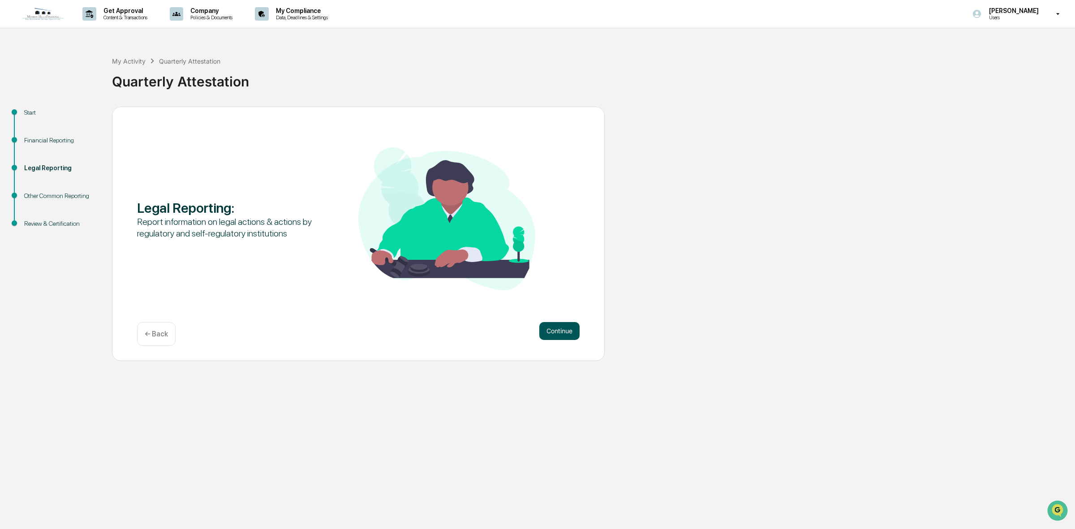
click at [561, 331] on button "Continue" at bounding box center [560, 331] width 40 height 18
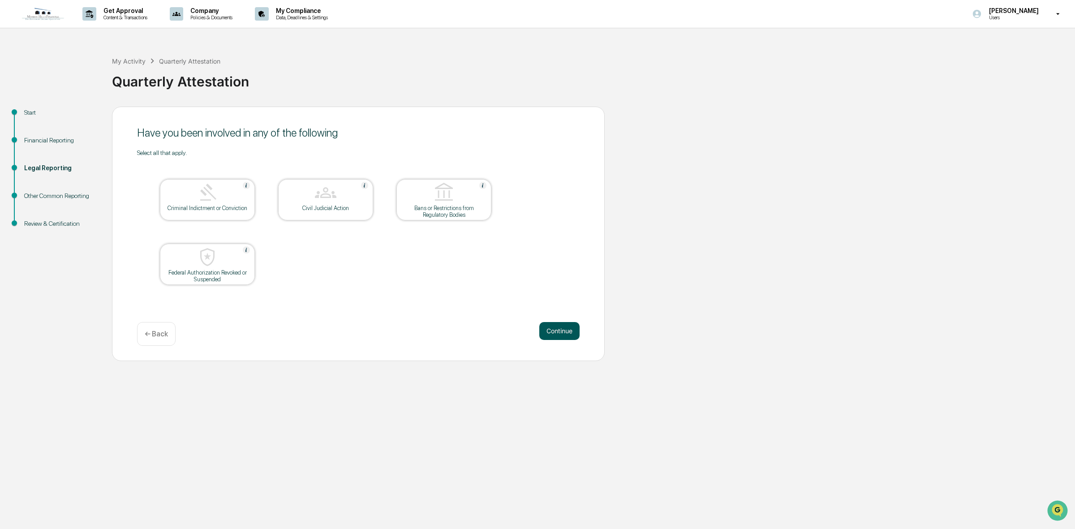
click at [549, 334] on button "Continue" at bounding box center [560, 331] width 40 height 18
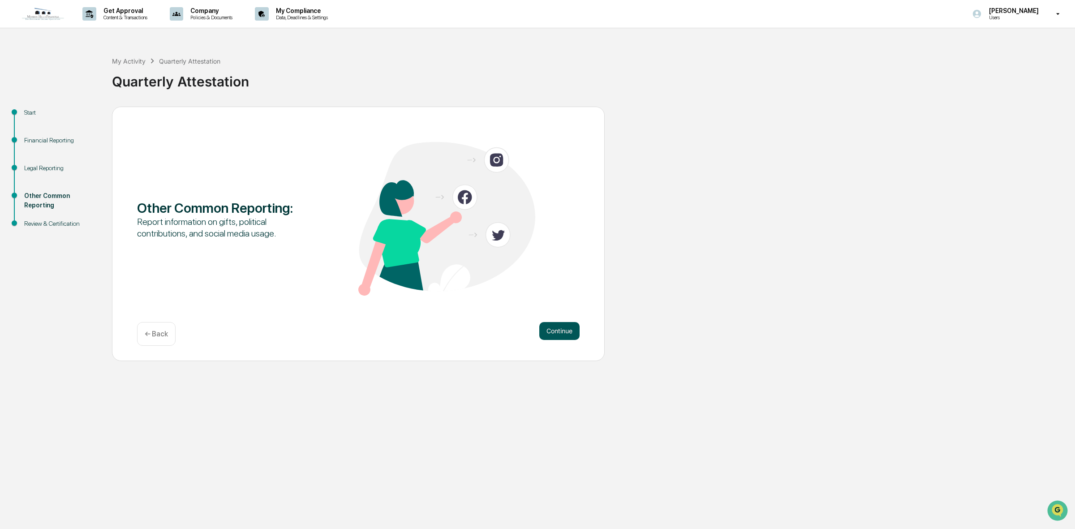
click at [568, 334] on button "Continue" at bounding box center [560, 331] width 40 height 18
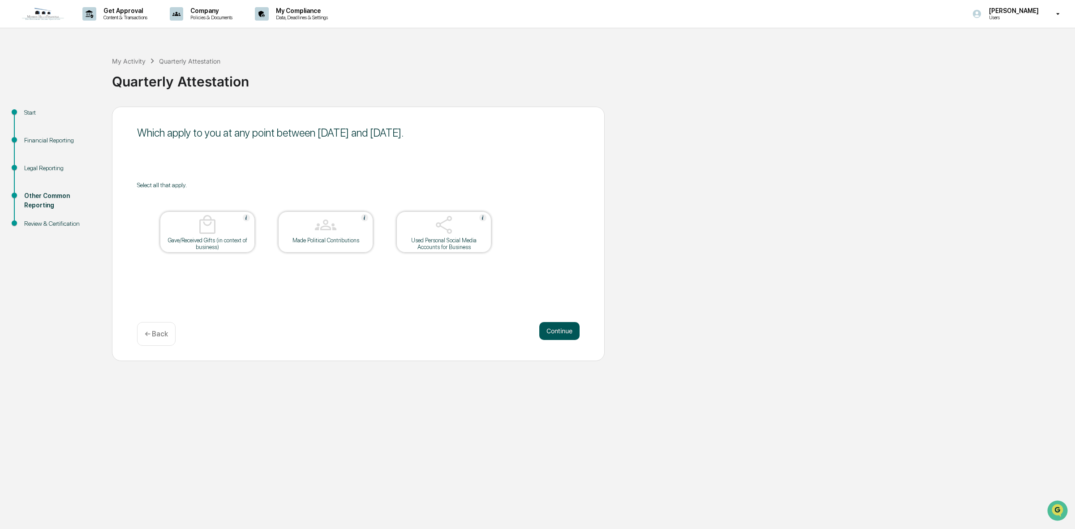
click at [554, 333] on button "Continue" at bounding box center [560, 331] width 40 height 18
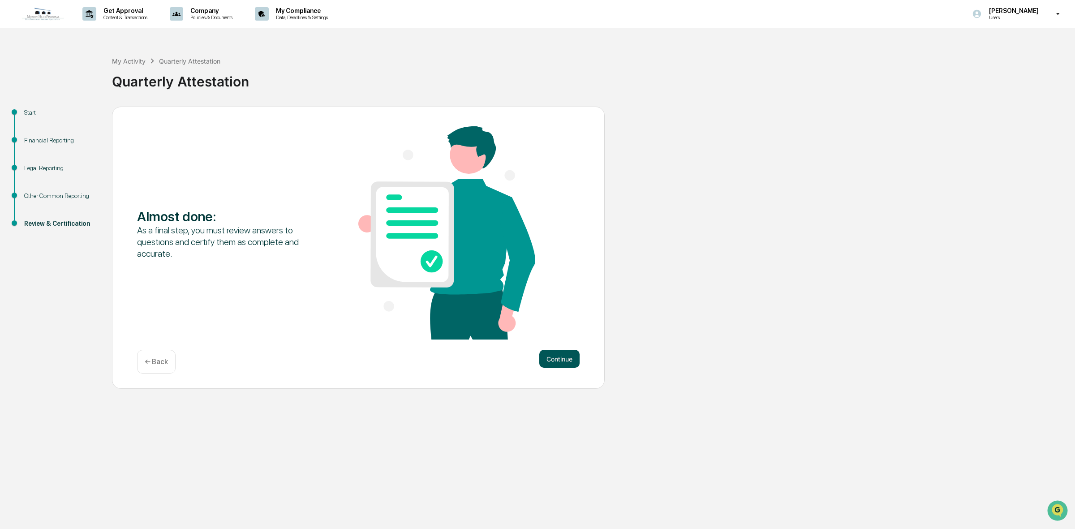
click at [570, 359] on button "Continue" at bounding box center [560, 359] width 40 height 18
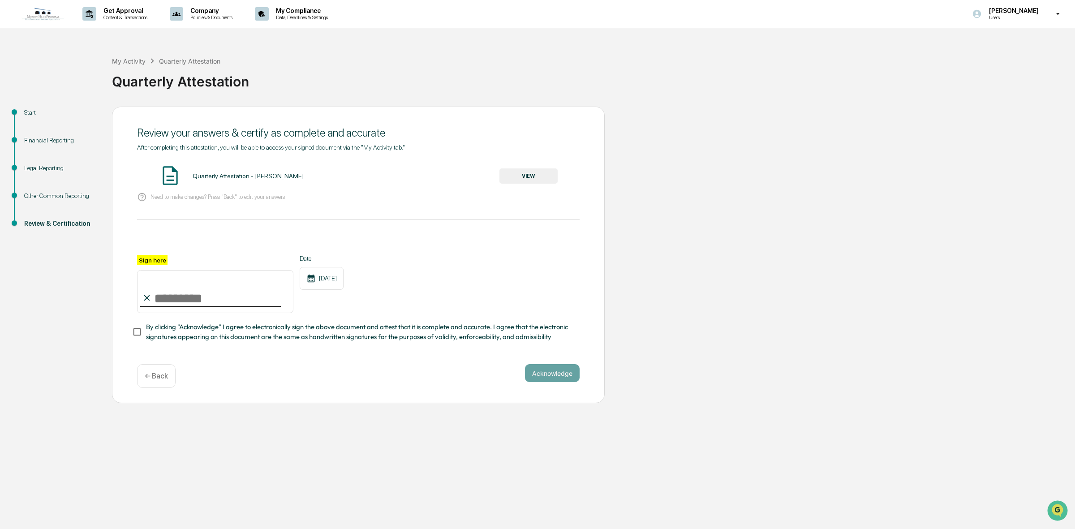
click at [164, 300] on input "Sign here" at bounding box center [215, 291] width 156 height 43
type input "**********"
click at [570, 379] on button "Acknowledge" at bounding box center [552, 373] width 55 height 18
click at [271, 175] on div "Quarterly Attestation - Patricia Graham" at bounding box center [248, 176] width 111 height 7
click at [533, 176] on button "VIEW" at bounding box center [529, 175] width 58 height 15
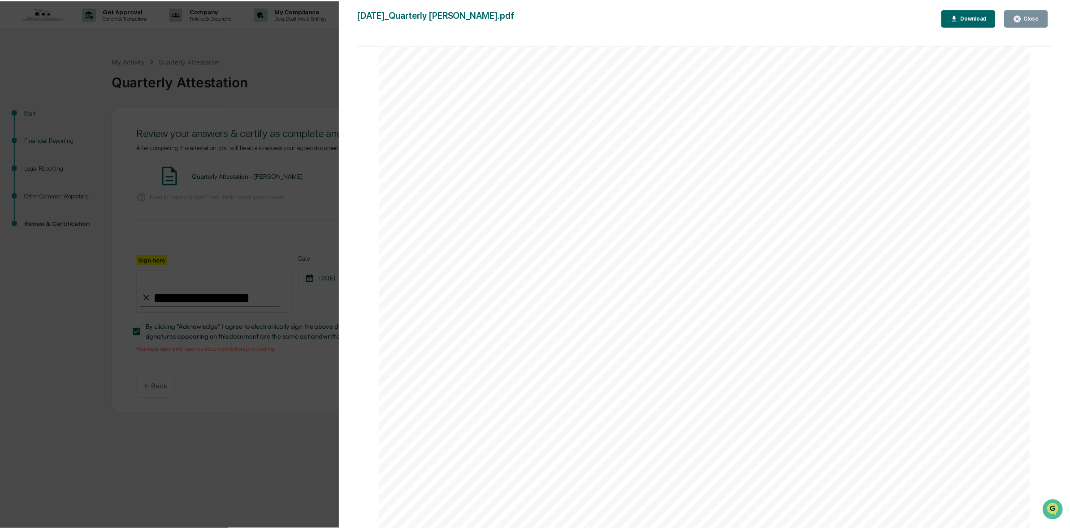
scroll to position [5237, 0]
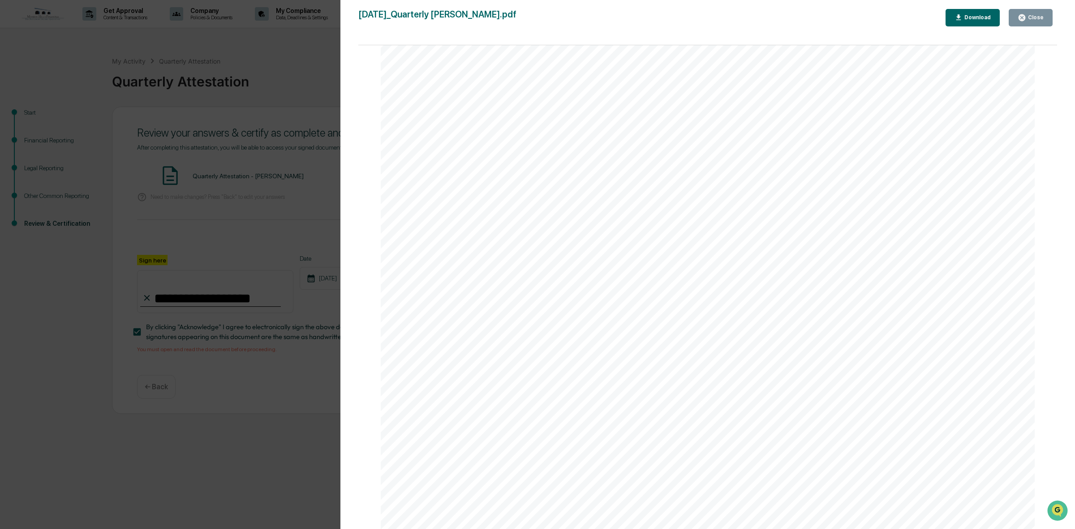
click at [1041, 19] on div "Close" at bounding box center [1035, 17] width 17 height 6
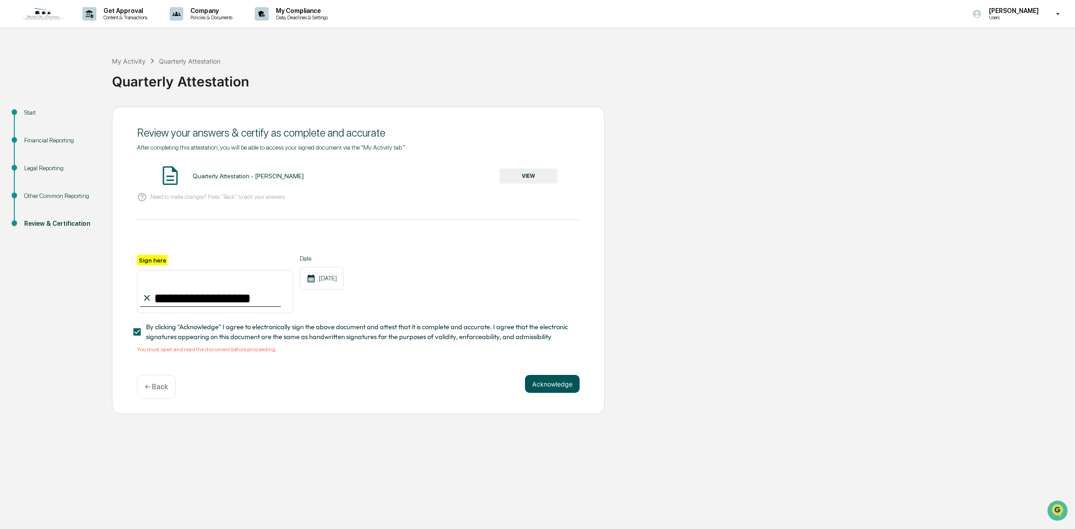
click at [568, 389] on button "Acknowledge" at bounding box center [552, 384] width 55 height 18
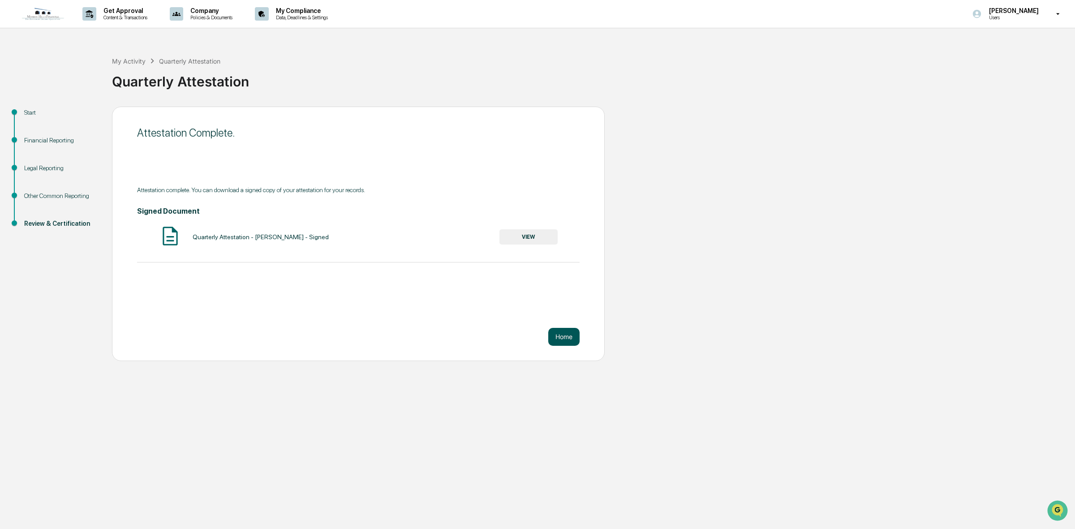
click at [560, 332] on button "Home" at bounding box center [563, 337] width 31 height 18
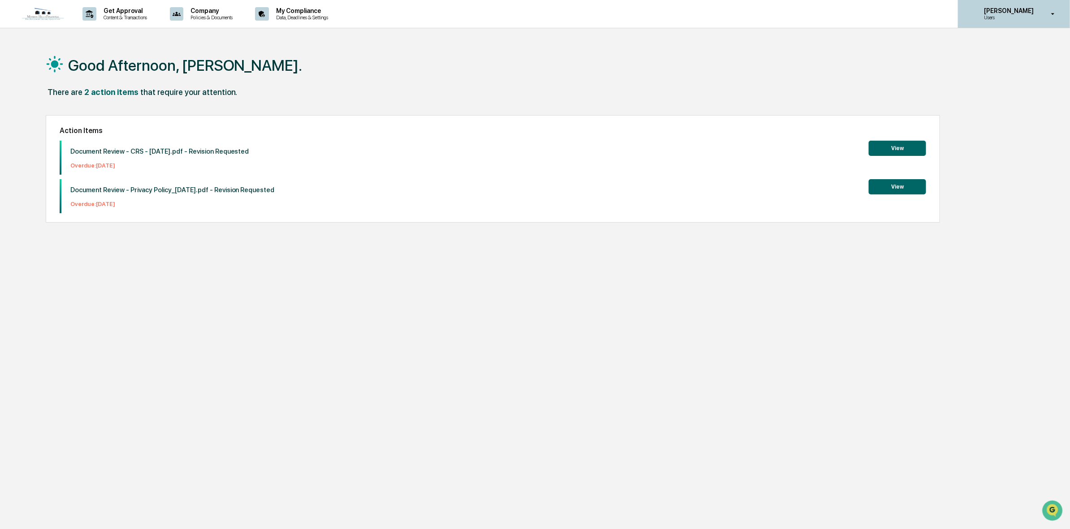
click at [991, 14] on p "[PERSON_NAME]" at bounding box center [1006, 10] width 61 height 7
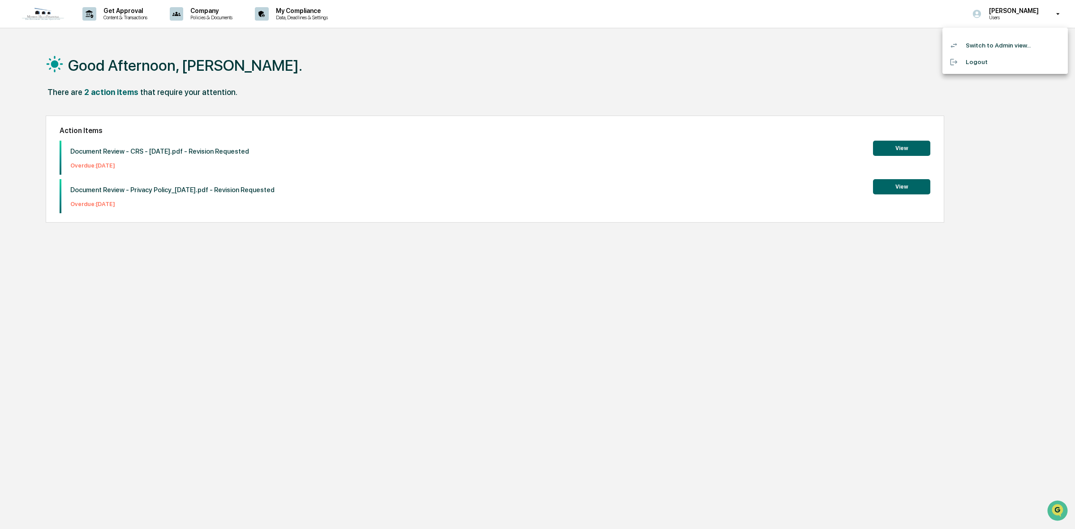
click at [1003, 49] on li "Switch to Admin view..." at bounding box center [1005, 45] width 125 height 17
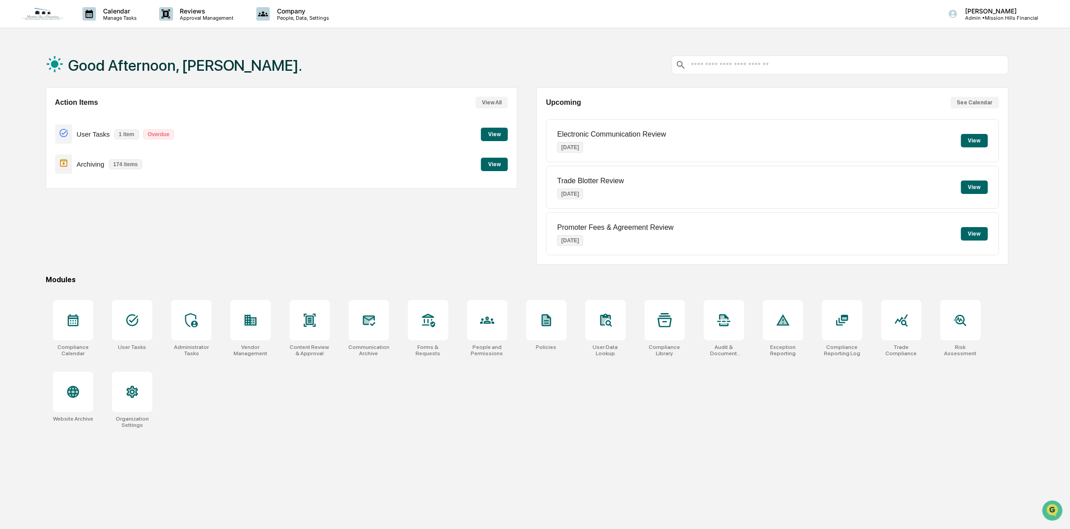
click at [164, 135] on p "Overdue" at bounding box center [158, 135] width 31 height 10
click at [500, 132] on button "View" at bounding box center [494, 134] width 27 height 13
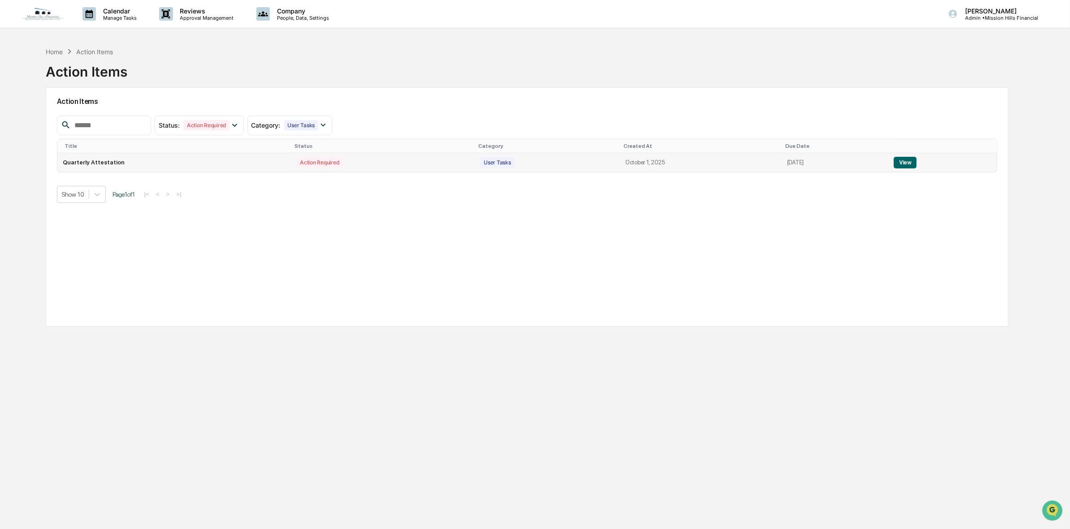
click at [914, 162] on button "View" at bounding box center [905, 163] width 23 height 12
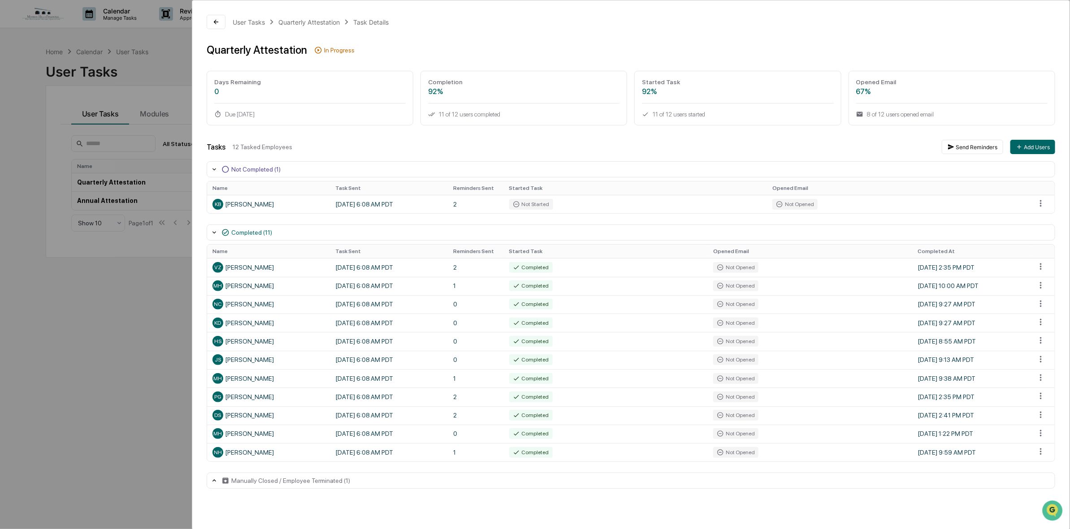
click at [269, 234] on div "Completed (11)" at bounding box center [251, 232] width 41 height 7
